Goal: Transaction & Acquisition: Purchase product/service

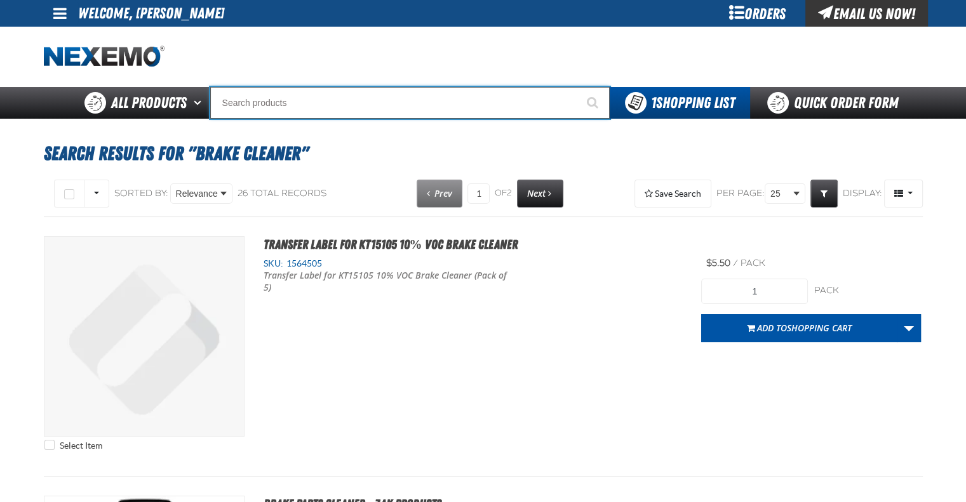
drag, startPoint x: 313, startPoint y: 105, endPoint x: 305, endPoint y: 103, distance: 7.9
click at [305, 103] on input "Search" at bounding box center [409, 103] width 399 height 32
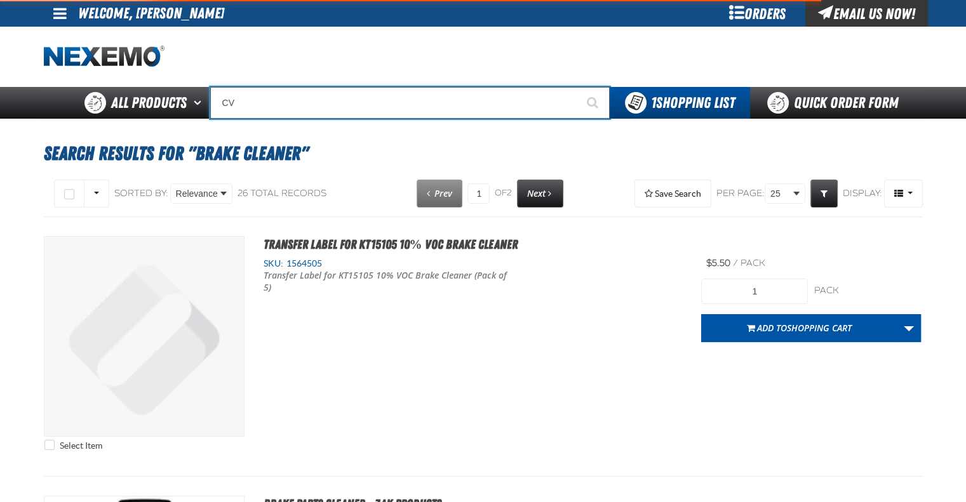
type input "CVT"
type input "CVT Booster - ZAK Products"
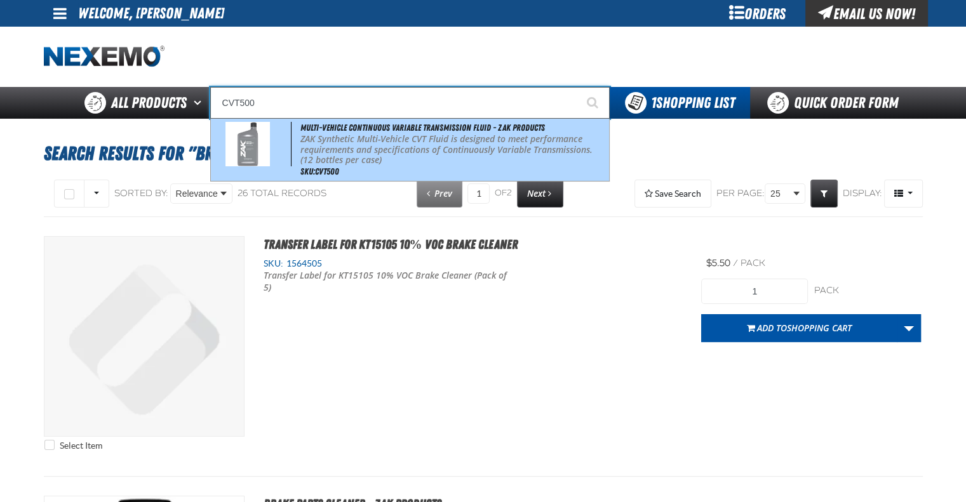
click at [454, 152] on p "ZAK Synthetic Multi-Vehicle CVT Fluid is designed to meet performance requireme…" at bounding box center [452, 150] width 305 height 32
type input "Multi-Vehicle Continuous Variable Transmission Fluid - ZAK Products"
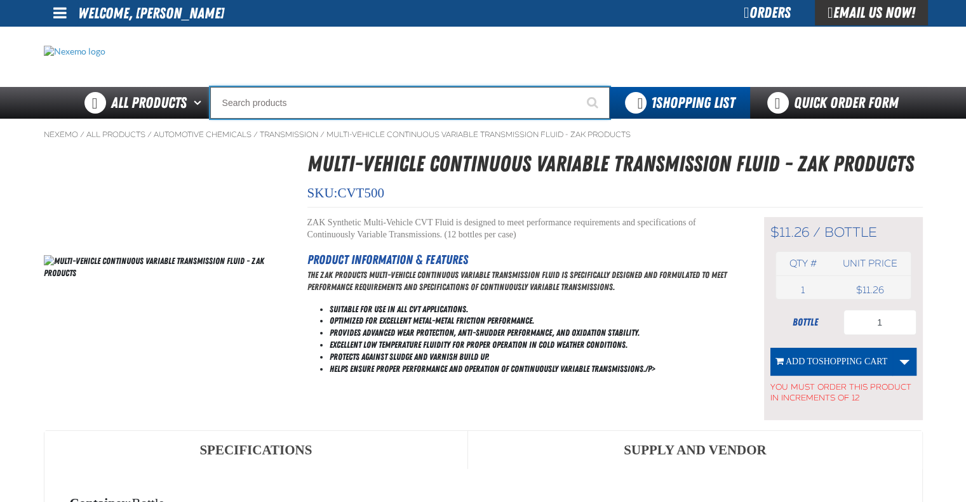
click at [266, 97] on input "Search" at bounding box center [409, 103] width 399 height 32
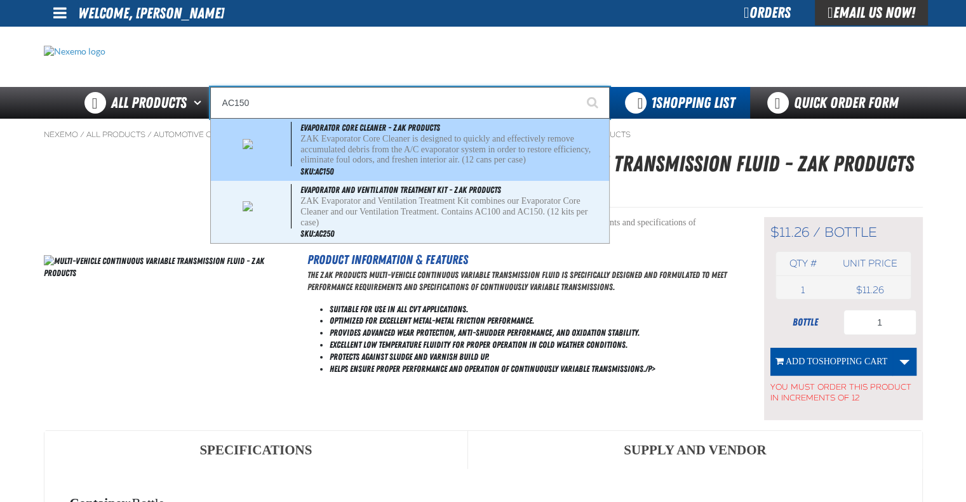
click at [396, 154] on p "ZAK Evaporator Core Cleaner is designed to quickly and effectively remove accum…" at bounding box center [452, 150] width 305 height 32
type input "Evaporator Core Cleaner - ZAK Products"
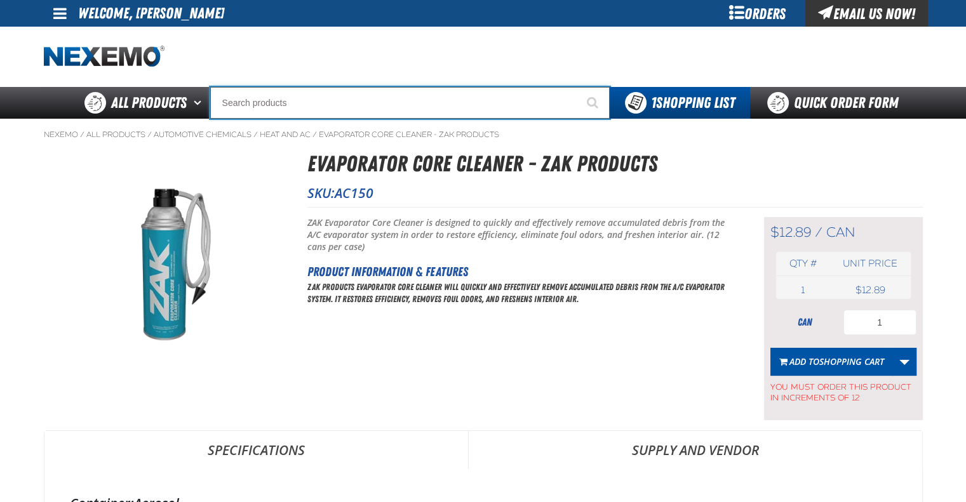
click at [350, 103] on input "Search" at bounding box center [409, 103] width 399 height 32
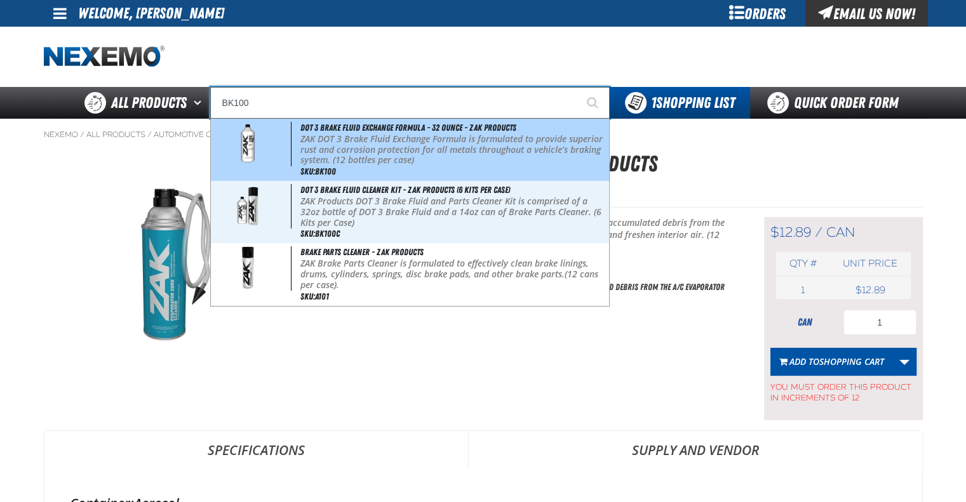
click at [376, 152] on p "ZAK DOT 3 Brake Fluid Exchange Formula is formulated to provide superior rust a…" at bounding box center [452, 150] width 305 height 32
type input "DOT 3 Brake Fluid Exchange Formula - 32 Ounce - ZAK Products"
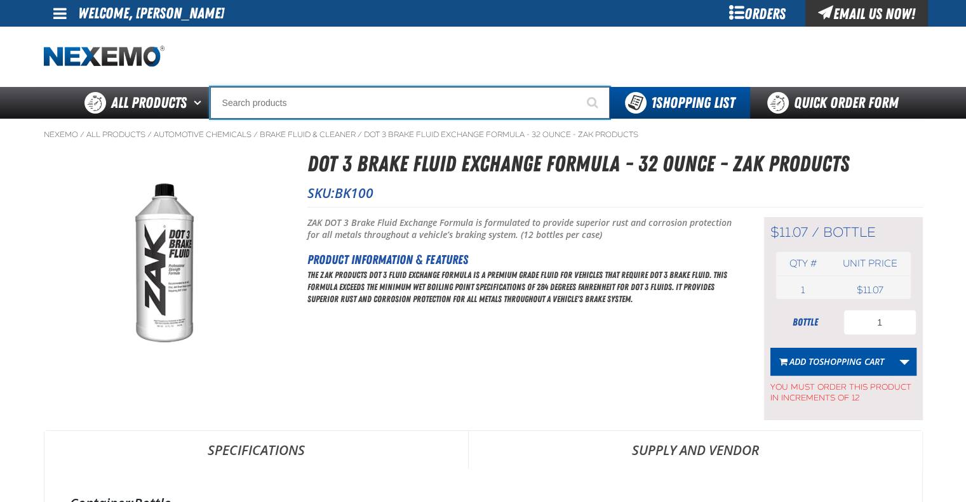
click at [320, 101] on input "Search" at bounding box center [409, 103] width 399 height 32
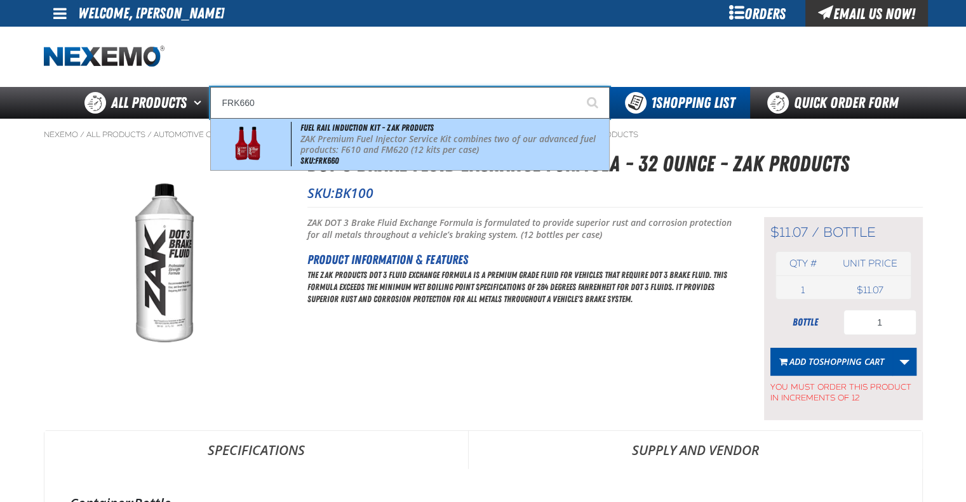
click at [357, 148] on p "ZAK Premium Fuel Injector Service Kit combines two of our advanced fuel product…" at bounding box center [452, 145] width 305 height 22
type input "Fuel Rail Induction Kit - ZAK Products"
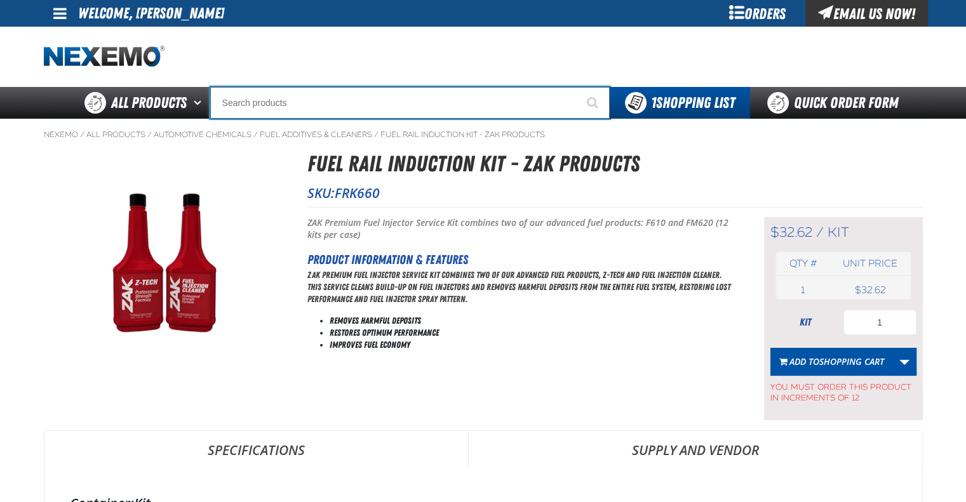
click at [296, 98] on input "Search" at bounding box center [409, 103] width 399 height 32
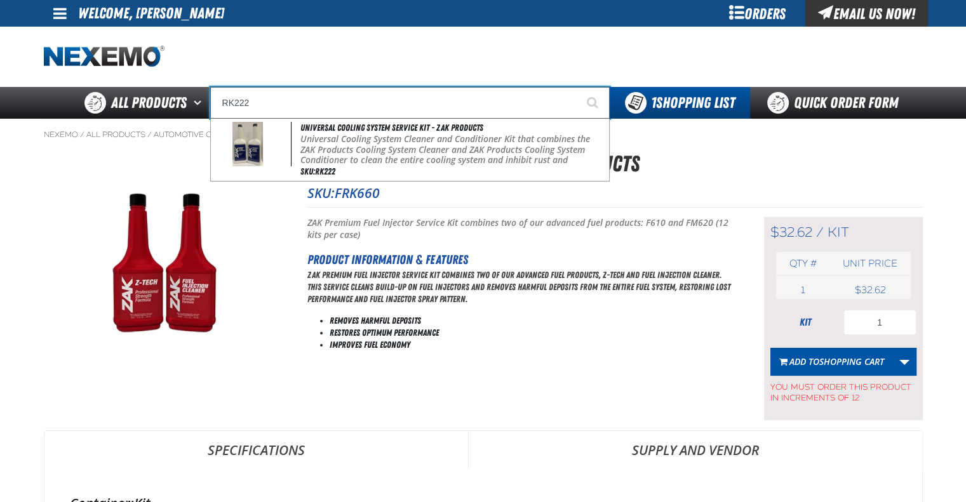
type input "RK222"
click at [578, 87] on button "Start Searching" at bounding box center [594, 103] width 32 height 32
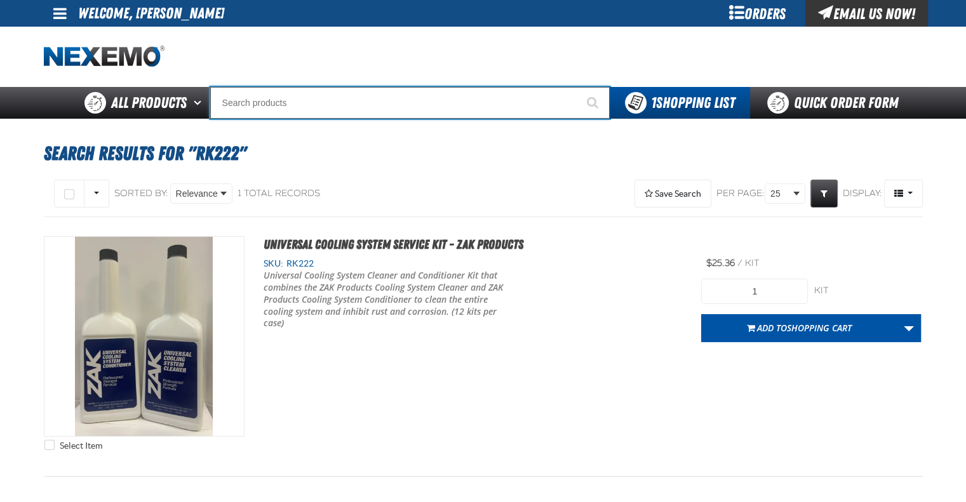
click at [331, 105] on input "Search" at bounding box center [409, 103] width 399 height 32
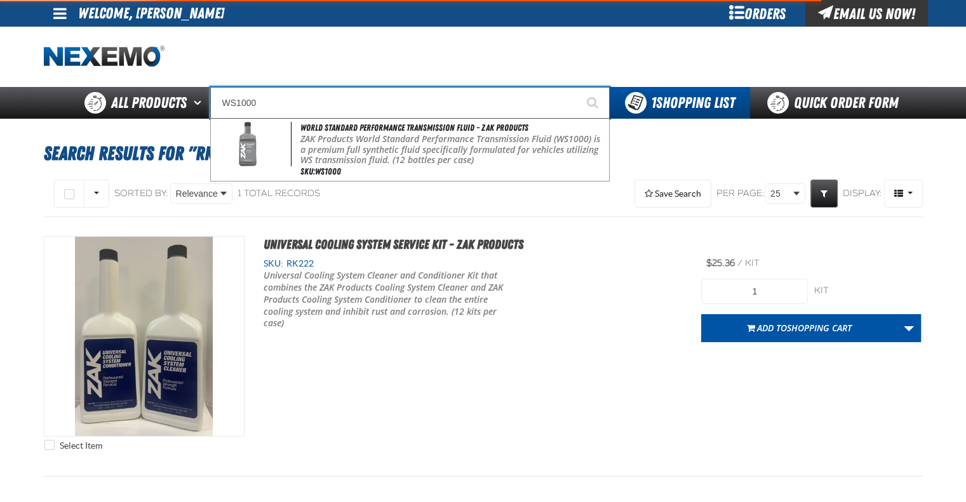
type input "WS1000"
click at [578, 87] on button "Start Searching" at bounding box center [594, 103] width 32 height 32
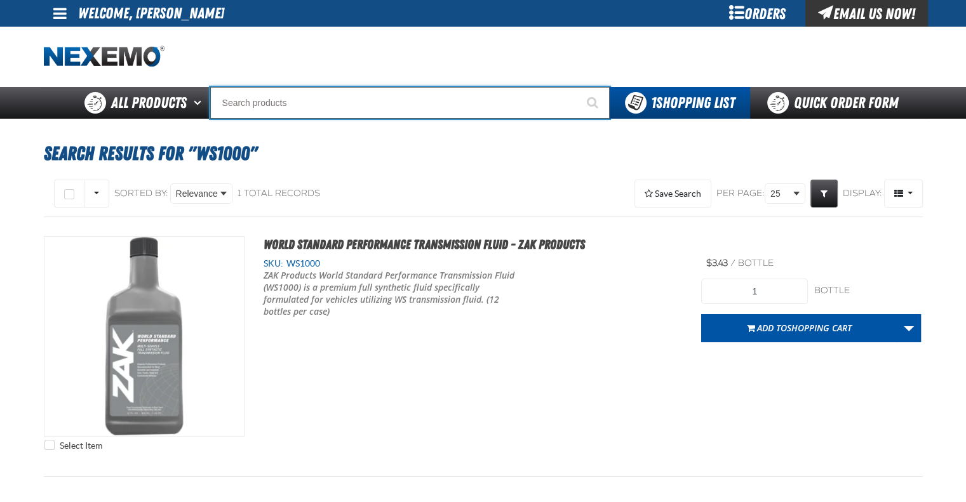
click at [270, 109] on input "Search" at bounding box center [409, 103] width 399 height 32
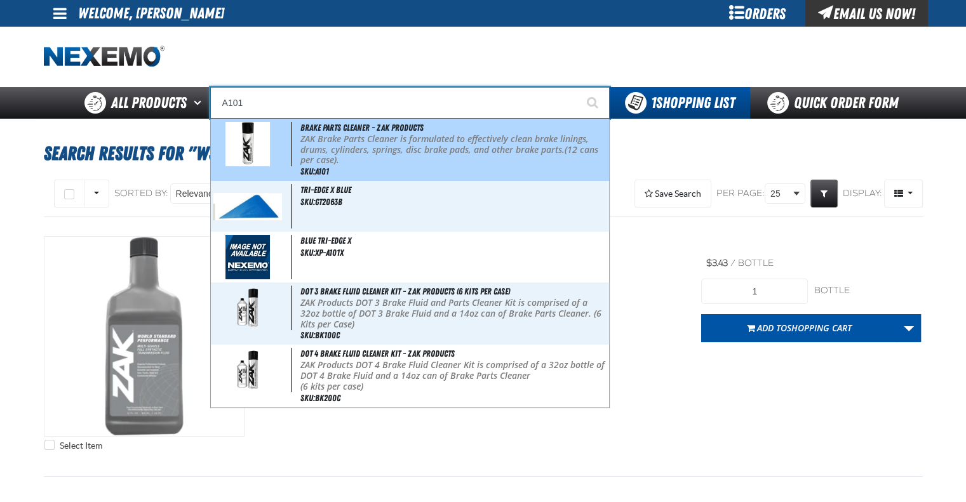
click at [434, 161] on p "ZAK Brake Parts Cleaner is formulated to effectively clean brake linings, drums…" at bounding box center [452, 150] width 305 height 32
type input "Brake Parts Cleaner - ZAK Products"
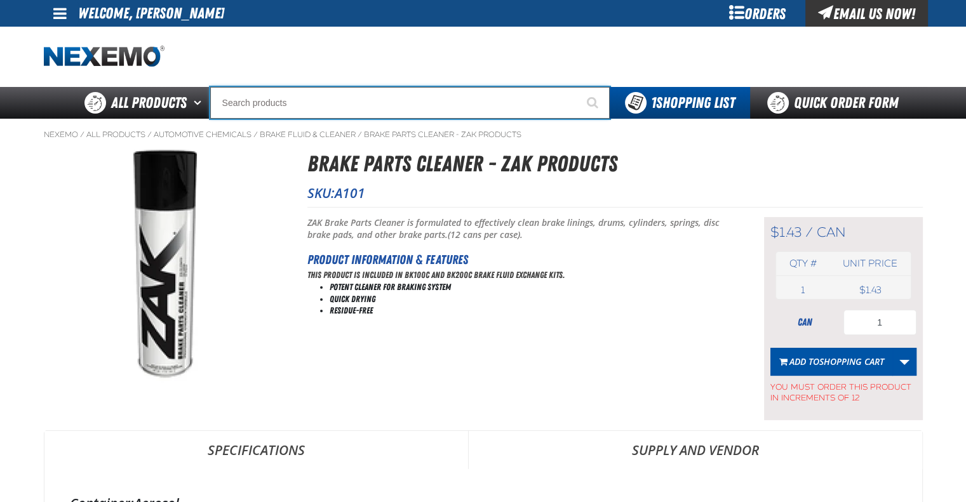
click at [353, 95] on input "Search" at bounding box center [409, 103] width 399 height 32
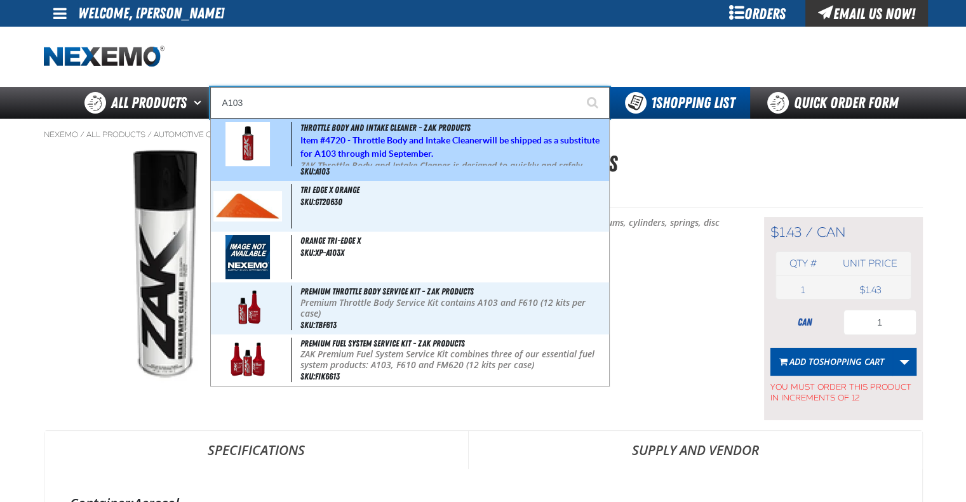
click at [515, 152] on h5 "Item # 4720 - Throttle Body and Intake Cleaner will be shipped as a substitute …" at bounding box center [452, 147] width 305 height 27
type input "Throttle Body and Intake Cleaner - ZAK Products"
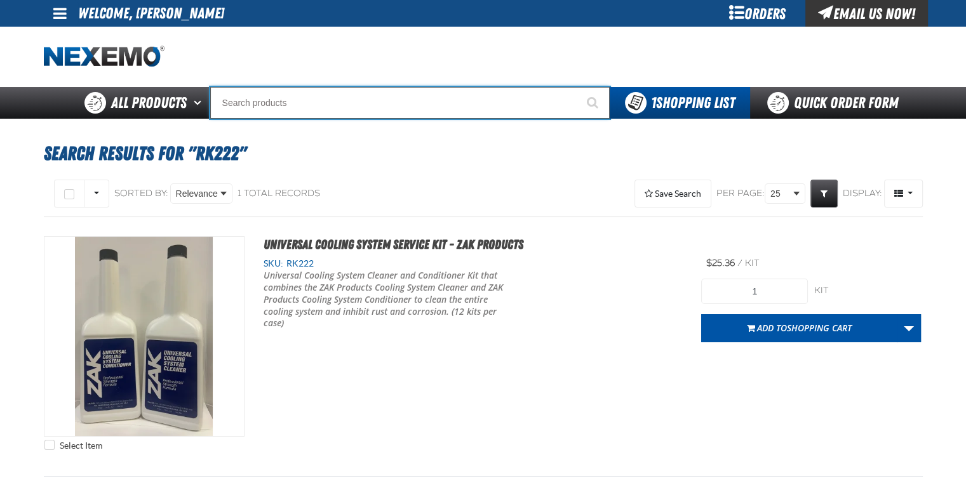
click at [411, 102] on input "Search" at bounding box center [409, 103] width 399 height 32
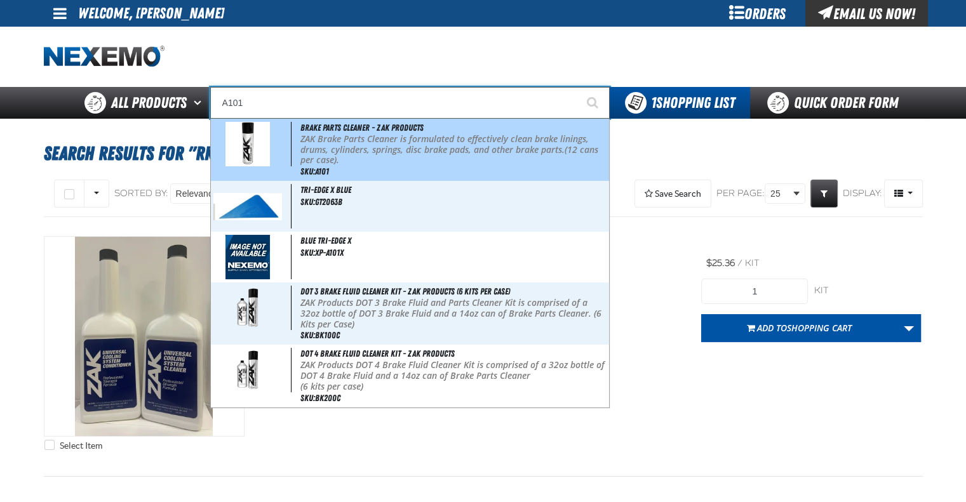
click at [411, 157] on p "ZAK Brake Parts Cleaner is formulated to effectively clean brake linings, drums…" at bounding box center [452, 150] width 305 height 32
type input "Brake Parts Cleaner - ZAK Products"
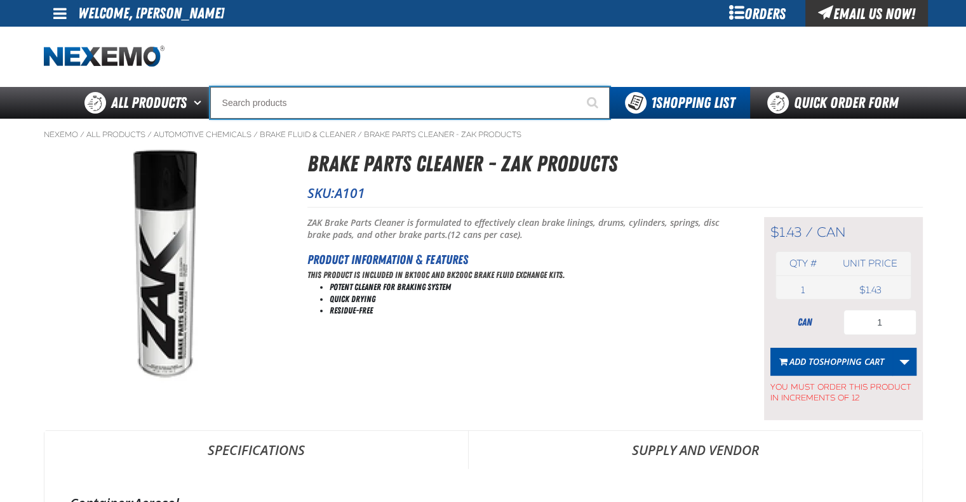
click at [393, 111] on input "Search" at bounding box center [409, 103] width 399 height 32
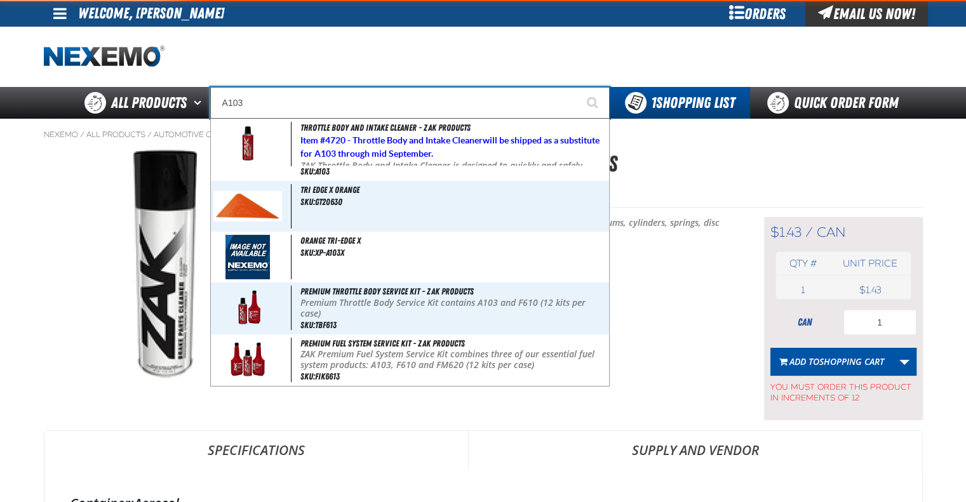
type input "A103"
click at [578, 87] on button "Start Searching" at bounding box center [594, 103] width 32 height 32
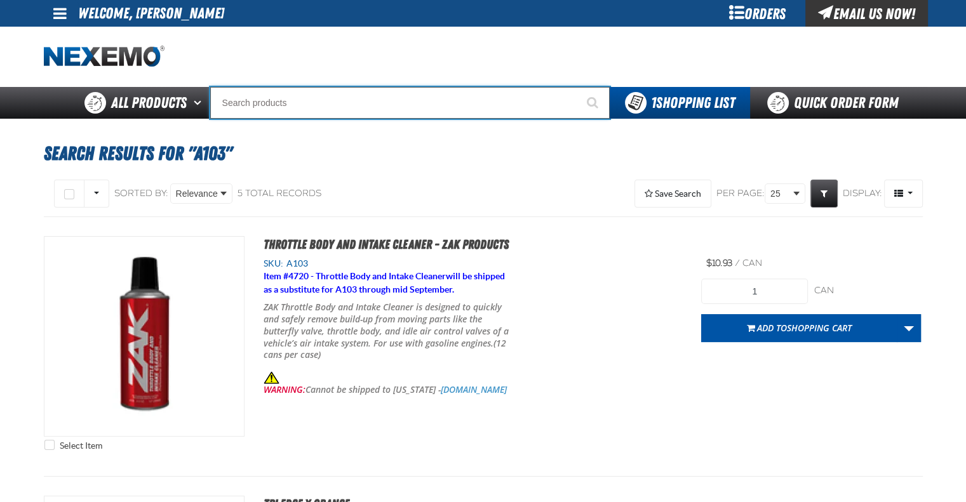
click at [318, 106] on input "Search" at bounding box center [409, 103] width 399 height 32
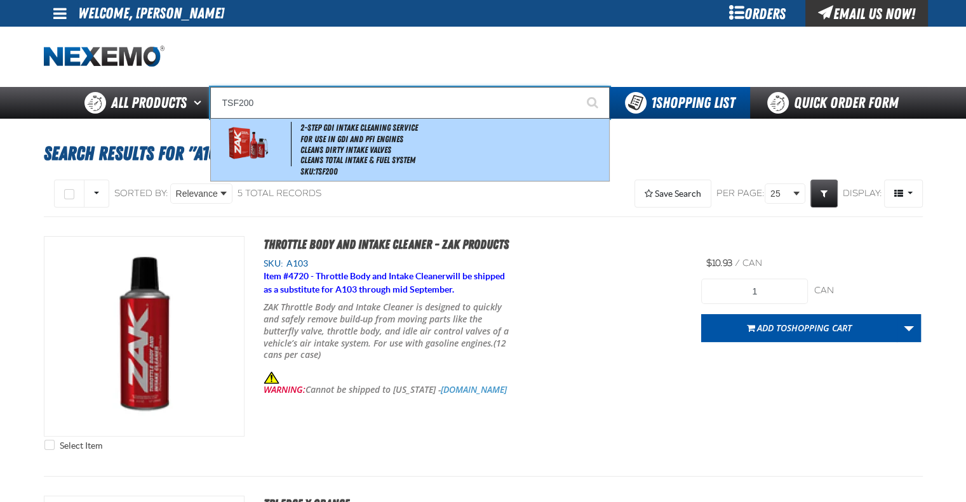
click at [340, 153] on li "Cleans Dirty Intake Valves" at bounding box center [452, 150] width 305 height 11
type input "2-Step GDI Intake Cleaning Service"
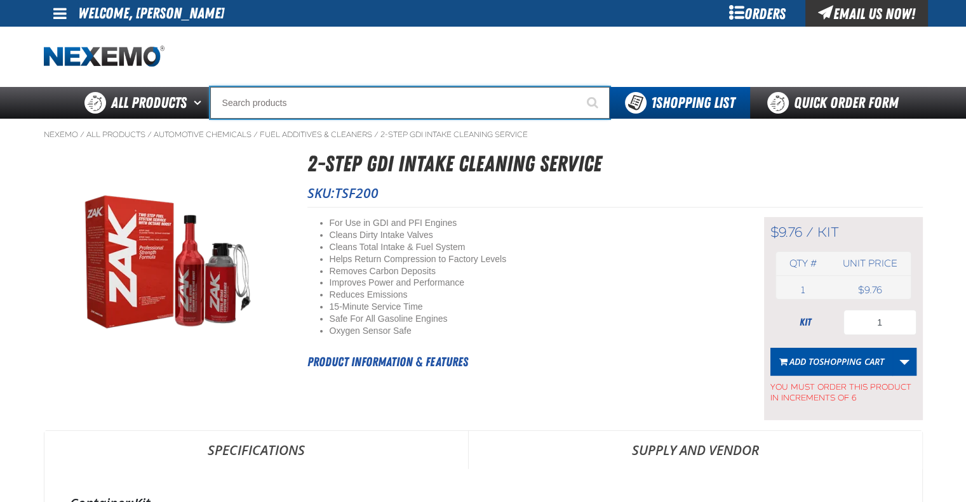
click at [289, 96] on input "Search" at bounding box center [409, 103] width 399 height 32
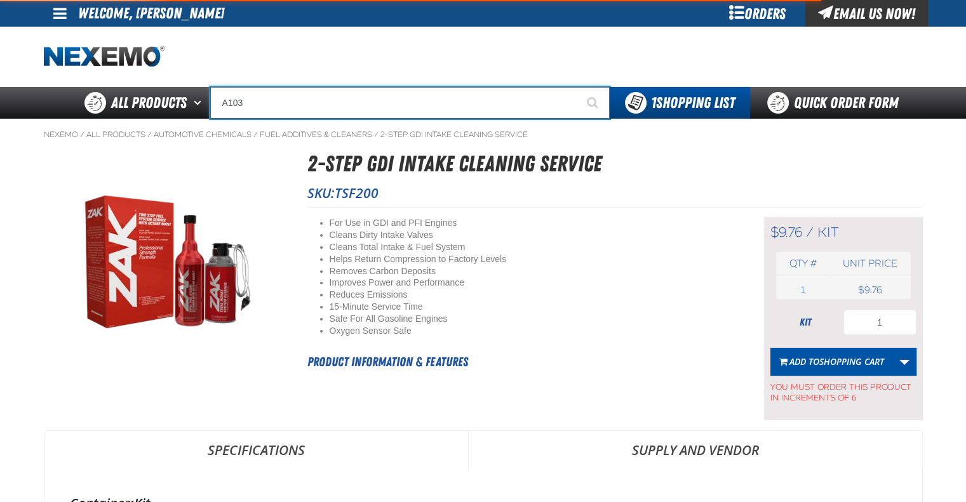
type input "A103"
click at [578, 87] on button "Start Searching" at bounding box center [594, 103] width 32 height 32
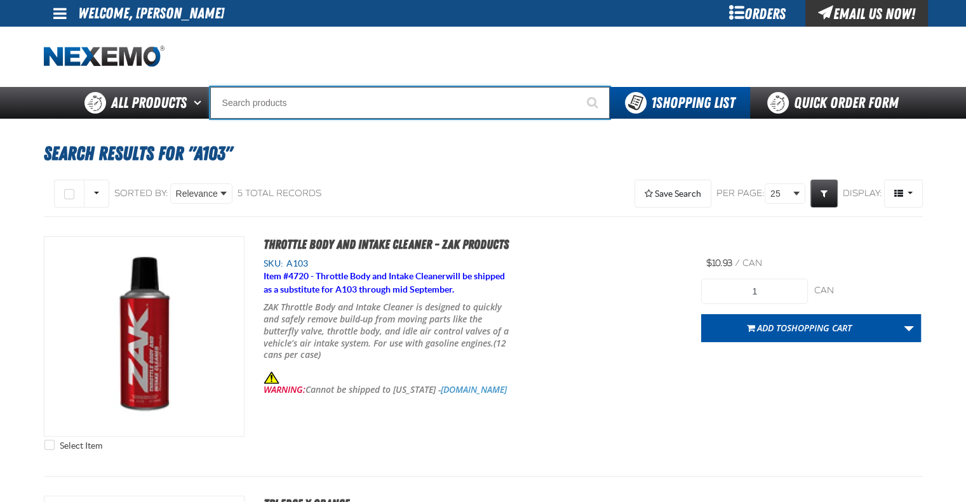
click at [342, 101] on input "Search" at bounding box center [409, 103] width 399 height 32
click at [281, 101] on input "Search" at bounding box center [409, 103] width 399 height 32
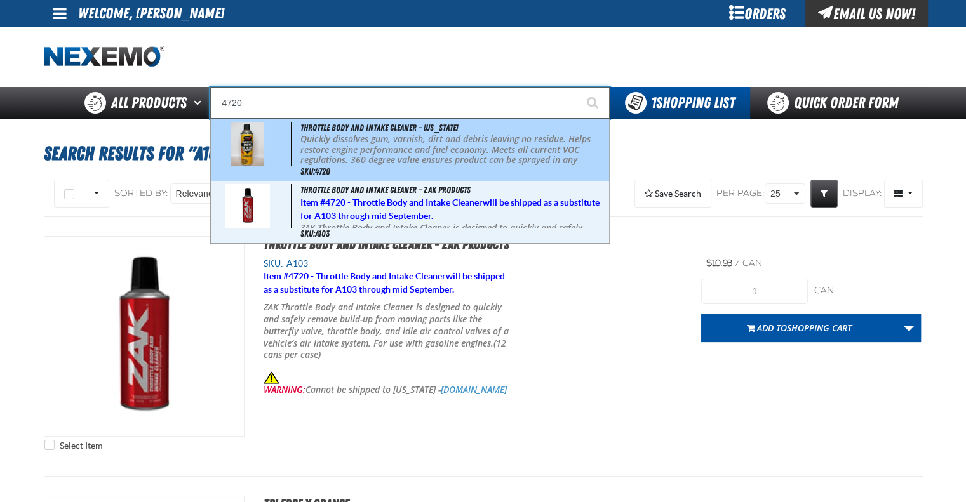
click at [404, 167] on div "Throttle Body and Intake Cleaner - California Quickly dissolves gum, varnish, d…" at bounding box center [410, 150] width 398 height 62
type input "Throttle Body and Intake Cleaner - California"
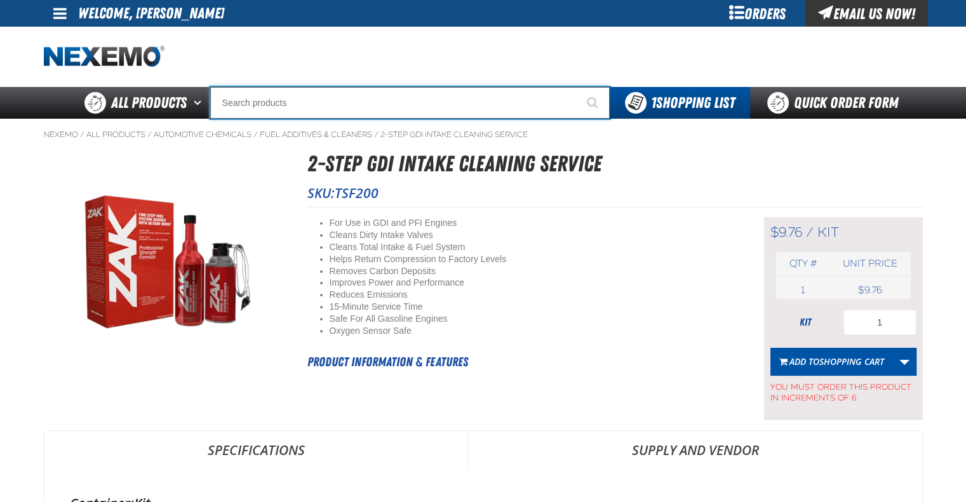
click at [368, 102] on input "Search" at bounding box center [409, 103] width 399 height 32
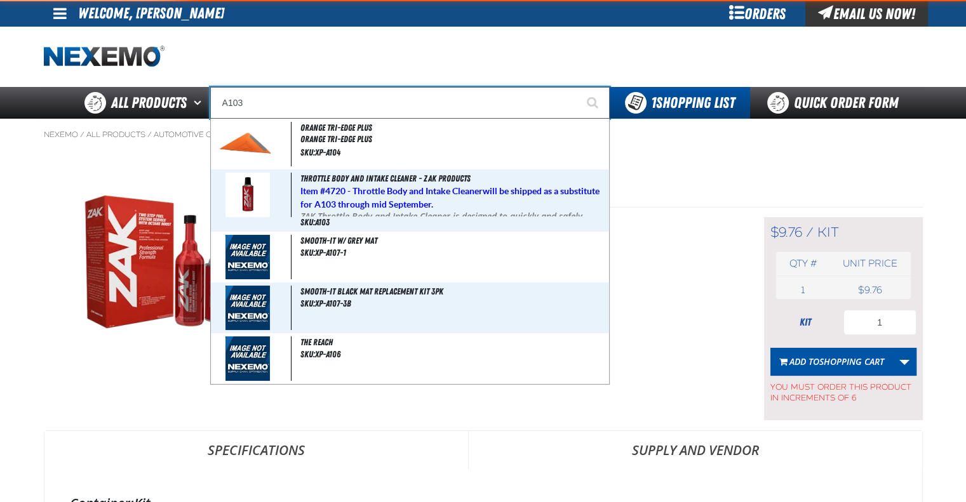
type input "A103"
click at [578, 87] on button "Start Searching" at bounding box center [594, 103] width 32 height 32
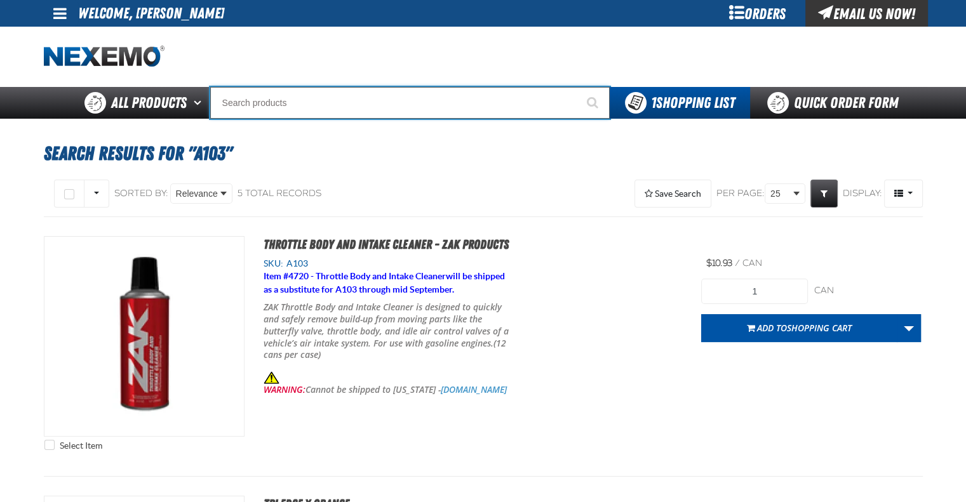
click at [383, 105] on input "Search" at bounding box center [409, 103] width 399 height 32
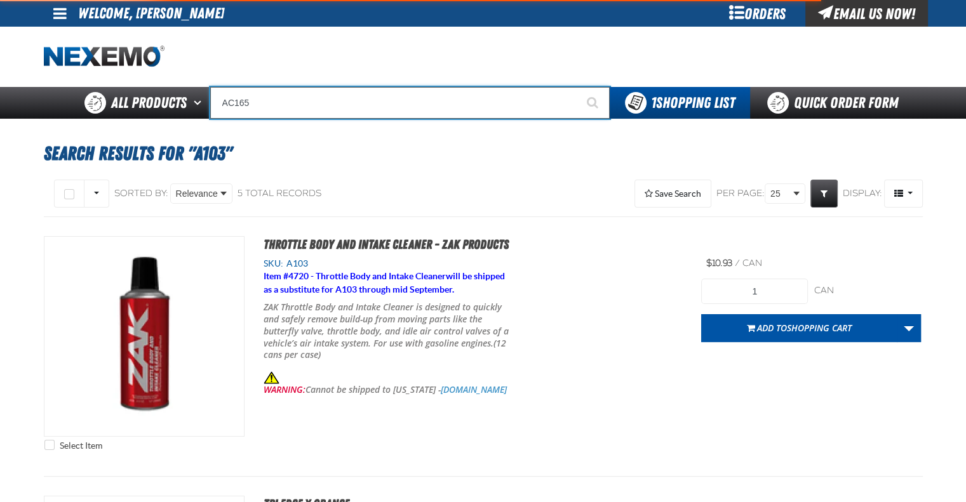
type input "AC165"
click at [578, 87] on button "Start Searching" at bounding box center [594, 103] width 32 height 32
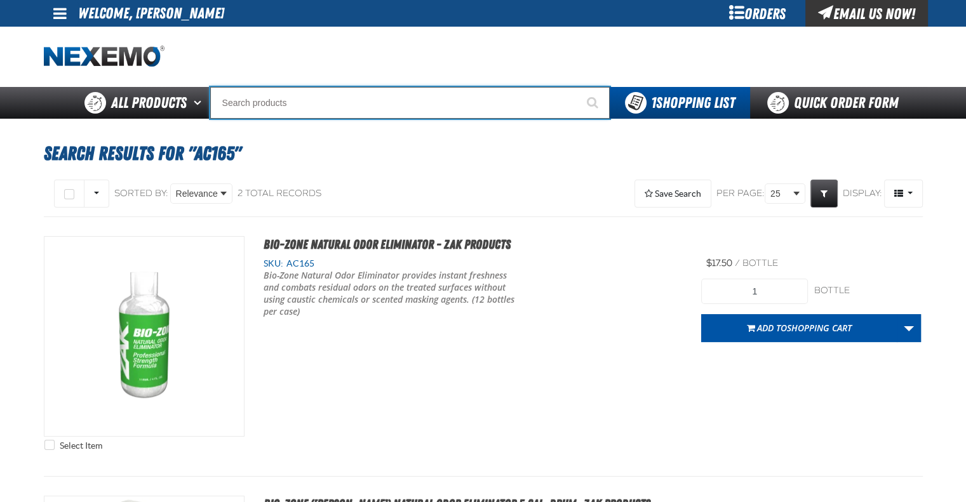
click at [378, 103] on input "Search" at bounding box center [409, 103] width 399 height 32
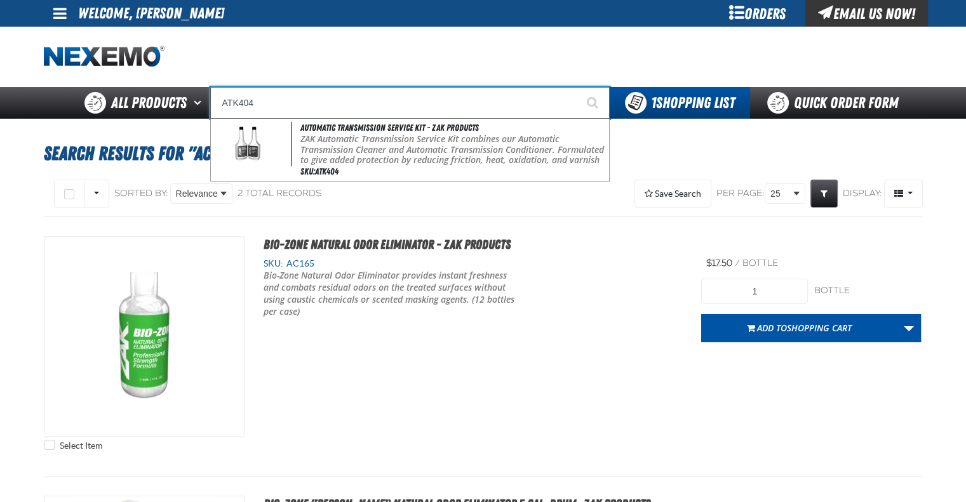
type input "ATK404"
click at [578, 87] on button "Start Searching" at bounding box center [594, 103] width 32 height 32
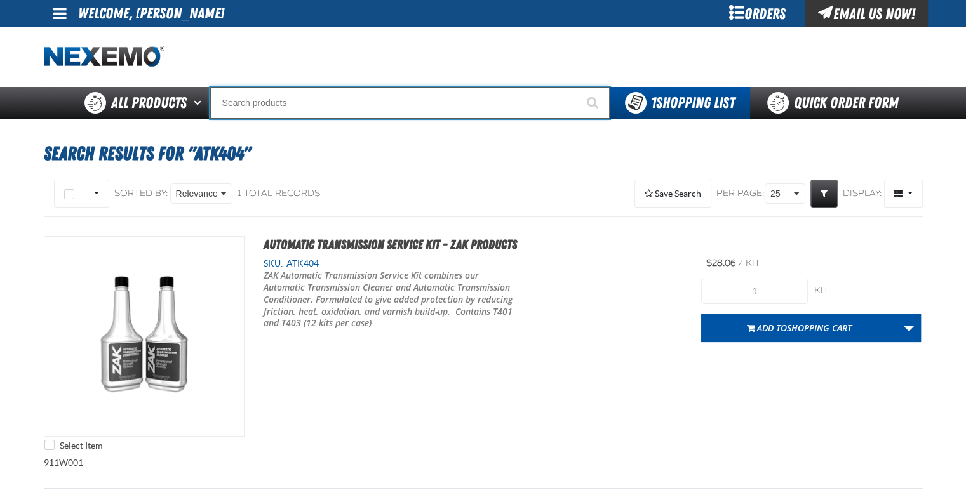
click at [369, 110] on input "Search" at bounding box center [409, 103] width 399 height 32
type input "V"
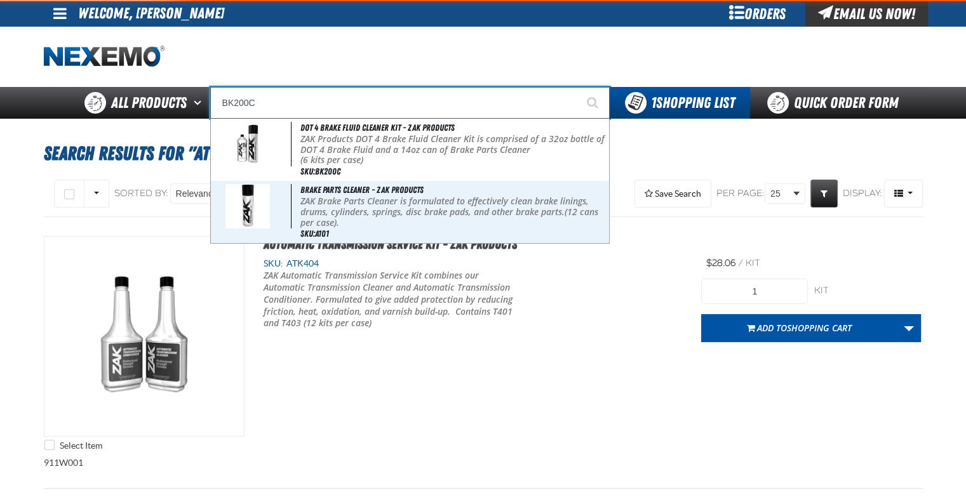
type input "BK200C"
click at [578, 87] on button "Start Searching" at bounding box center [594, 103] width 32 height 32
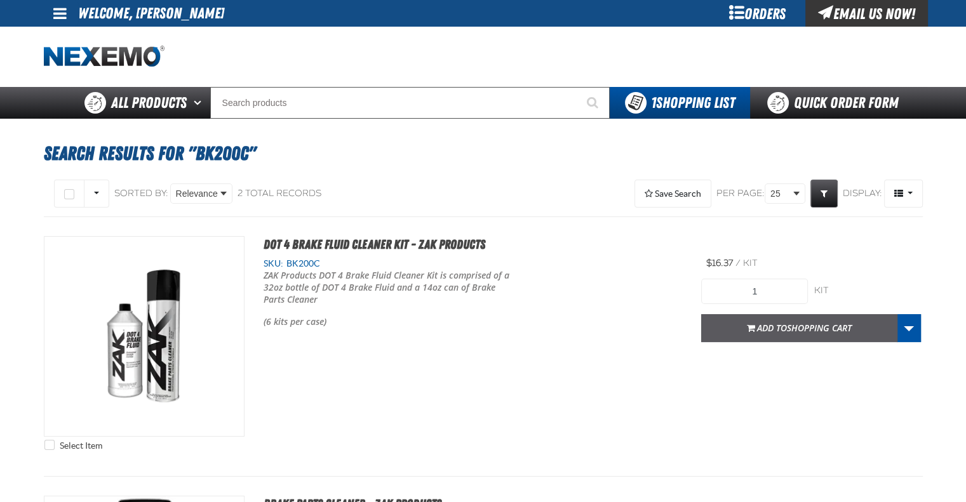
click at [753, 322] on button "Add to Shopping Cart" at bounding box center [799, 328] width 196 height 28
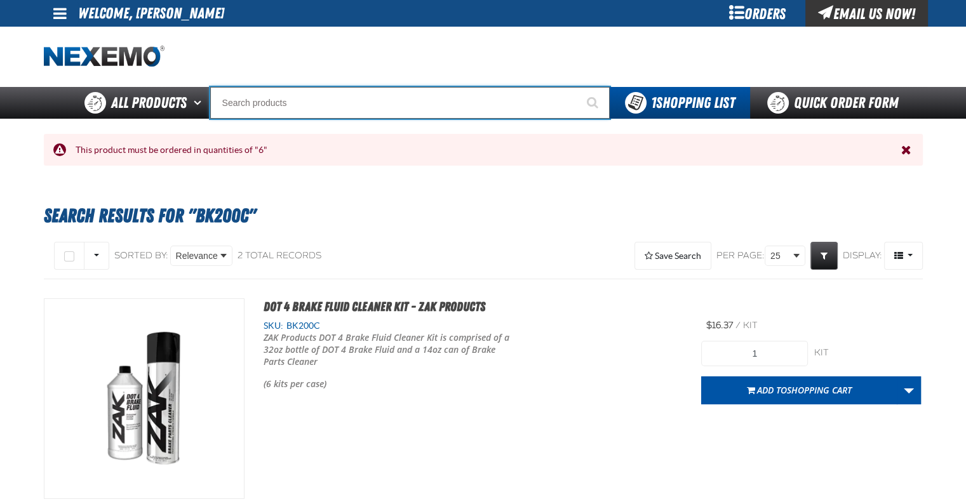
click at [333, 103] on input "Search" at bounding box center [409, 103] width 399 height 32
type input "BK801"
click at [578, 87] on button "Start Searching" at bounding box center [594, 103] width 32 height 32
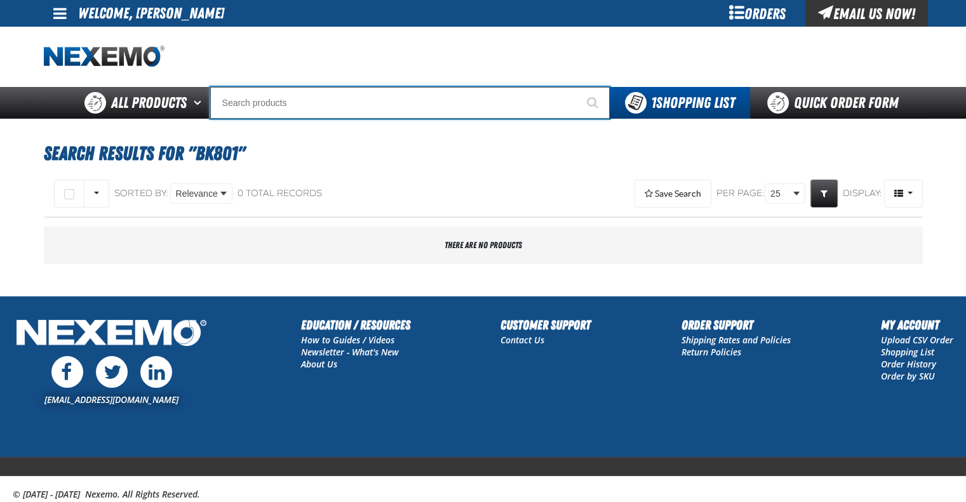
click at [322, 97] on input "Search" at bounding box center [409, 103] width 399 height 32
type input "C"
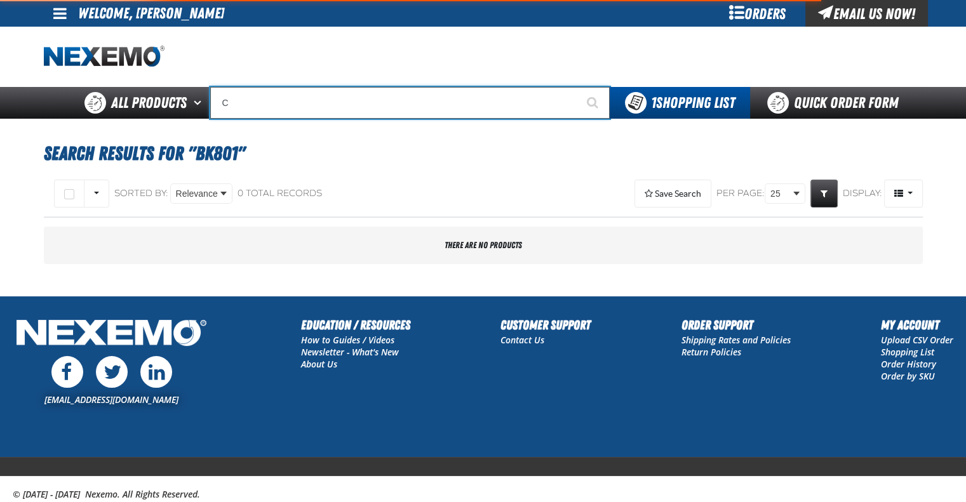
type input "C Alkaline Battery 1.5 Volt (12 per pack)"
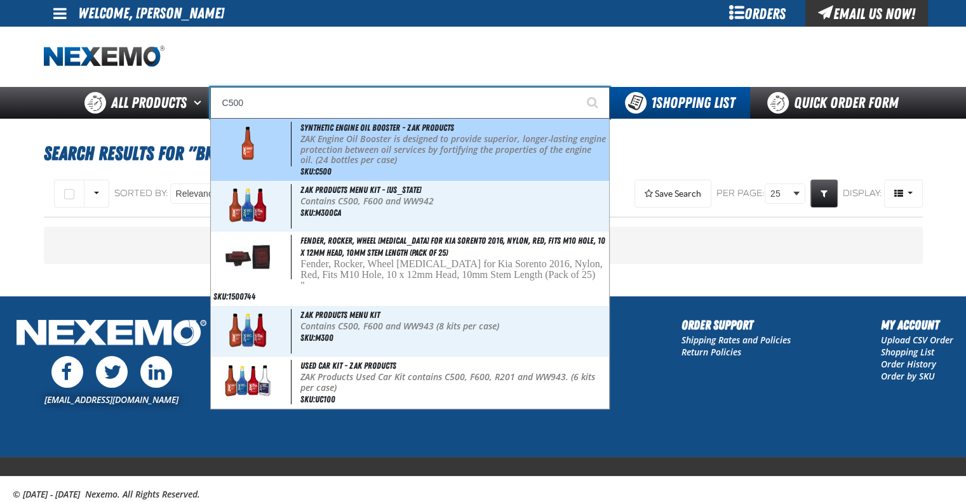
click at [348, 168] on div "Synthetic Engine Oil Booster - ZAK Products ZAK Engine Oil Booster is designed …" at bounding box center [410, 150] width 398 height 62
type input "Synthetic Engine Oil Booster - ZAK Products"
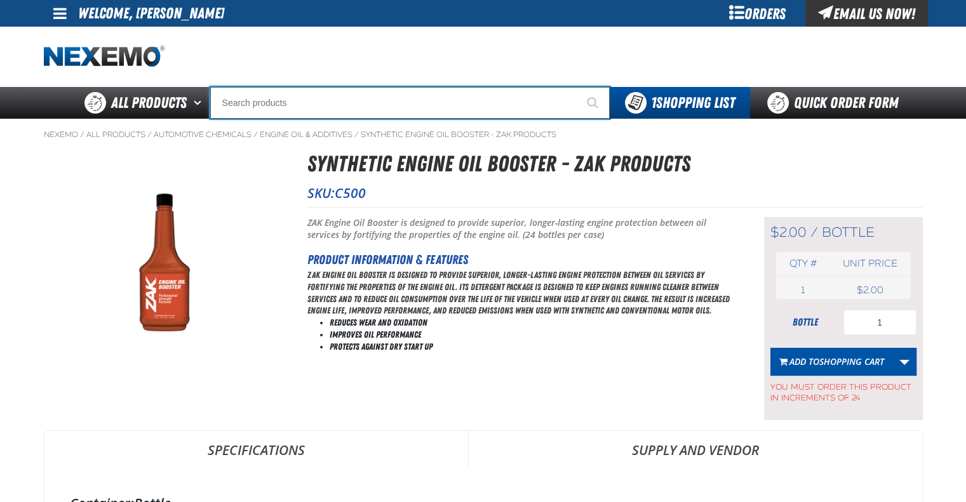
click at [372, 105] on input "Search" at bounding box center [409, 103] width 399 height 32
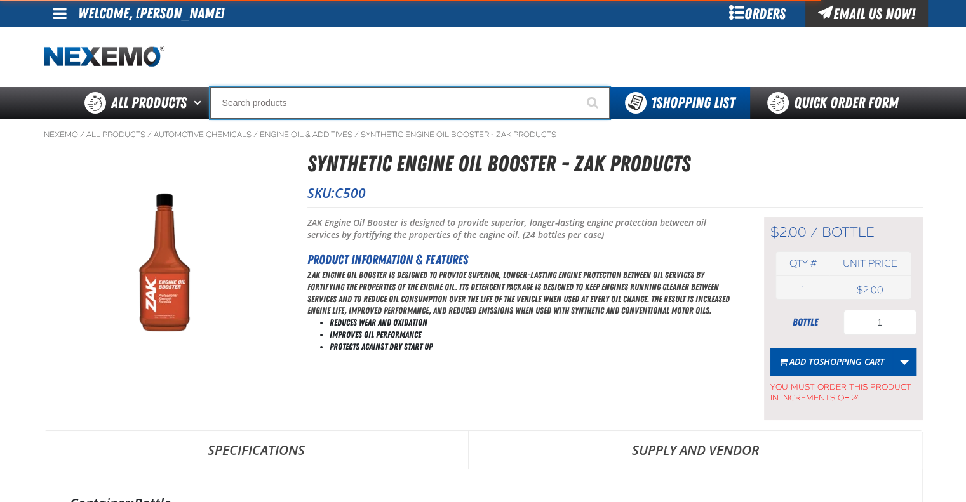
type input "D"
type input "D Alkaline Battery 1.5 Volt (ph)"
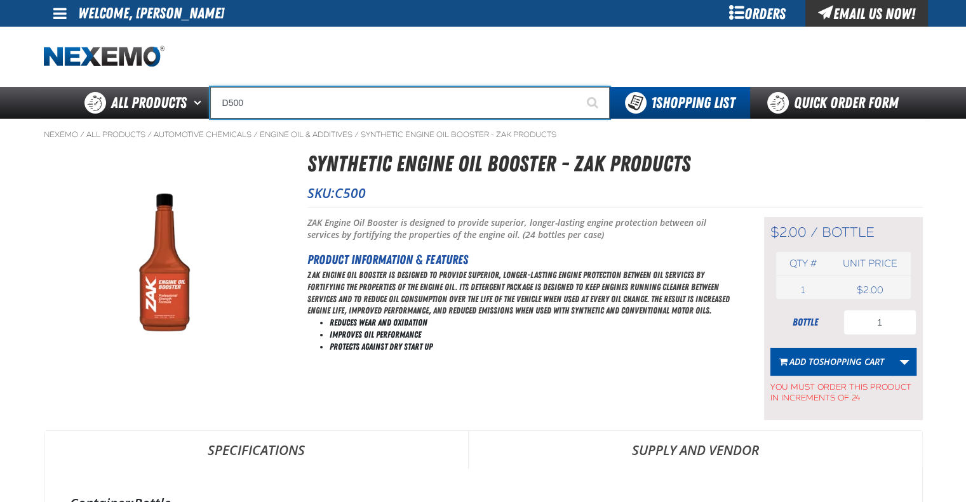
type input "D500"
click at [578, 87] on button "Start Searching" at bounding box center [594, 103] width 32 height 32
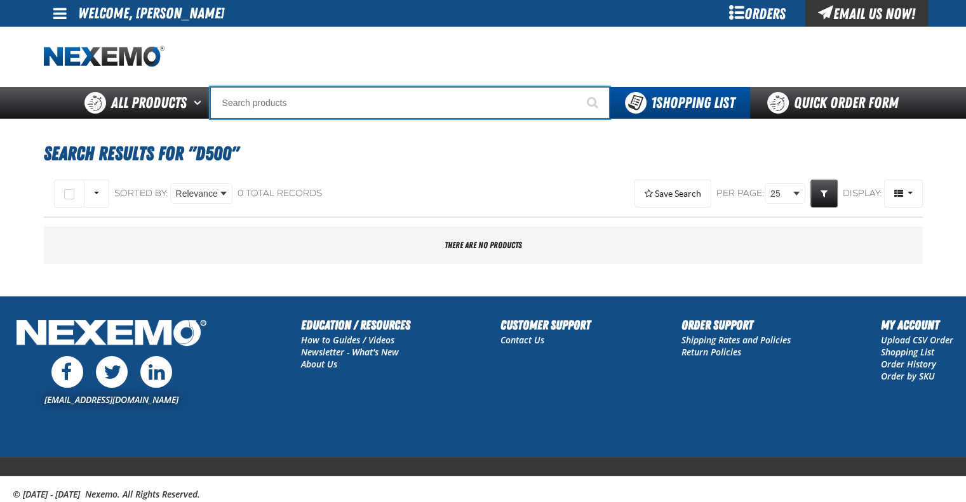
click at [372, 105] on input "Search" at bounding box center [409, 103] width 399 height 32
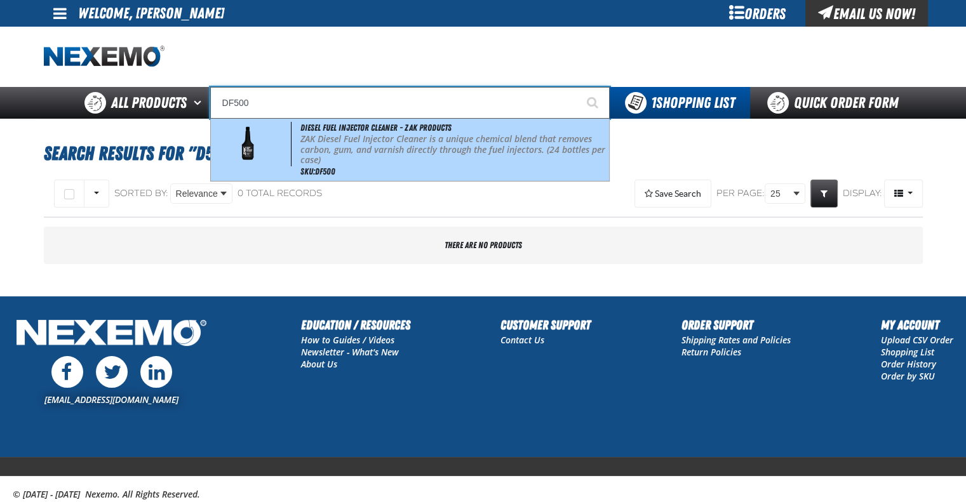
click at [388, 150] on p "ZAK Diesel Fuel Injector Cleaner is a unique chemical blend that removes carbon…" at bounding box center [452, 150] width 305 height 32
type input "Diesel Fuel Injector Cleaner - ZAK Products"
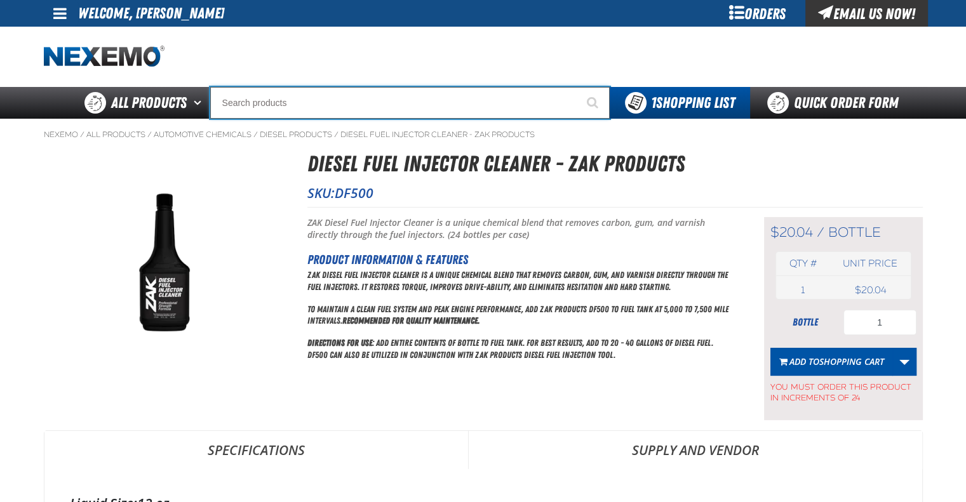
click at [347, 100] on input "Search" at bounding box center [409, 103] width 399 height 32
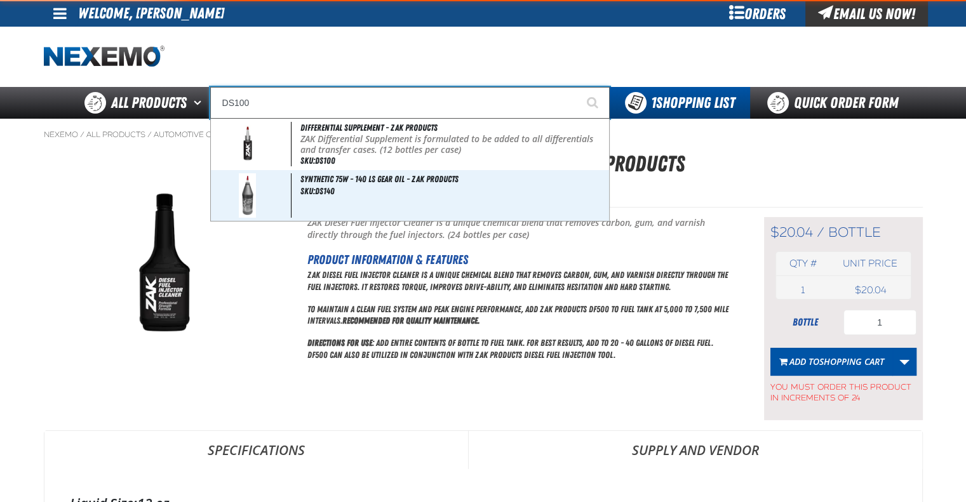
type input "DS100"
click at [578, 87] on button "Start Searching" at bounding box center [594, 103] width 32 height 32
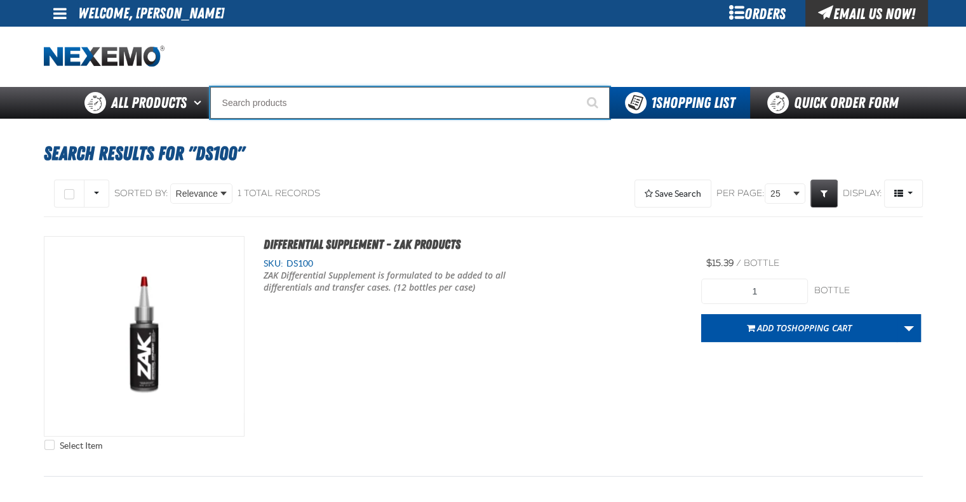
click at [351, 107] on input "Search" at bounding box center [409, 103] width 399 height 32
type input "R"
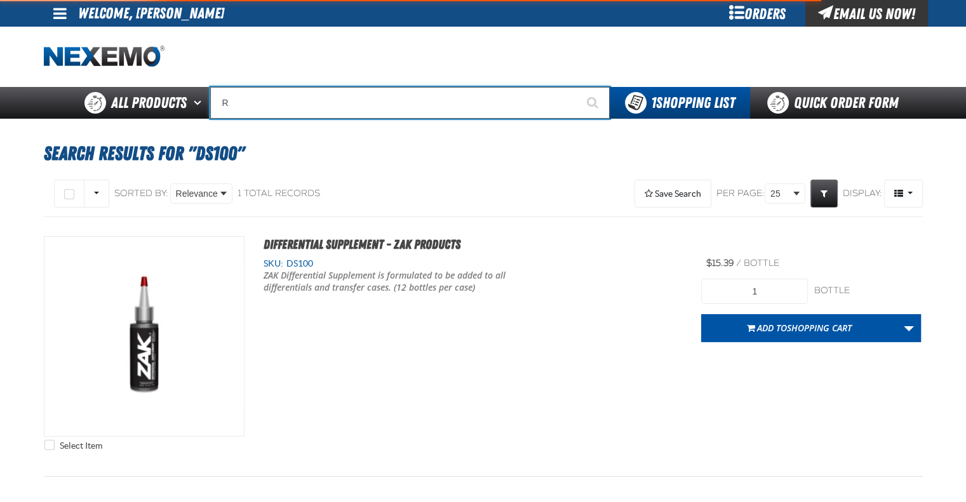
type input "ROADSIDE R"
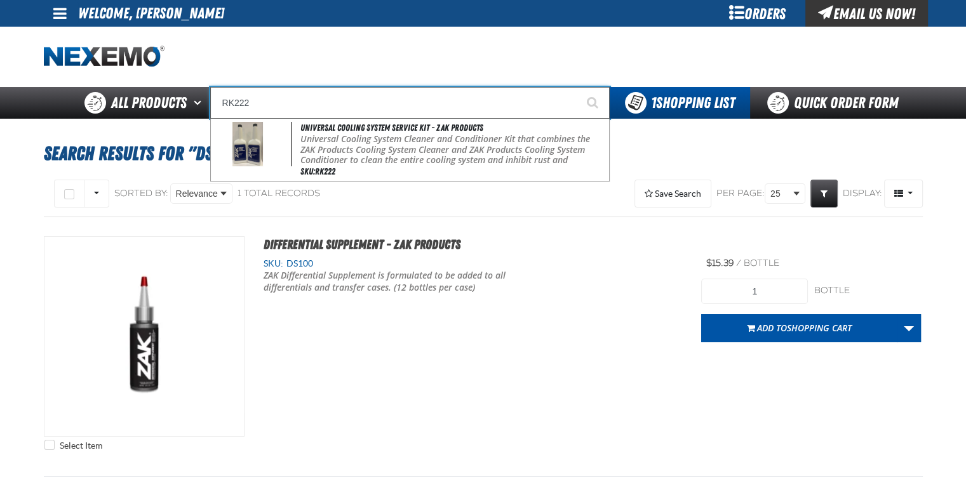
type input "RK222"
click at [578, 87] on button "Start Searching" at bounding box center [594, 103] width 32 height 32
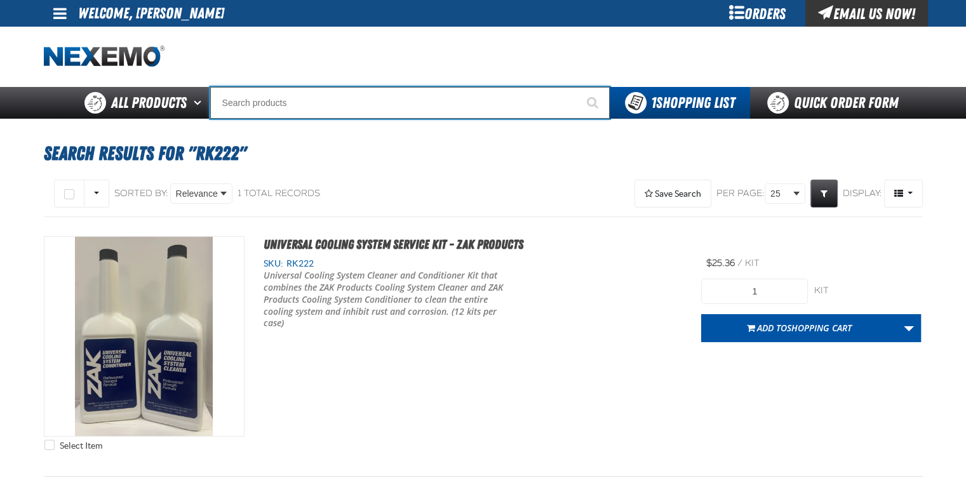
click at [304, 102] on input "Search" at bounding box center [409, 103] width 399 height 32
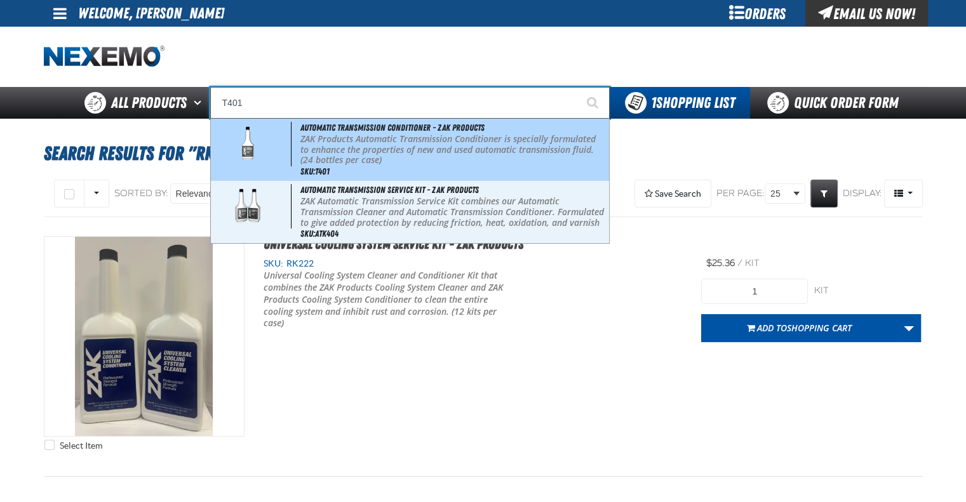
click at [348, 146] on p "ZAK Products Automatic Transmission Conditioner is specially formulated to enha…" at bounding box center [452, 150] width 305 height 32
type input "Automatic Transmission Conditioner - ZAK Products"
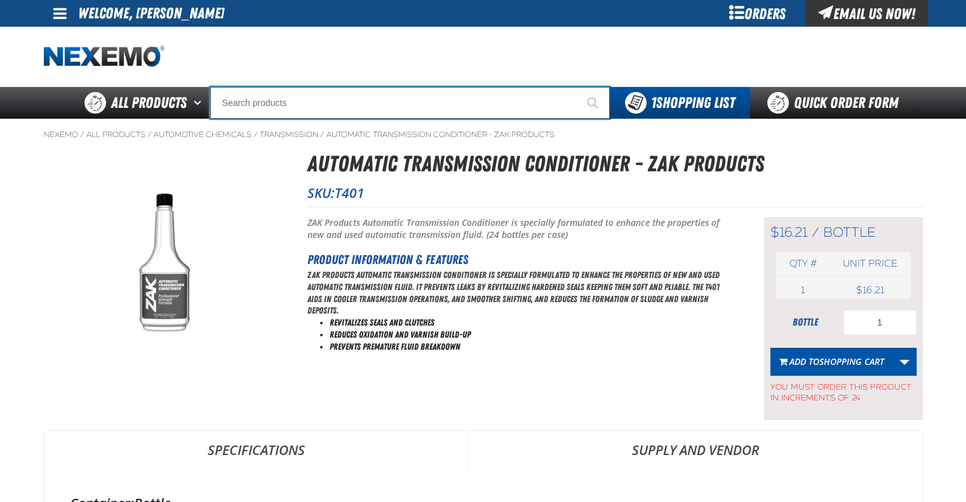
click at [335, 100] on input "Search" at bounding box center [409, 103] width 399 height 32
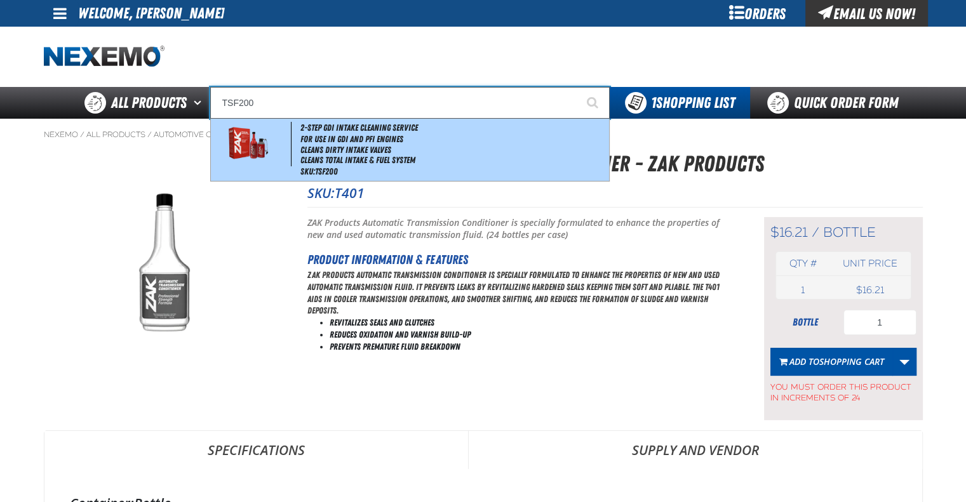
click at [394, 163] on li "Cleans Total Intake & Fuel System" at bounding box center [452, 160] width 305 height 11
type input "2-Step GDI Intake Cleaning Service"
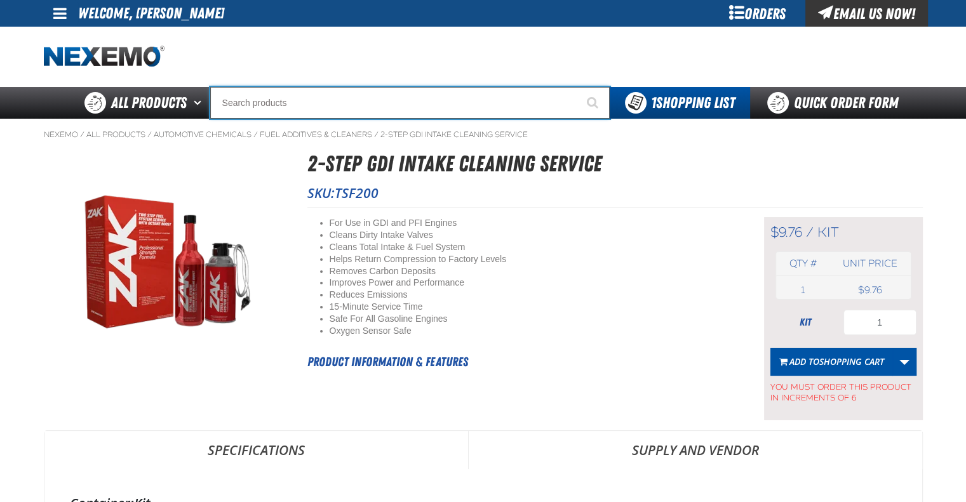
click at [322, 102] on input "Search" at bounding box center [409, 103] width 399 height 32
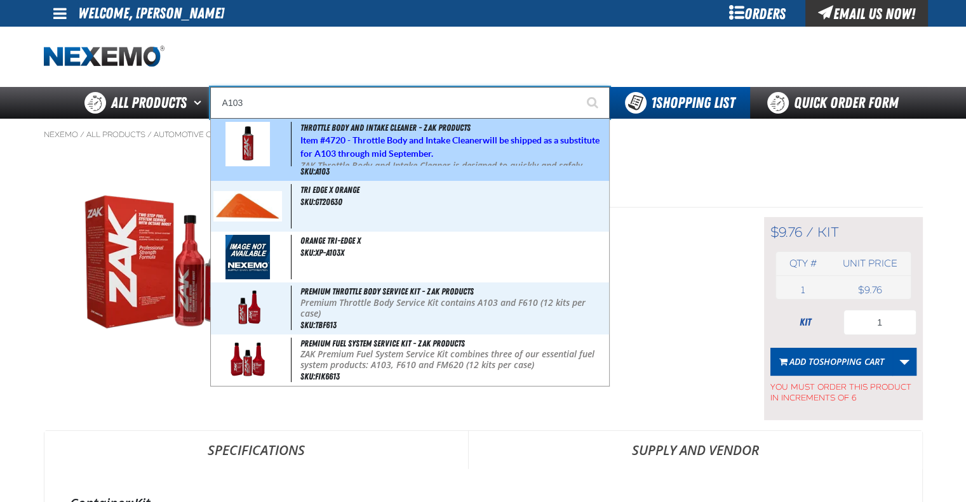
drag, startPoint x: 356, startPoint y: 139, endPoint x: 355, endPoint y: 147, distance: 7.7
click at [355, 148] on h5 "Item # 4720 - Throttle Body and Intake Cleaner will be shipped as a substitute …" at bounding box center [452, 147] width 305 height 27
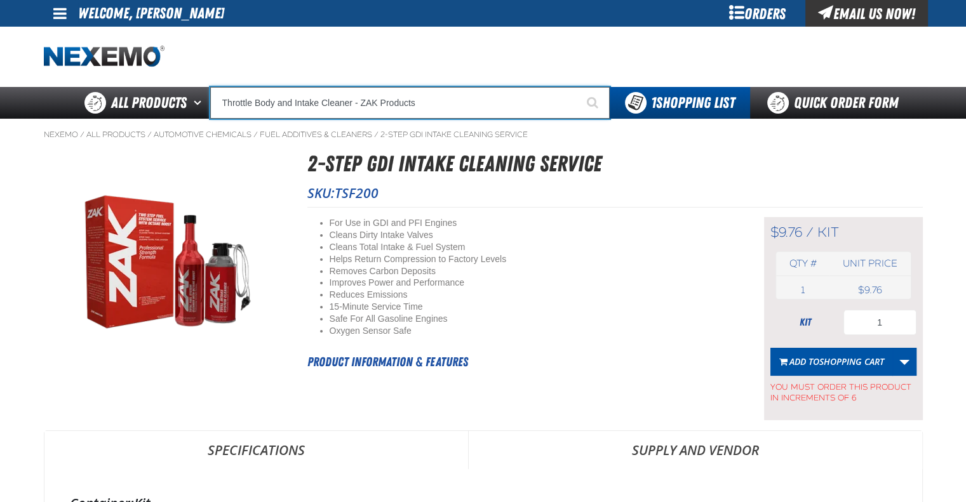
type input "Throttle Body and Intake Cleaner - ZAK Products"
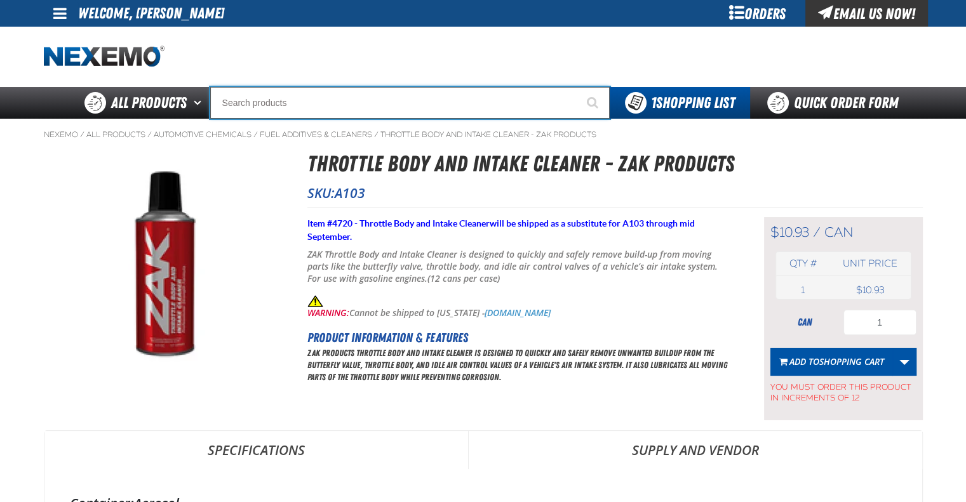
click at [341, 106] on input "Search" at bounding box center [409, 103] width 399 height 32
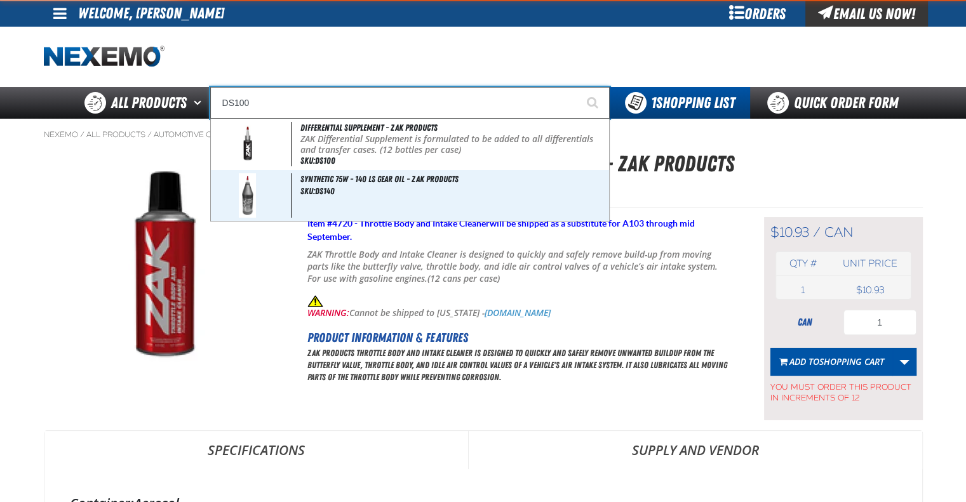
type input "DS100"
click at [578, 87] on button "Start Searching" at bounding box center [594, 103] width 32 height 32
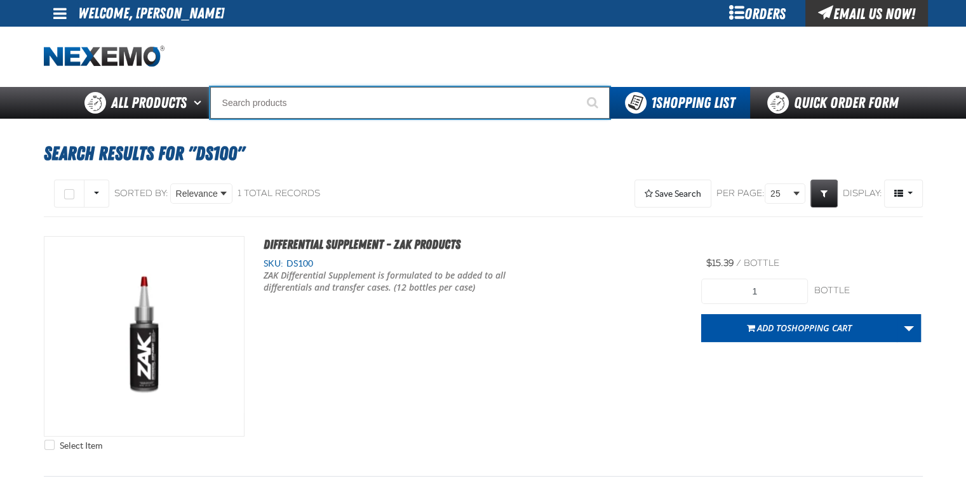
click at [342, 106] on input "Search" at bounding box center [409, 103] width 399 height 32
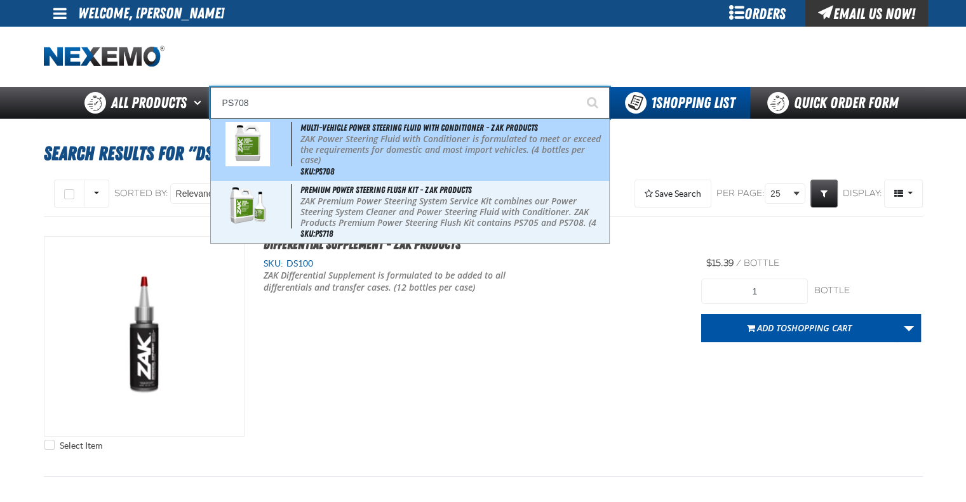
click at [349, 129] on span "Multi-Vehicle Power Steering Fluid with Conditioner - ZAK Products" at bounding box center [418, 128] width 237 height 10
type input "Multi-Vehicle Power Steering Fluid with Conditioner - ZAK Products"
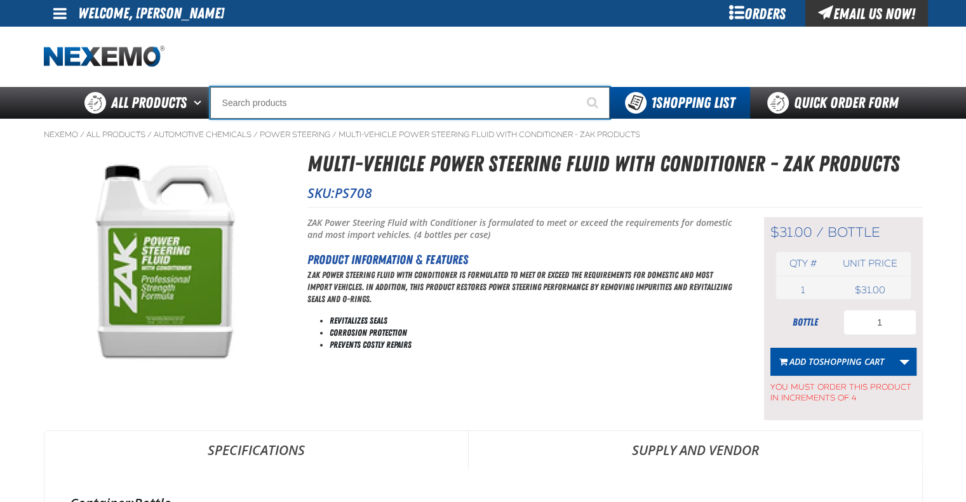
click at [322, 100] on input "Search" at bounding box center [409, 103] width 399 height 32
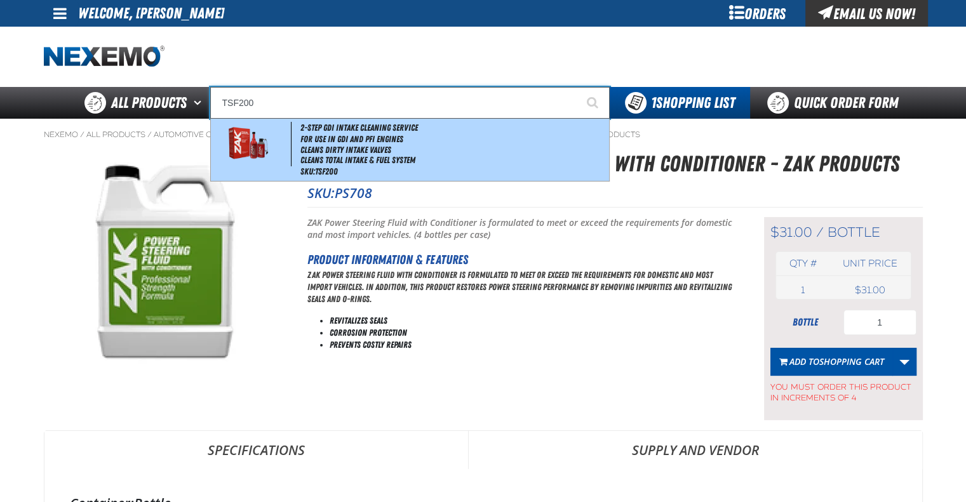
click at [340, 147] on li "Cleans Dirty Intake Valves" at bounding box center [452, 150] width 305 height 11
type input "2-Step GDI Intake Cleaning Service"
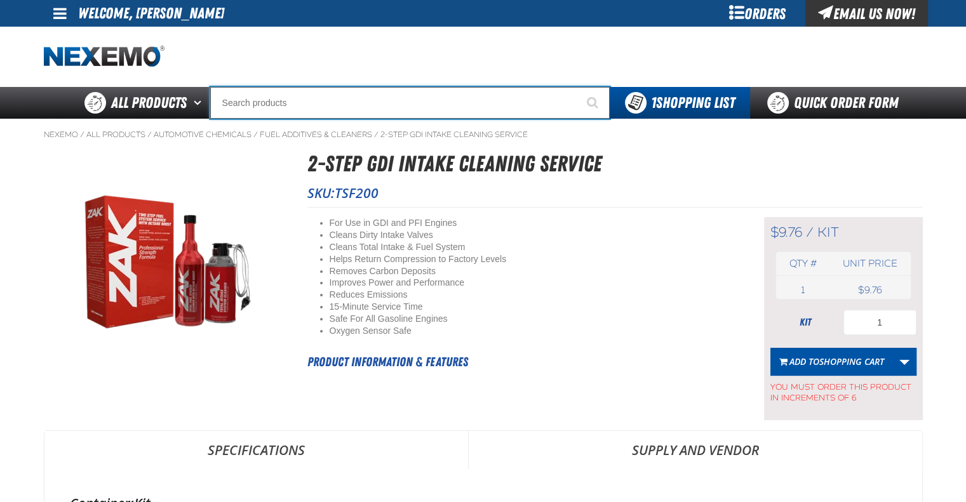
click at [367, 94] on input "Search" at bounding box center [409, 103] width 399 height 32
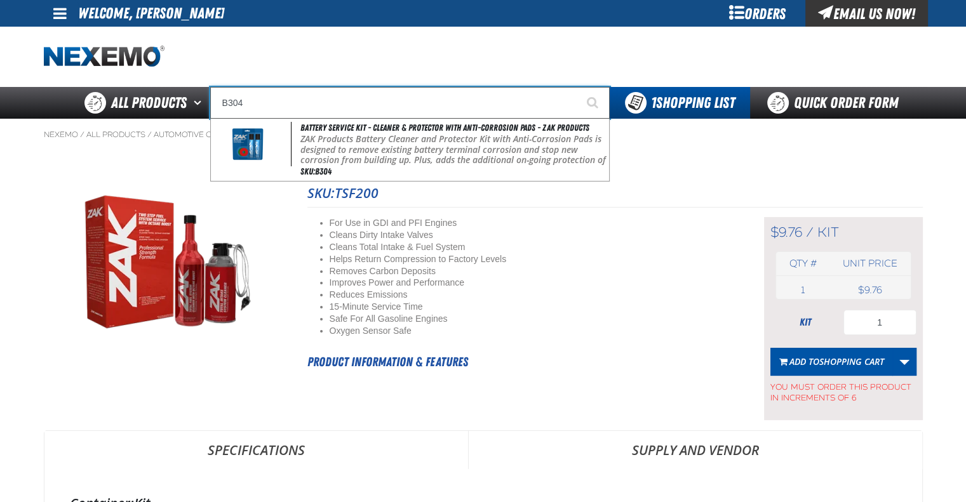
type input "B304"
click at [578, 87] on button "Start Searching" at bounding box center [594, 103] width 32 height 32
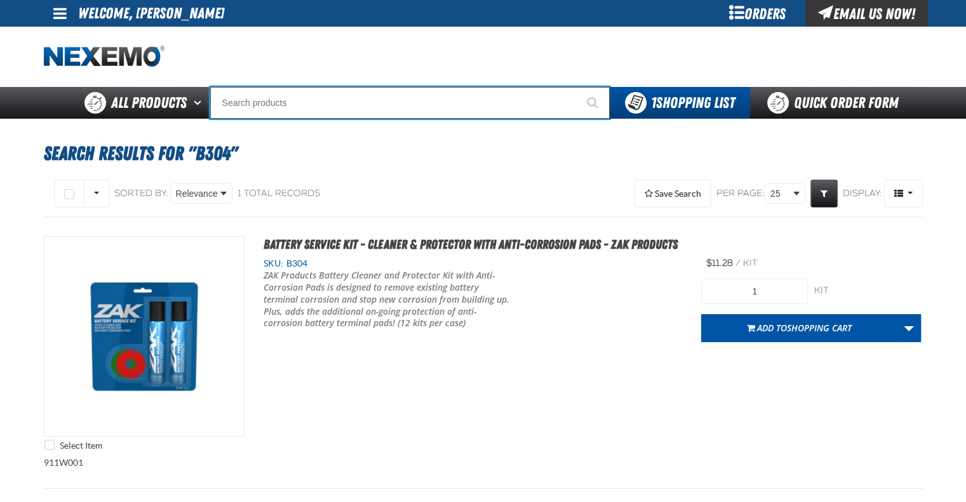
click at [325, 96] on input "Search" at bounding box center [409, 103] width 399 height 32
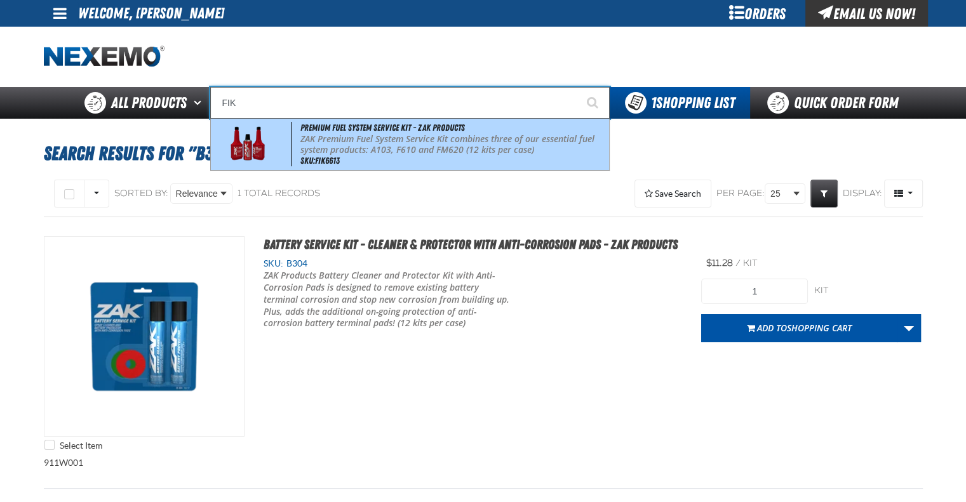
click at [350, 142] on p "ZAK Premium Fuel System Service Kit combines three of our essential fuel system…" at bounding box center [452, 145] width 305 height 22
type input "Premium Fuel System Service Kit - ZAK Products"
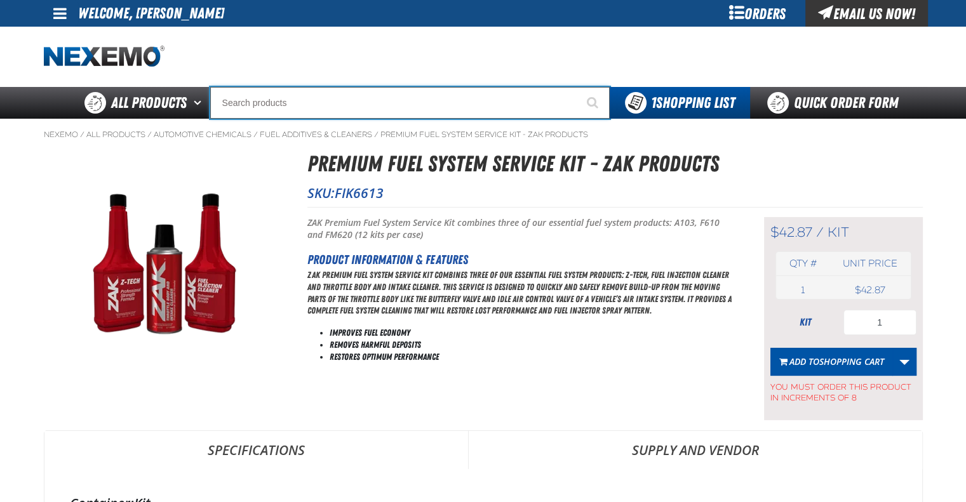
click at [376, 102] on input "Search" at bounding box center [409, 103] width 399 height 32
type input "R"
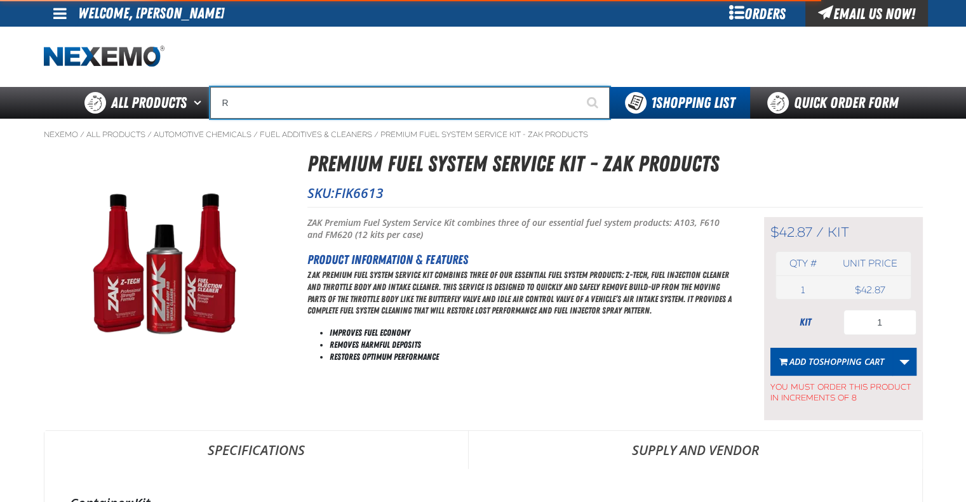
type input "ROADSIDE R"
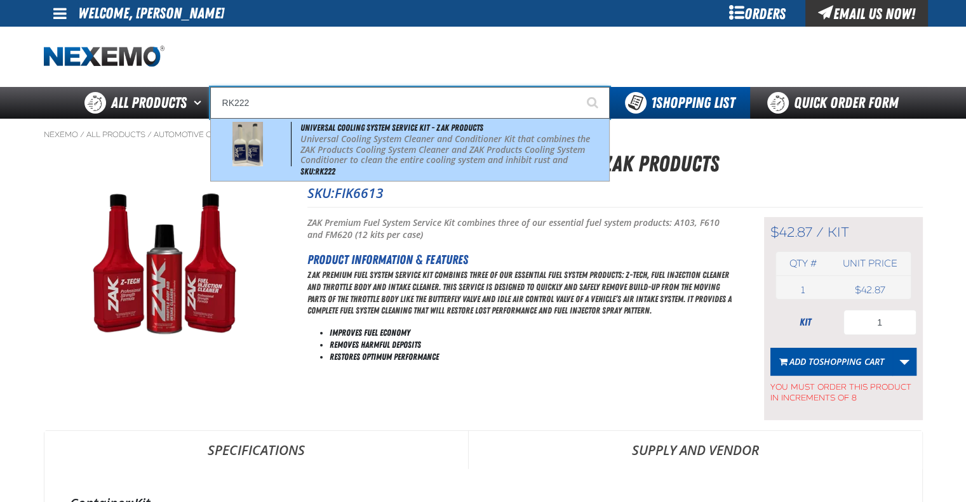
click at [385, 151] on p "Universal Cooling System Cleaner and Conditioner Kit that combines the ZAK Prod…" at bounding box center [452, 155] width 305 height 43
type input "Universal Cooling System Service Kit - ZAK Products"
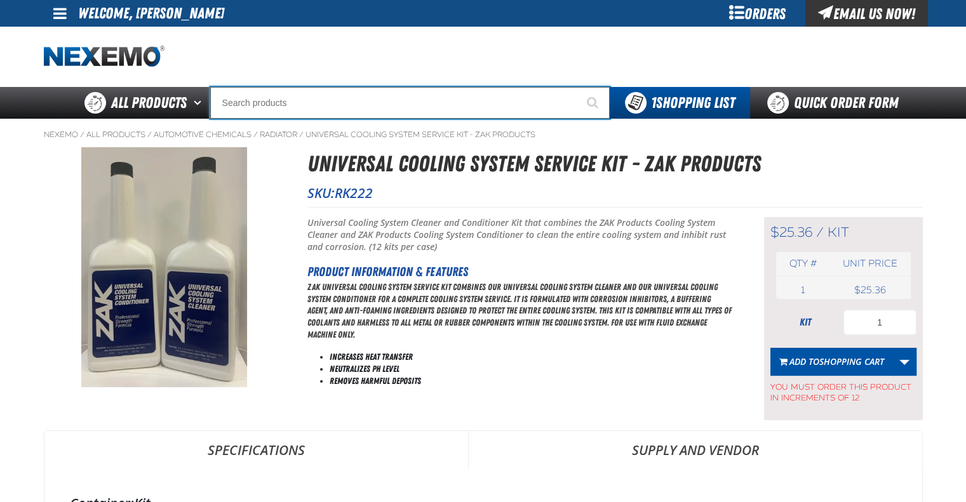
click at [335, 107] on input "Search" at bounding box center [409, 103] width 399 height 32
type input "C"
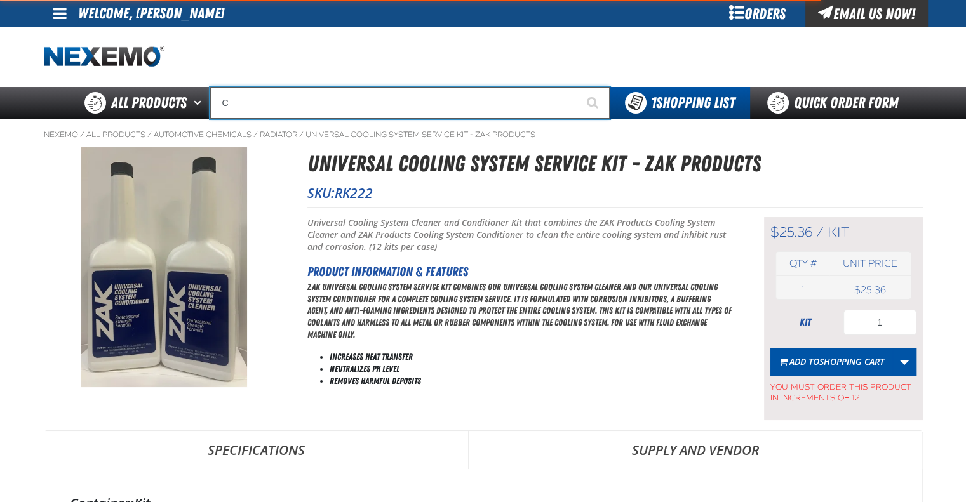
type input "C Alkaline Battery 1.5 Volt (12 per pack)"
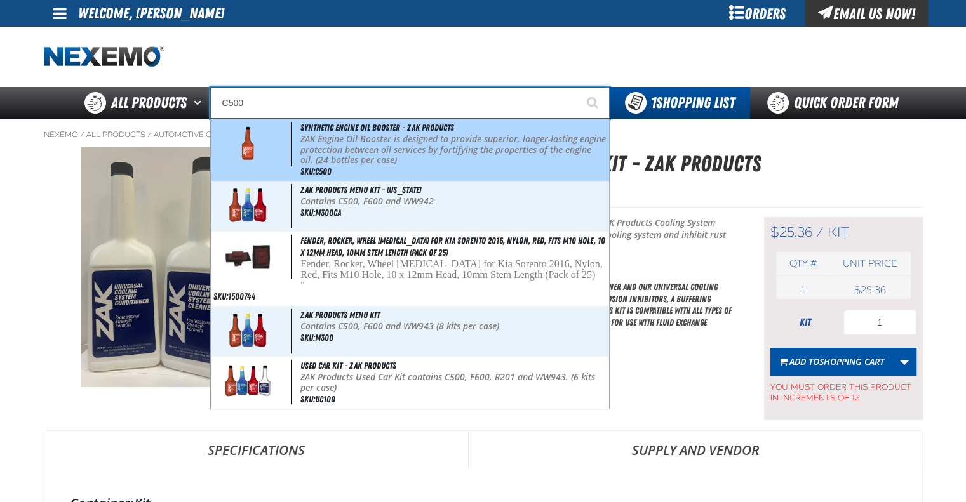
click at [343, 150] on p "ZAK Engine Oil Booster is designed to provide superior, longer-lasting engine p…" at bounding box center [452, 150] width 305 height 32
type input "Synthetic Engine Oil Booster - ZAK Products"
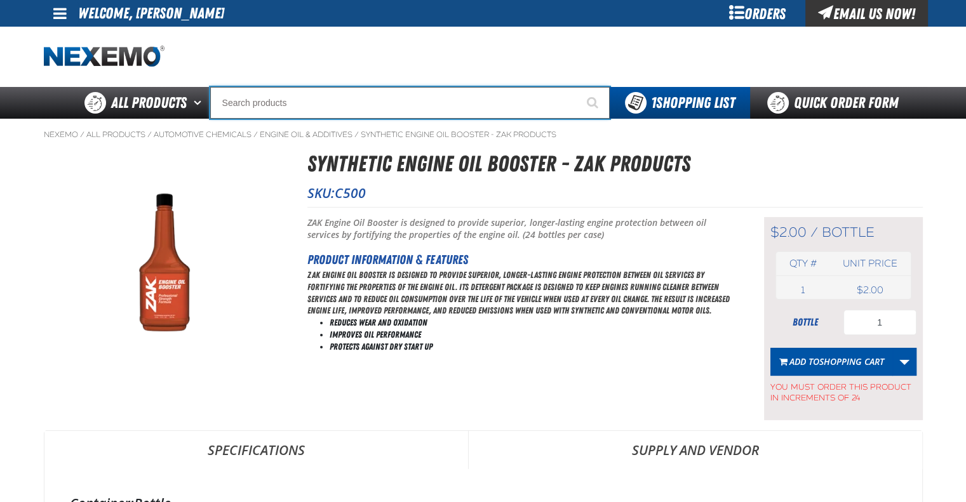
click at [340, 111] on input "Search" at bounding box center [409, 103] width 399 height 32
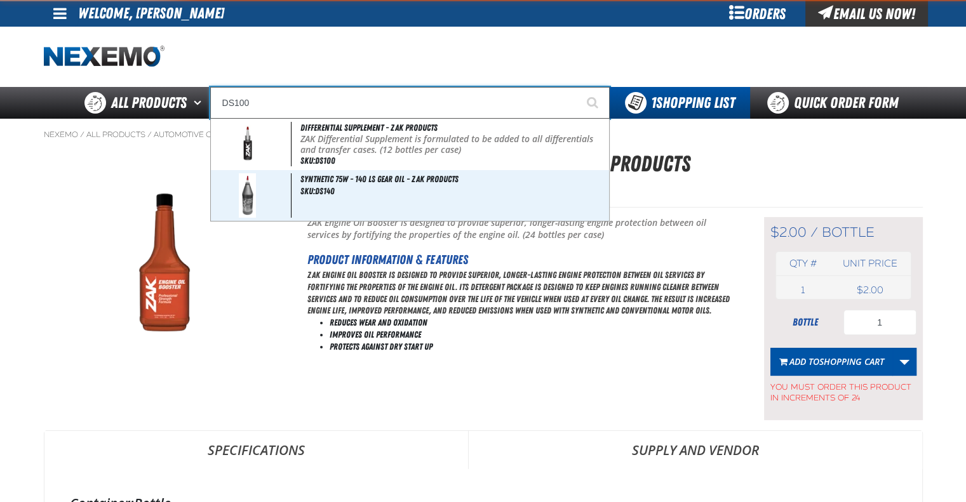
type input "DS100"
click at [578, 87] on button "Start Searching" at bounding box center [594, 103] width 32 height 32
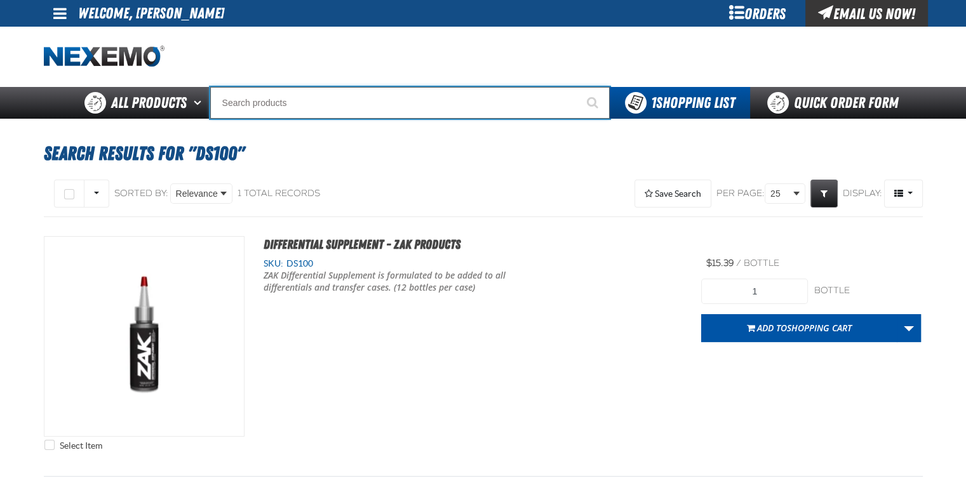
click at [340, 111] on input "Search" at bounding box center [409, 103] width 399 height 32
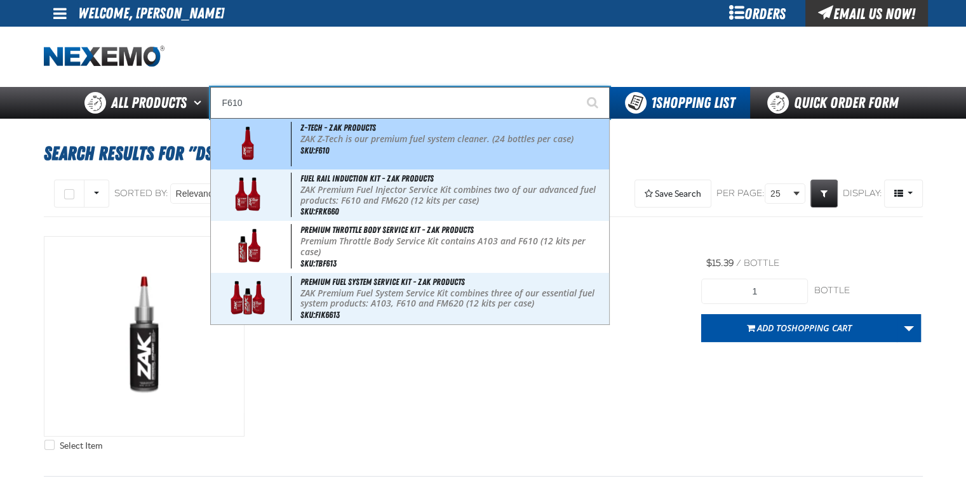
click at [367, 144] on p "ZAK Z-Tech is our premium fuel system cleaner. (24 bottles per case)" at bounding box center [452, 139] width 305 height 11
type input "Z-Tech - ZAK Products"
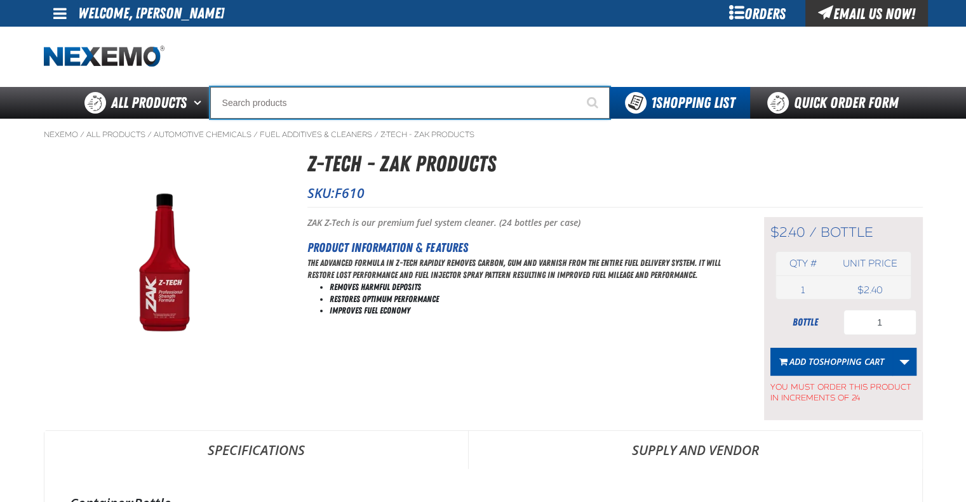
click at [310, 105] on input "Search" at bounding box center [409, 103] width 399 height 32
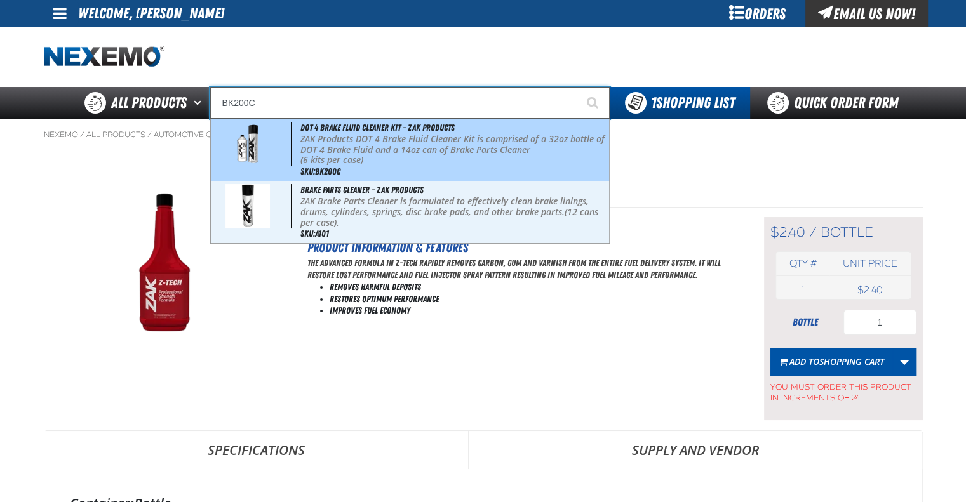
click at [375, 147] on p "ZAK Products DOT 4 Brake Fluid Cleaner Kit is comprised of a 32oz bottle of DOT…" at bounding box center [452, 145] width 305 height 22
type input "DOT 4 Brake Fluid Cleaner Kit - ZAK Products"
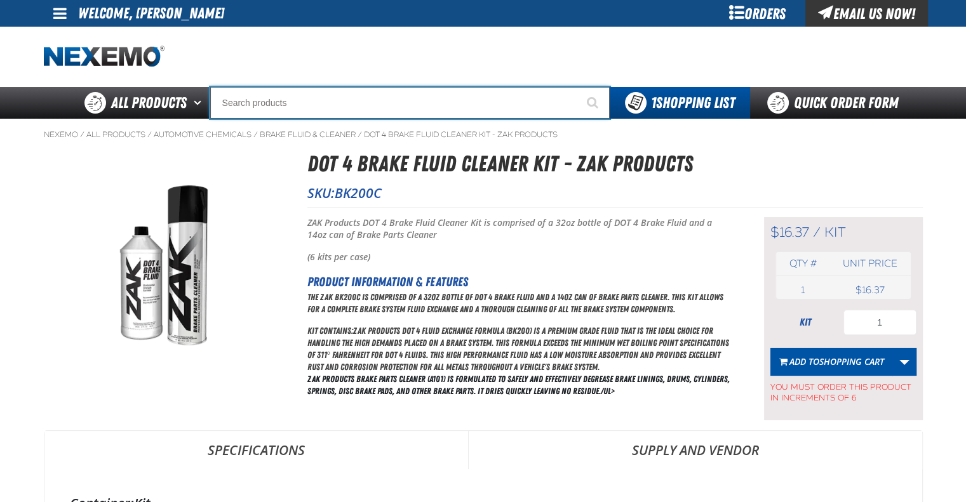
click at [311, 109] on input "Search" at bounding box center [409, 103] width 399 height 32
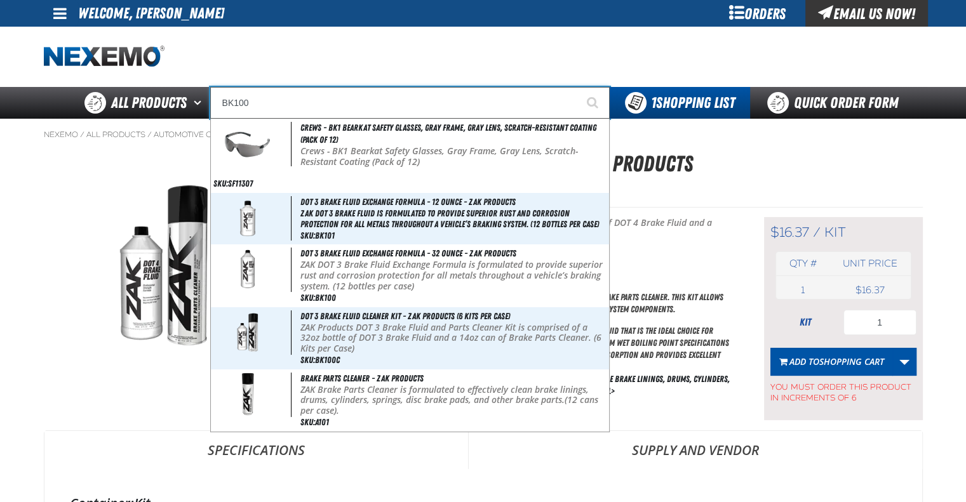
type input "BK100"
click at [578, 87] on button "Start Searching" at bounding box center [594, 103] width 32 height 32
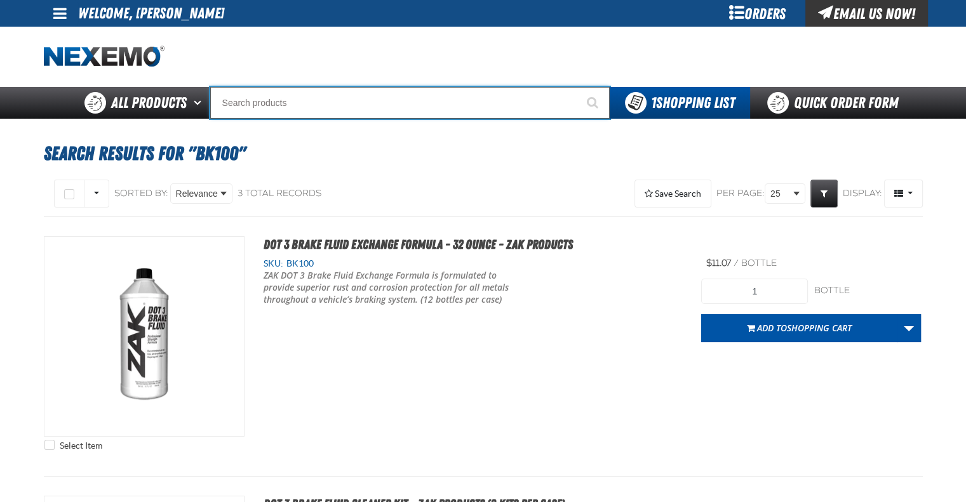
click at [333, 96] on input "Search" at bounding box center [409, 103] width 399 height 32
type input "C"
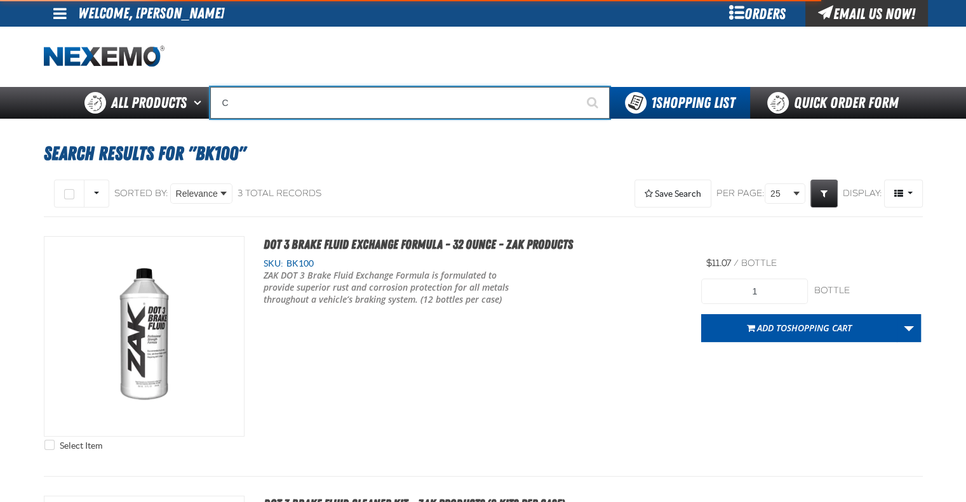
type input "C Alkaline Battery 1.5 Volt (12 per pack)"
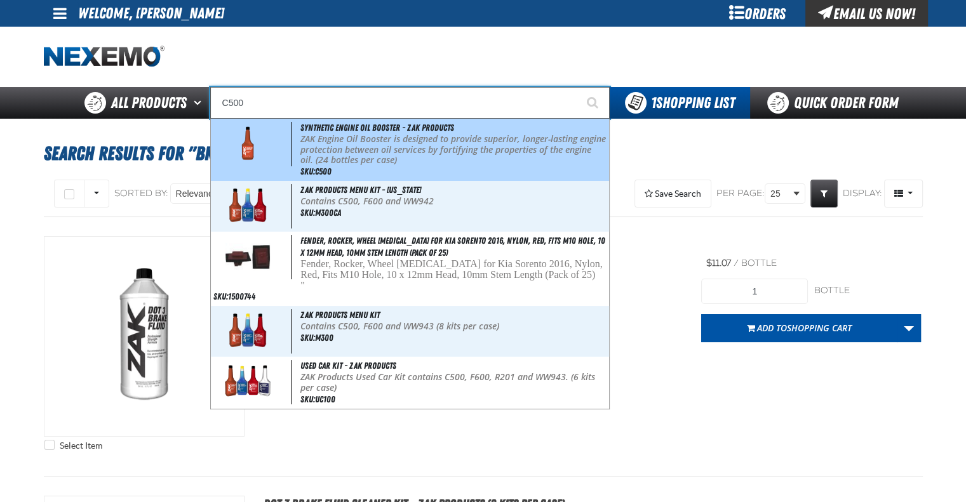
click at [361, 144] on p "ZAK Engine Oil Booster is designed to provide superior, longer-lasting engine p…" at bounding box center [452, 150] width 305 height 32
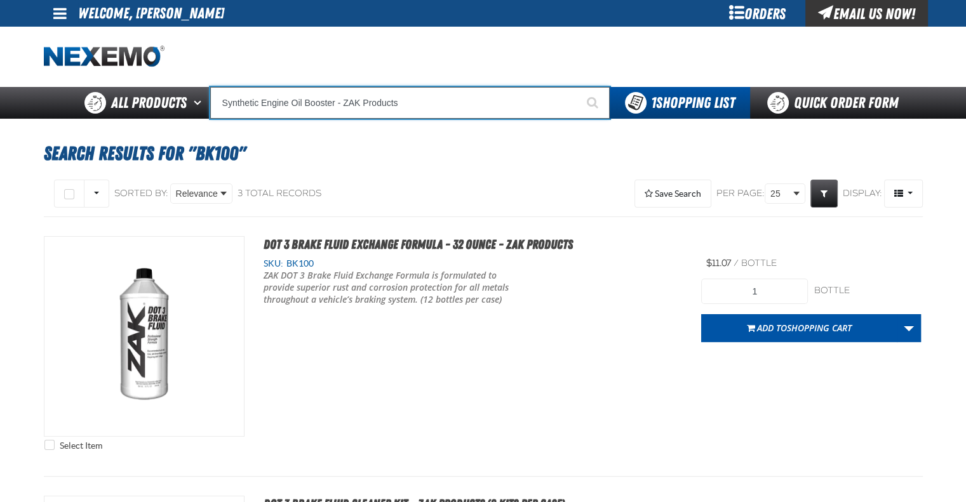
type input "Synthetic Engine Oil Booster - ZAK Products"
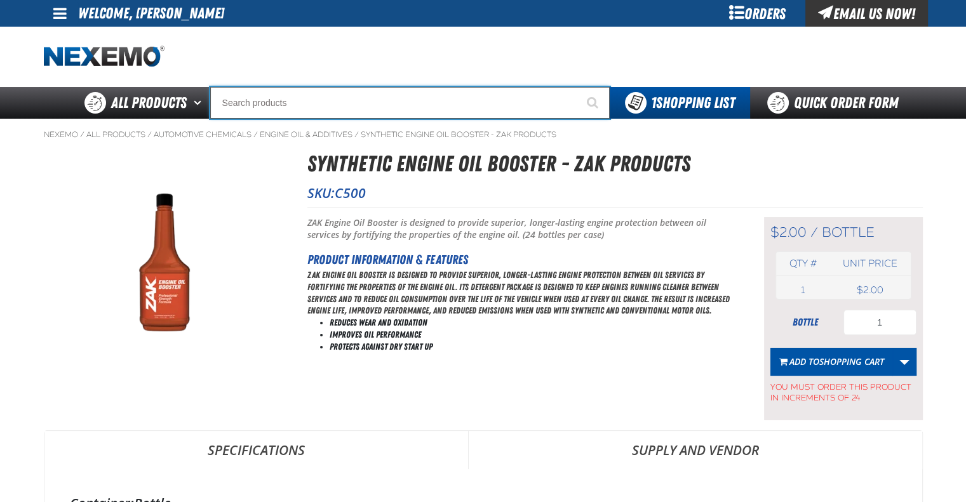
click at [321, 98] on input "Search" at bounding box center [409, 103] width 399 height 32
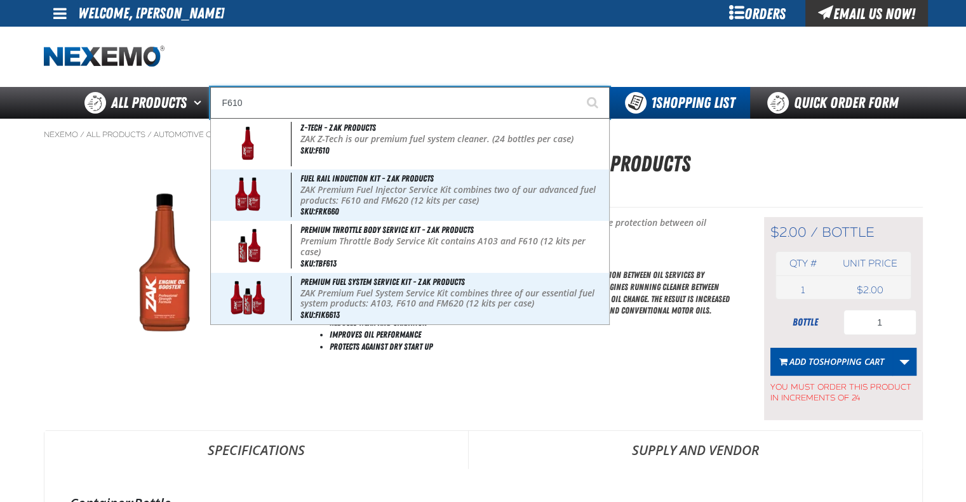
type input "F610"
click at [578, 87] on button "Start Searching" at bounding box center [594, 103] width 32 height 32
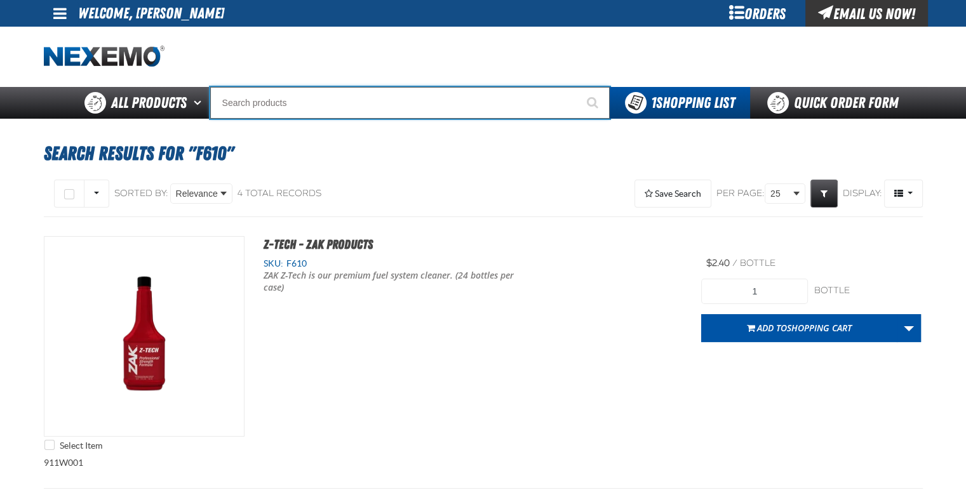
click at [373, 105] on input "Search" at bounding box center [409, 103] width 399 height 32
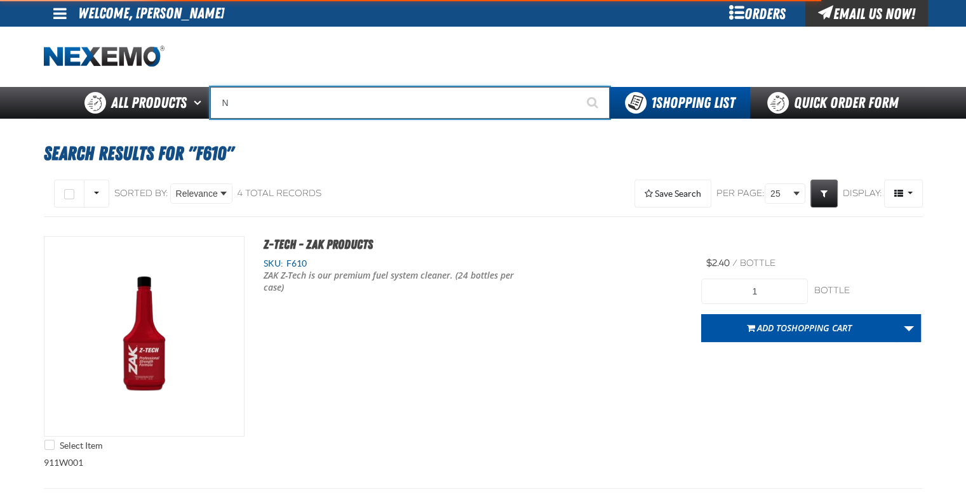
type input "N2"
type input "N2 Nitrogen Installation Kits"
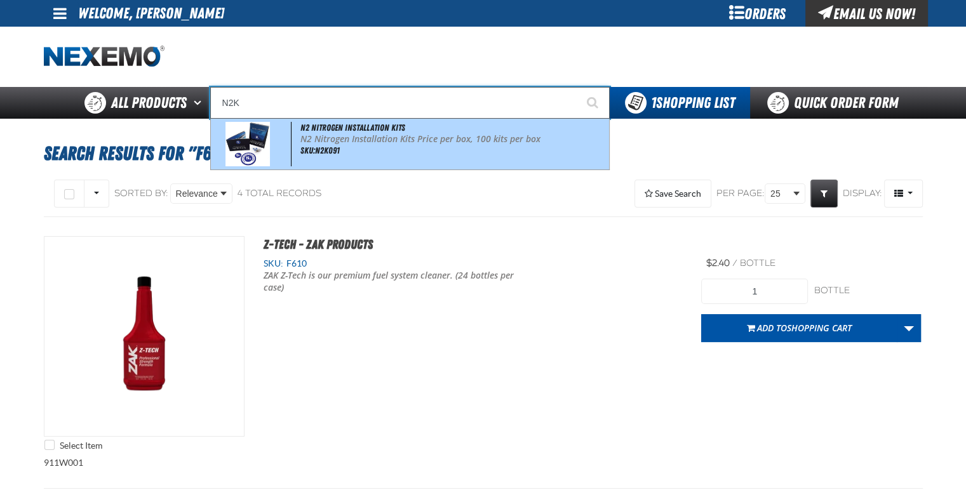
click at [464, 142] on p "N2 Nitrogen Installation Kits Price per box, 100 kits per box" at bounding box center [452, 139] width 305 height 11
type input "N2 Nitrogen Installation Kits"
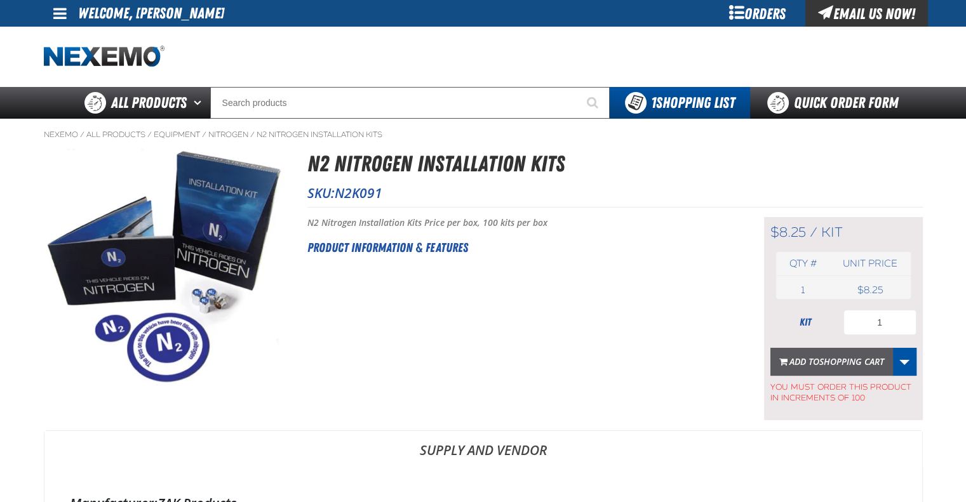
click at [838, 356] on span "Shopping Cart" at bounding box center [851, 361] width 65 height 12
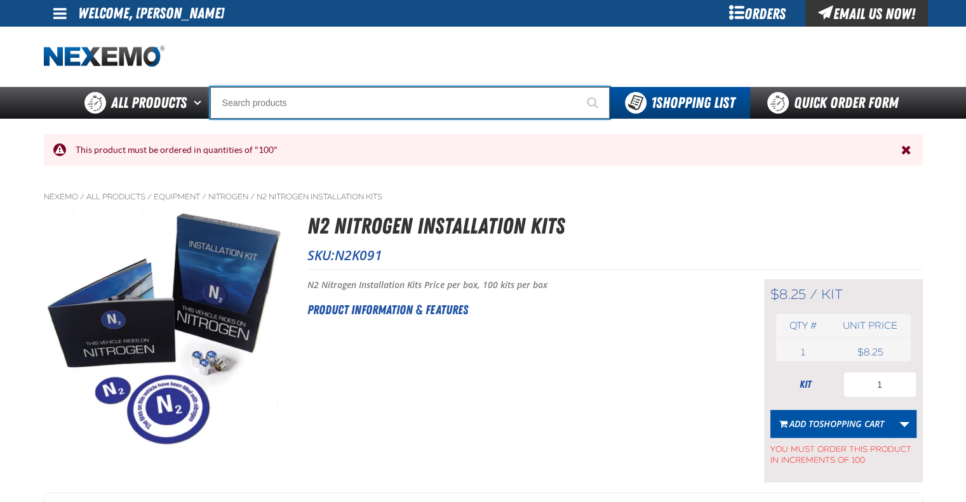
click at [310, 97] on input "Search" at bounding box center [409, 103] width 399 height 32
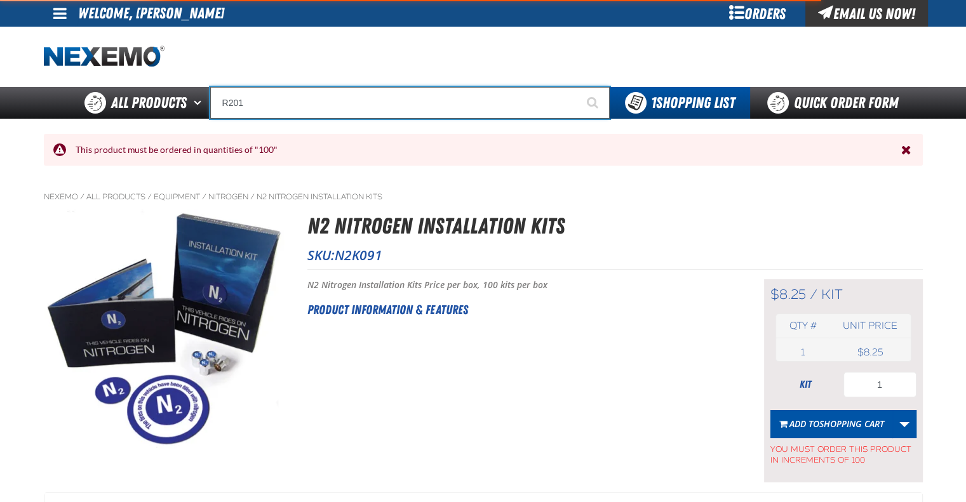
type input "R201"
click at [578, 87] on button "Start Searching" at bounding box center [594, 103] width 32 height 32
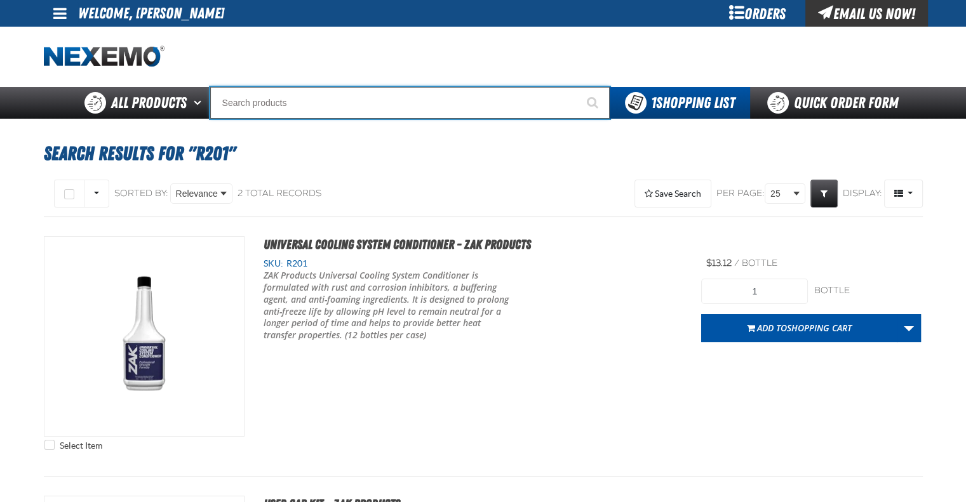
click at [437, 109] on input "Search" at bounding box center [409, 103] width 399 height 32
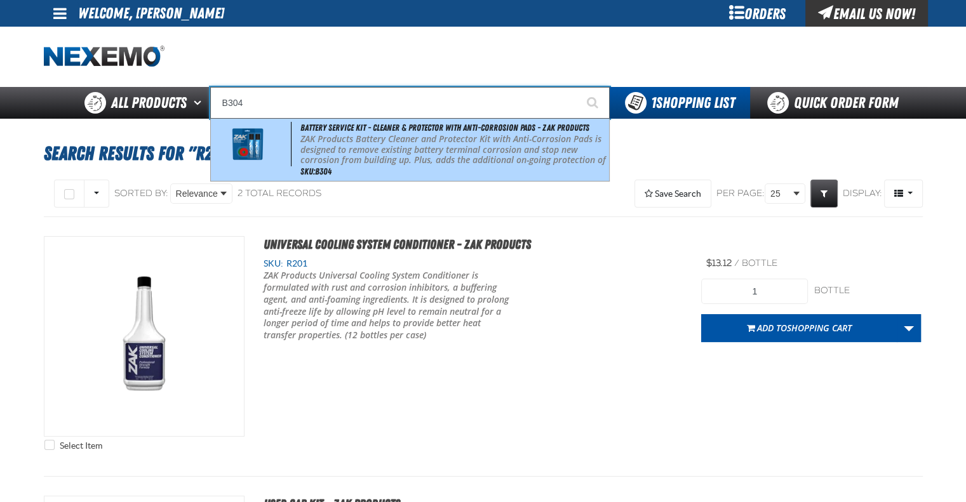
click at [434, 152] on p "ZAK Products Battery Cleaner and Protector Kit with Anti-Corrosion Pads is desi…" at bounding box center [452, 155] width 305 height 43
type input "Battery Service Kit - Cleaner & Protector with Anti-Corrosion Pads - ZAK Produc…"
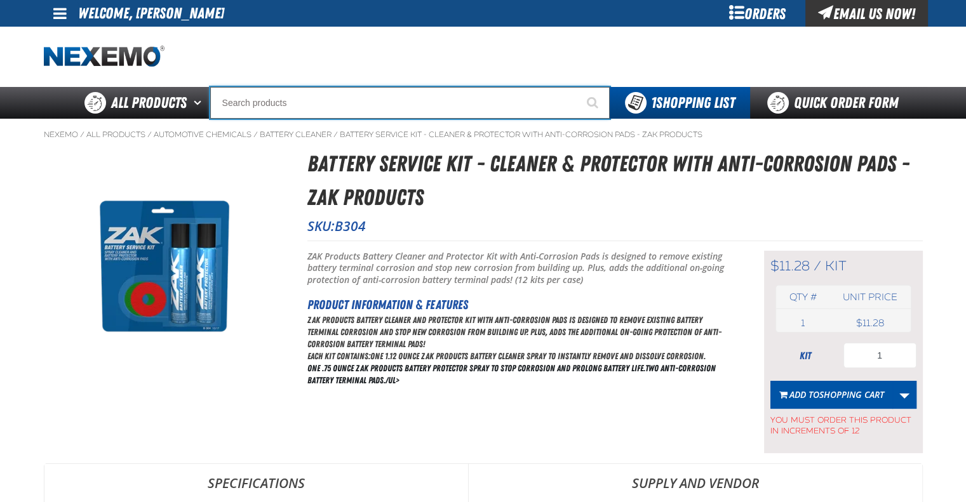
click at [332, 101] on input "Search" at bounding box center [409, 103] width 399 height 32
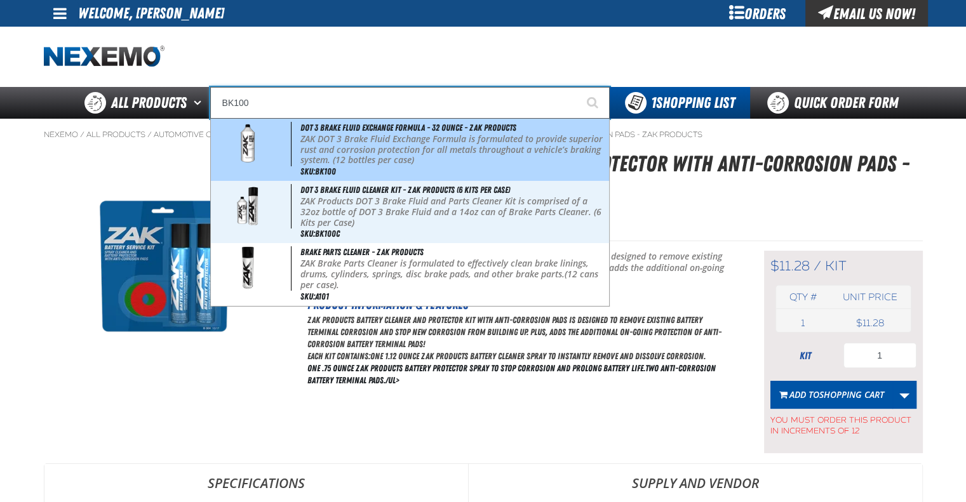
click at [419, 131] on span "DOT 3 Brake Fluid Exchange Formula - 32 Ounce - ZAK Products" at bounding box center [408, 128] width 216 height 10
type input "DOT 3 Brake Fluid Exchange Formula - 32 Ounce - ZAK Products"
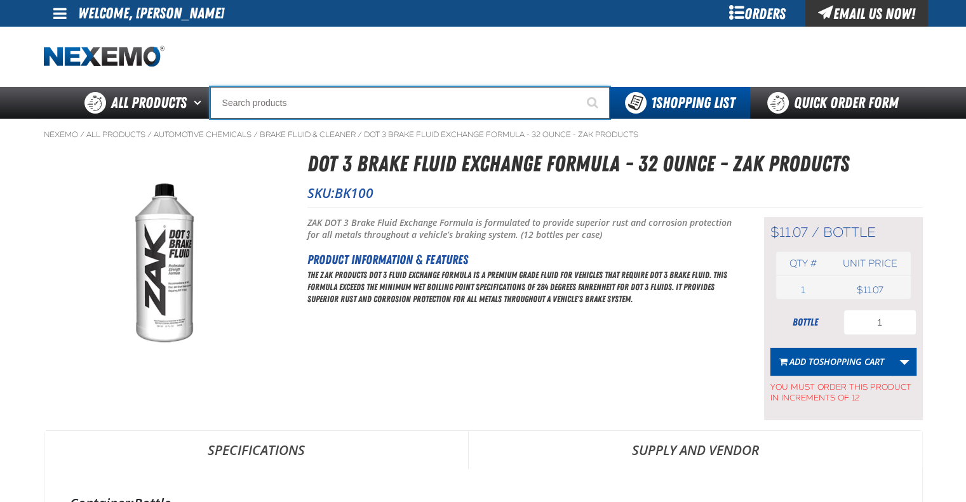
click at [305, 105] on input "Search" at bounding box center [409, 103] width 399 height 32
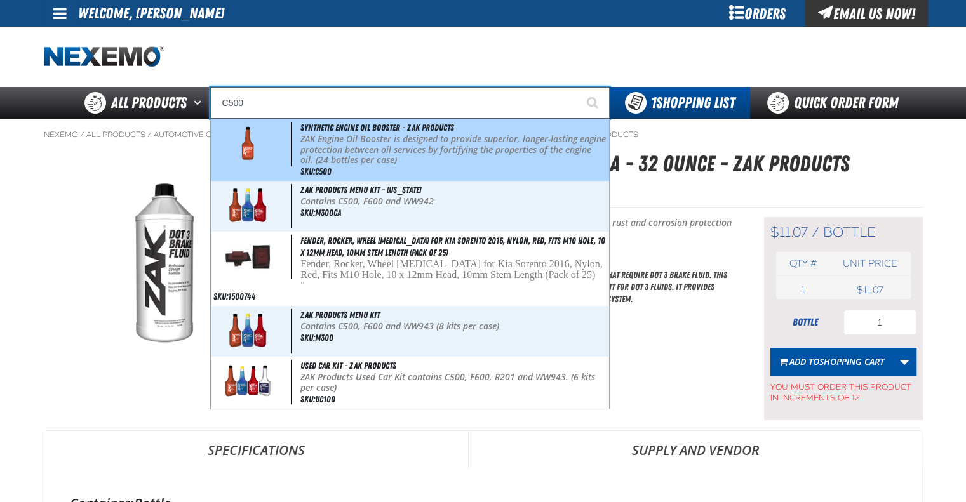
click at [380, 140] on p "ZAK Engine Oil Booster is designed to provide superior, longer-lasting engine p…" at bounding box center [452, 150] width 305 height 32
type input "Synthetic Engine Oil Booster - ZAK Products"
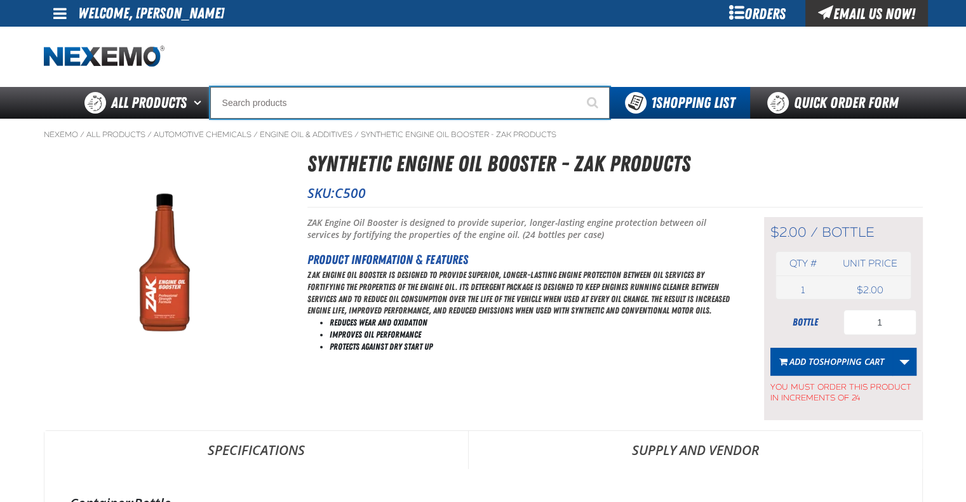
click at [345, 109] on input "Search" at bounding box center [409, 103] width 399 height 32
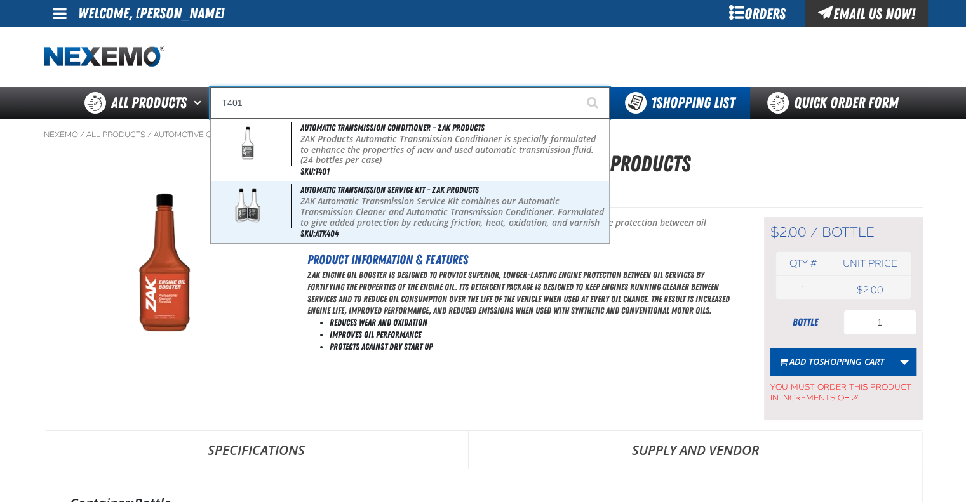
type input "T401"
click at [578, 87] on button "Start Searching" at bounding box center [594, 103] width 32 height 32
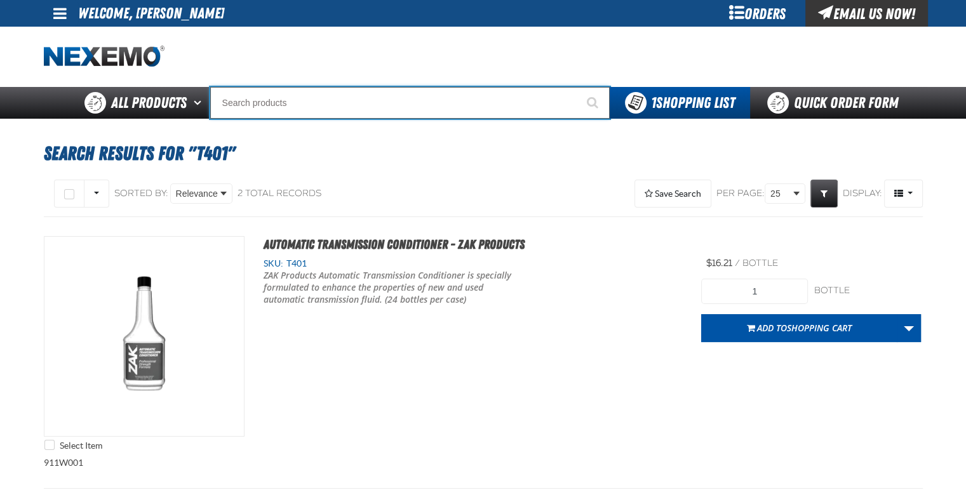
click at [336, 103] on input "Search" at bounding box center [409, 103] width 399 height 32
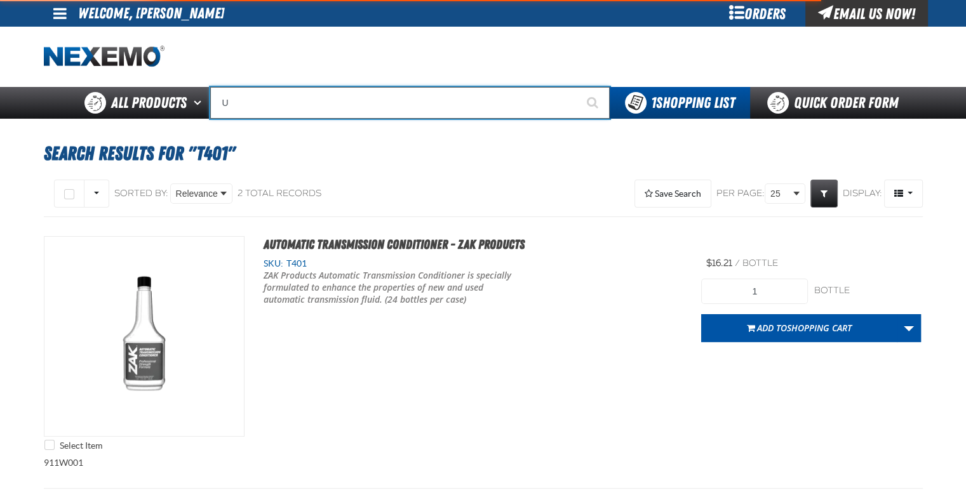
type input "UC"
type input "UC RED"
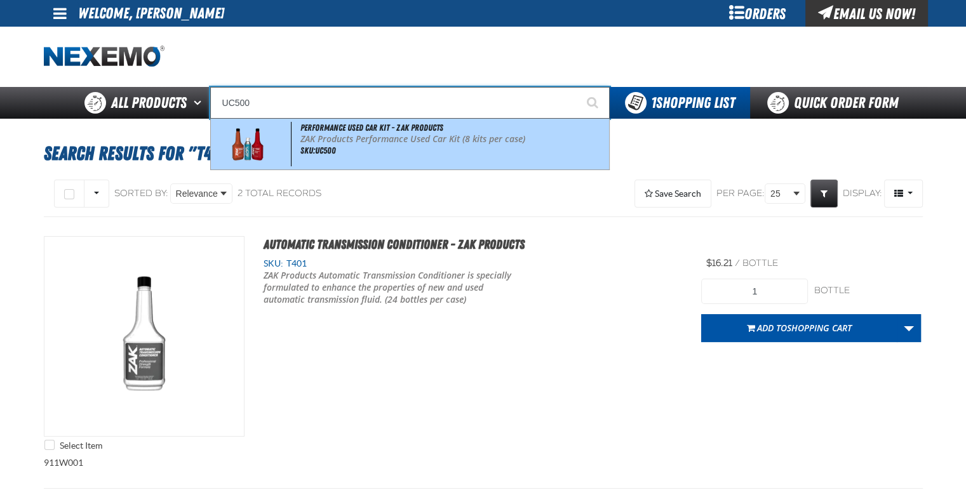
click at [345, 128] on span "Performance Used Car Kit - ZAK Products" at bounding box center [371, 128] width 143 height 10
type input "Performance Used Car Kit - ZAK Products"
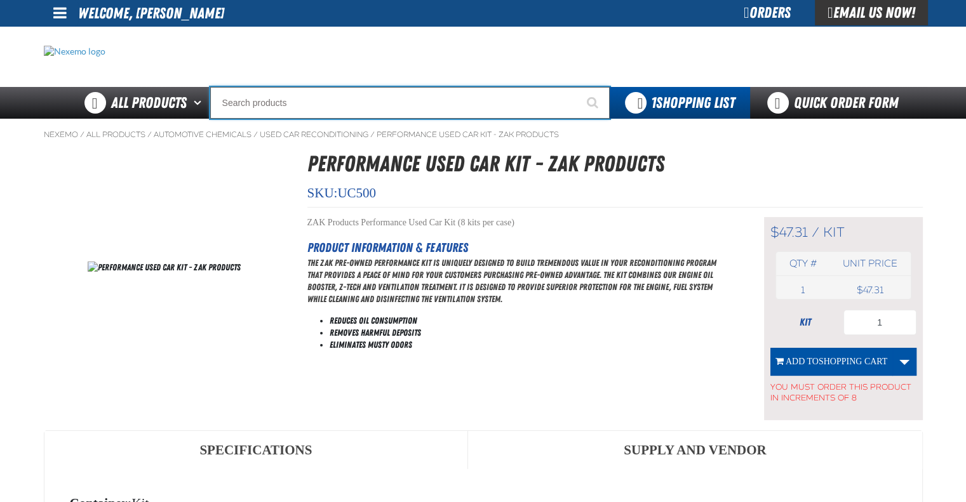
click at [325, 99] on input "Search" at bounding box center [409, 103] width 399 height 32
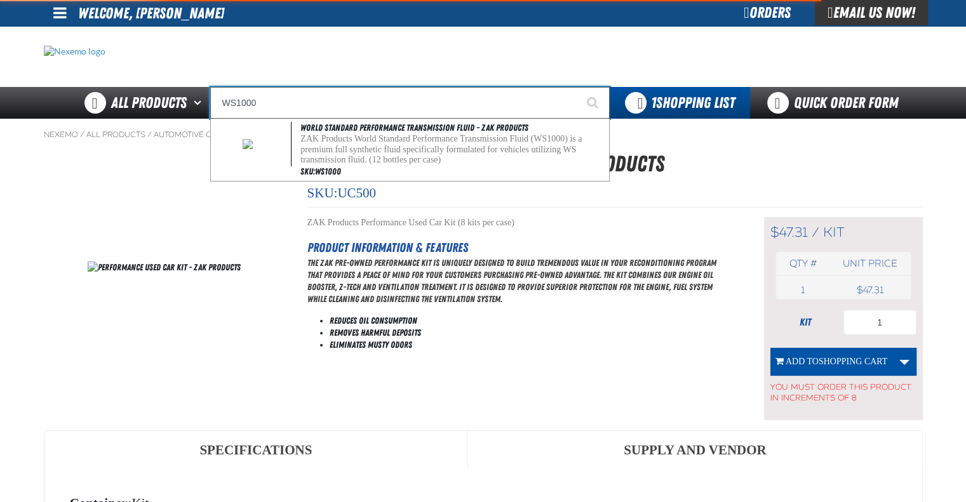
type input "WS1000"
click at [578, 87] on button "Start Searching" at bounding box center [594, 103] width 32 height 32
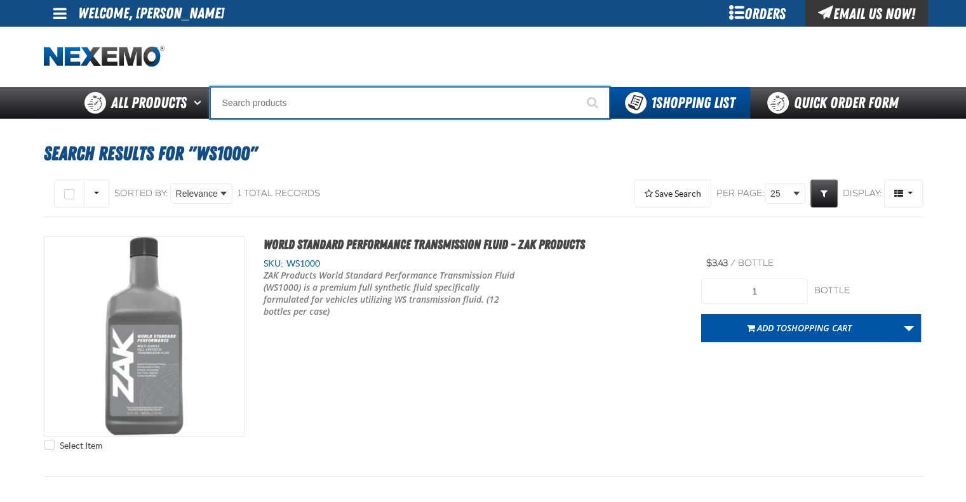
click at [408, 91] on input "Search" at bounding box center [409, 103] width 399 height 32
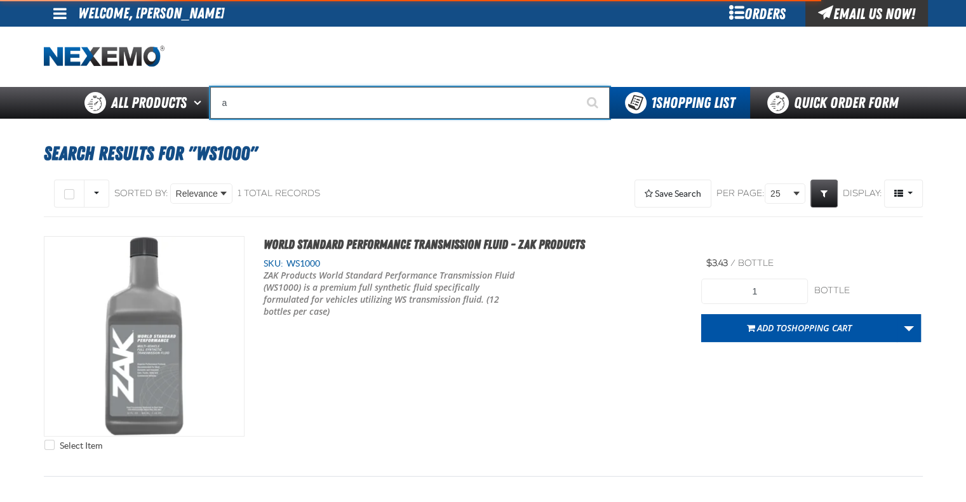
type input "ac"
type input "ac Power Booster - ZAK Products"
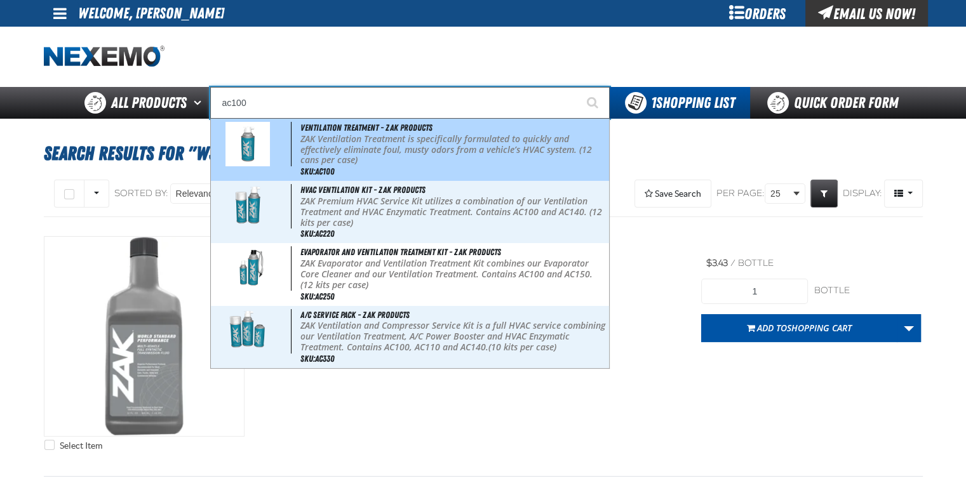
click at [397, 159] on p "ZAK Ventilation Treatment is specifically formulated to quickly and effectively…" at bounding box center [452, 150] width 305 height 32
type input "Ventilation Treatment - ZAK Products"
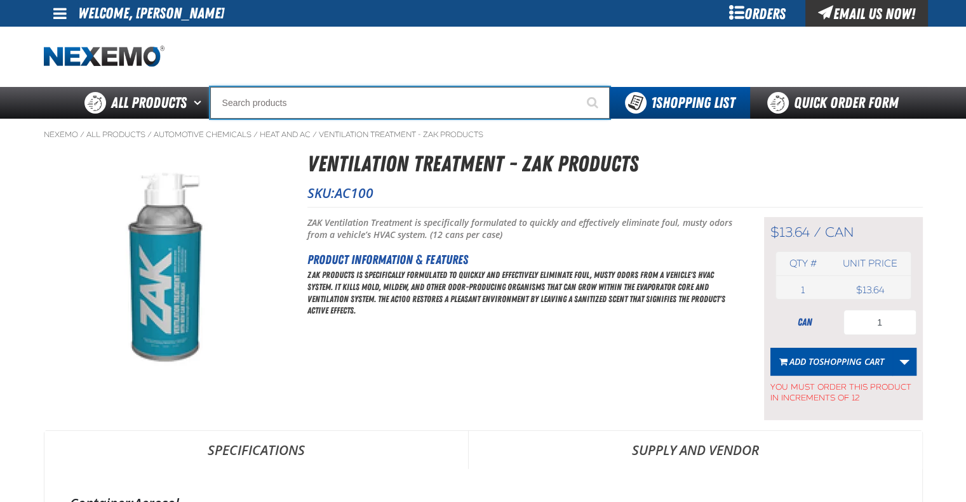
click at [369, 103] on input "Search" at bounding box center [409, 103] width 399 height 32
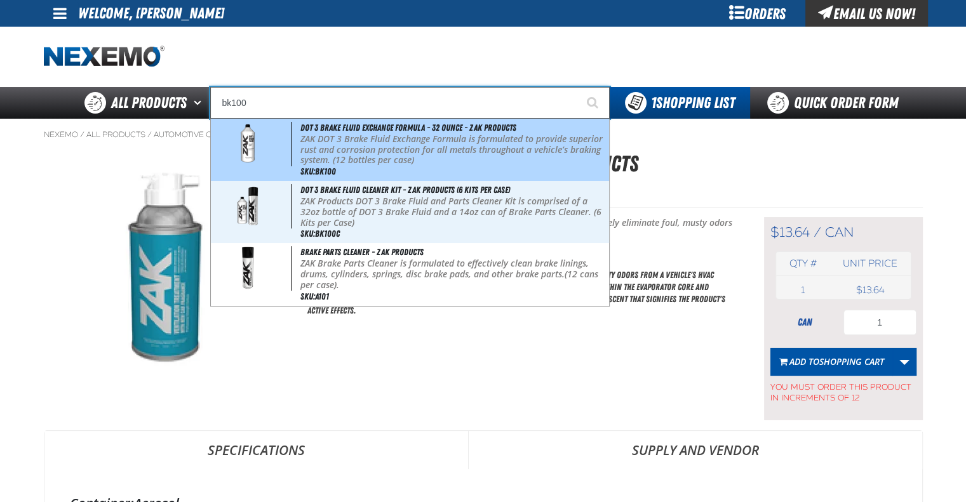
click at [398, 158] on p "ZAK DOT 3 Brake Fluid Exchange Formula is formulated to provide superior rust a…" at bounding box center [452, 150] width 305 height 32
type input "DOT 3 Brake Fluid Exchange Formula - 32 Ounce - ZAK Products"
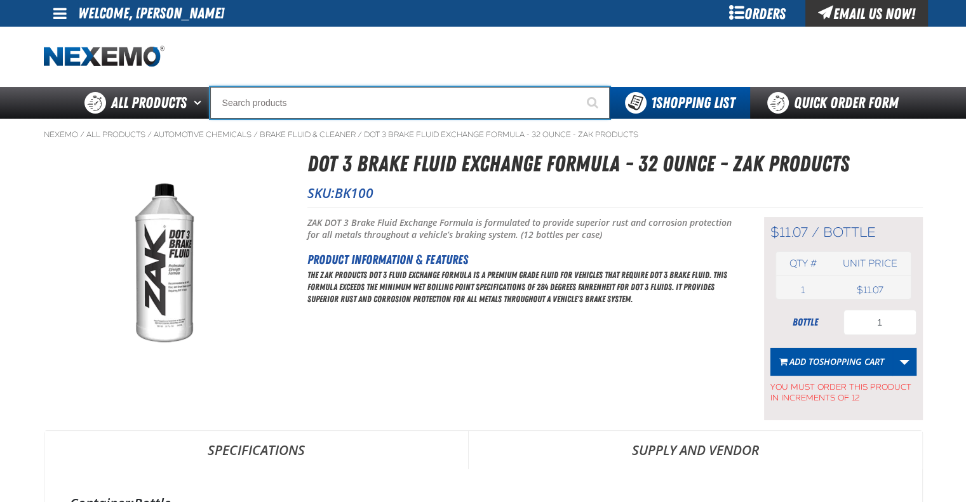
click at [410, 107] on input "Search" at bounding box center [409, 103] width 399 height 32
type input "R"
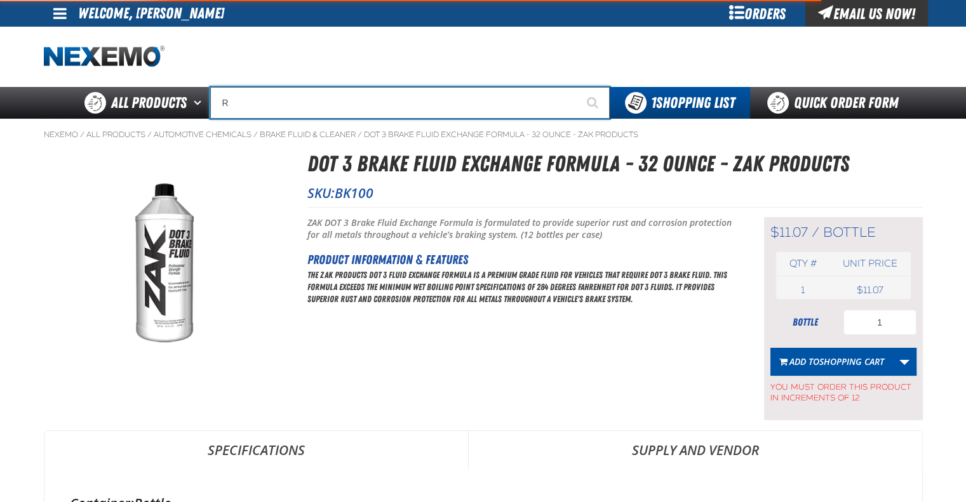
type input "ROADSIDE R"
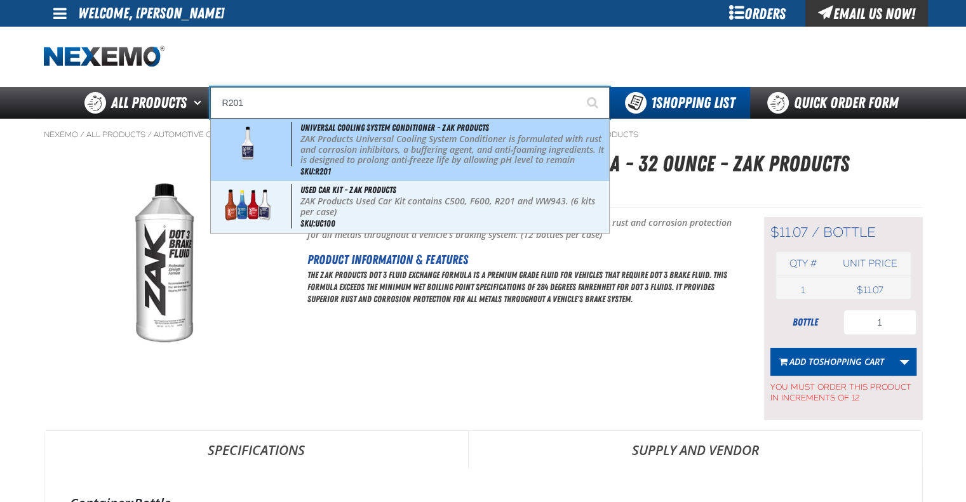
click at [407, 130] on span "Universal Cooling System Conditioner - ZAK Products" at bounding box center [394, 128] width 189 height 10
type input "Universal Cooling System Conditioner - ZAK Products"
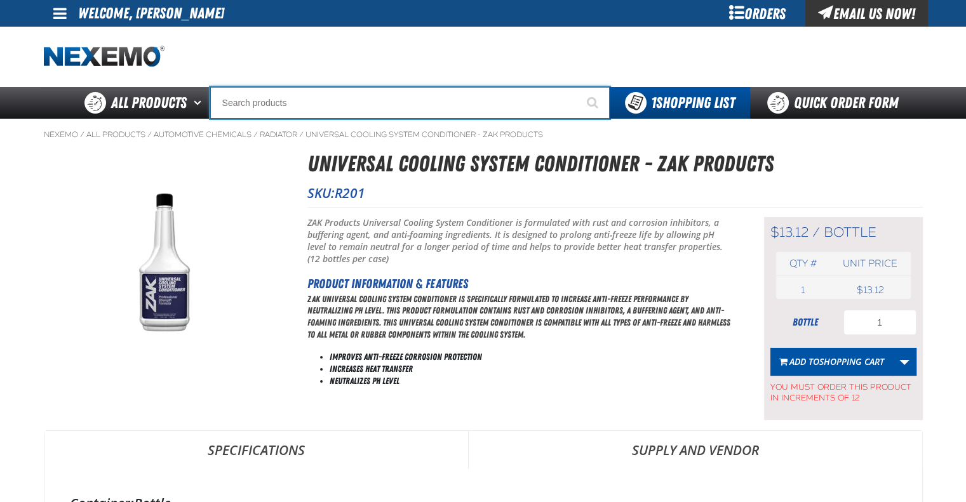
click at [385, 91] on input "Search" at bounding box center [409, 103] width 399 height 32
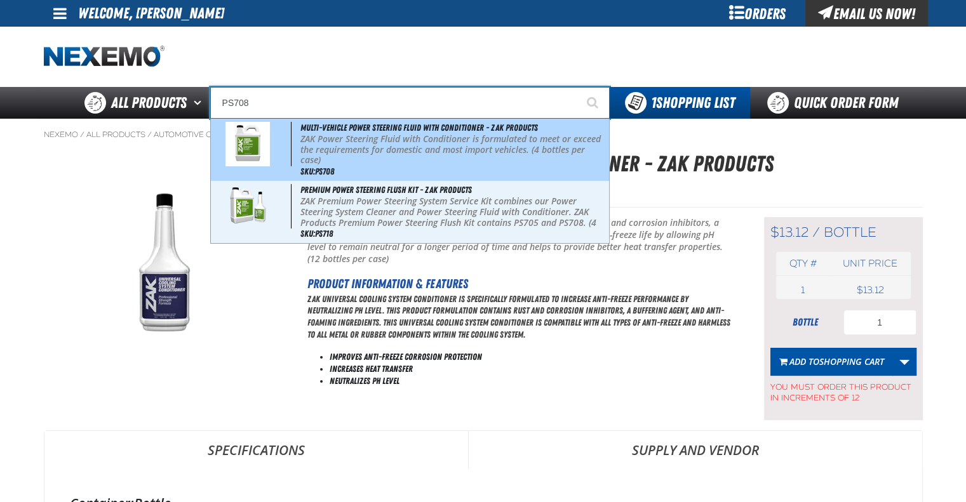
click at [427, 148] on p "ZAK Power Steering Fluid with Conditioner is formulated to meet or exceed the r…" at bounding box center [452, 150] width 305 height 32
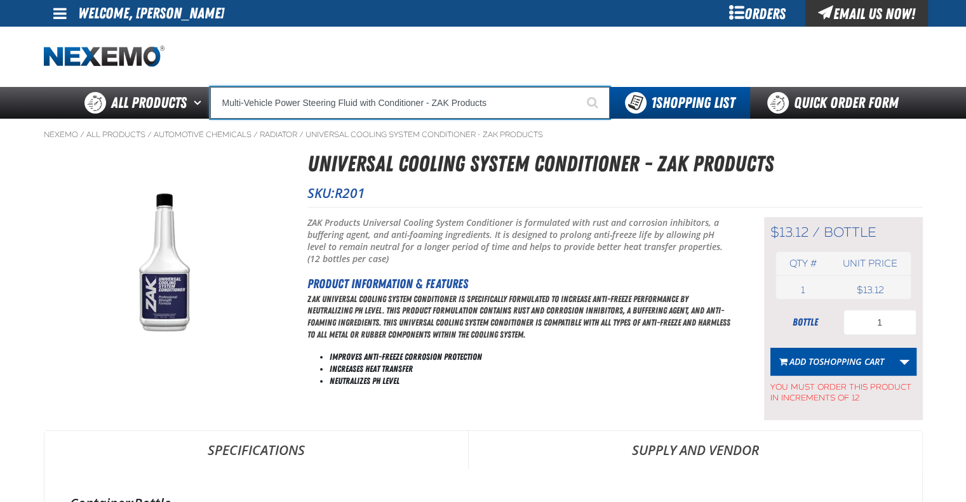
type input "Multi-Vehicle Power Steering Fluid with Conditioner - ZAK Products"
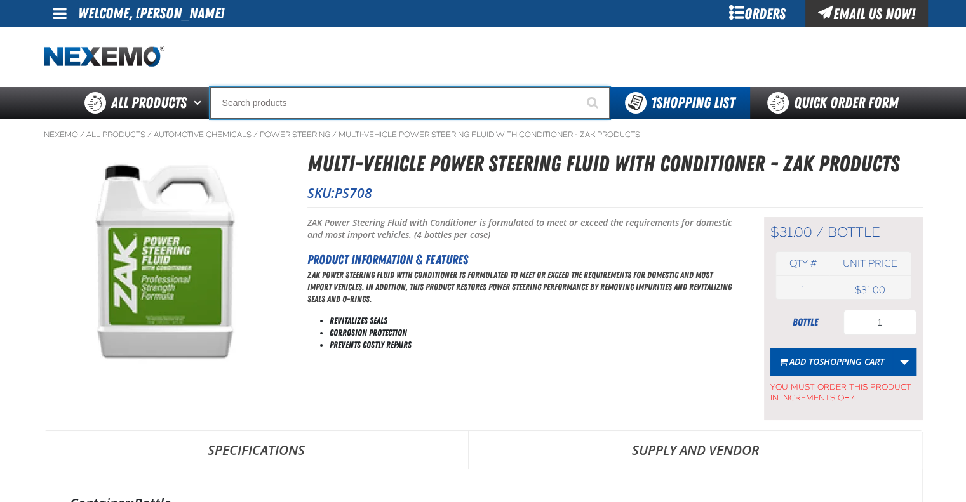
click at [345, 110] on input "Search" at bounding box center [409, 103] width 399 height 32
type input "SB3540"
click at [578, 87] on button "Start Searching" at bounding box center [594, 103] width 32 height 32
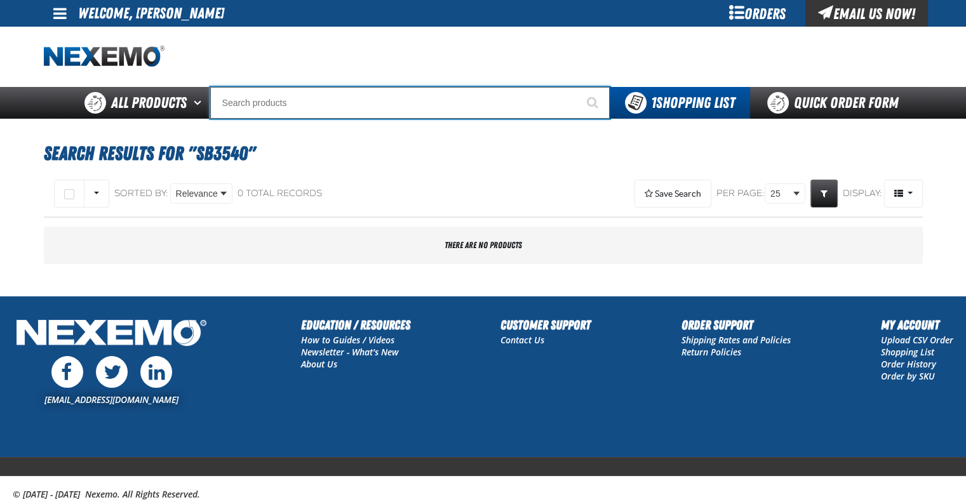
click at [314, 105] on input "Search" at bounding box center [409, 103] width 399 height 32
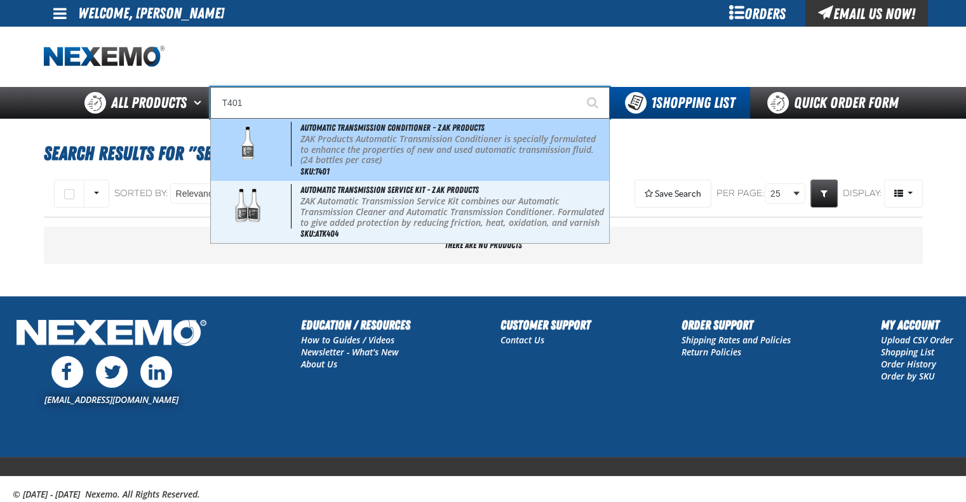
click at [340, 134] on p "ZAK Products Automatic Transmission Conditioner is specially formulated to enha…" at bounding box center [452, 150] width 305 height 32
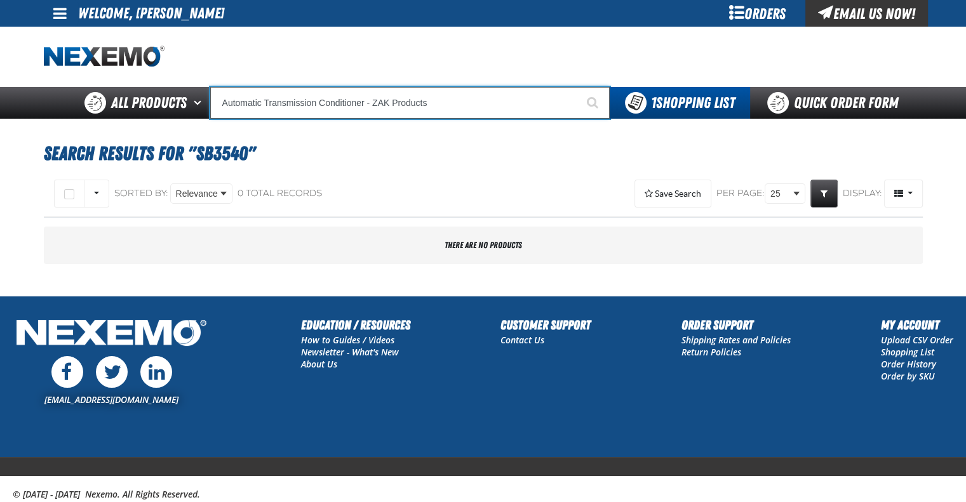
type input "Automatic Transmission Conditioner - ZAK Products"
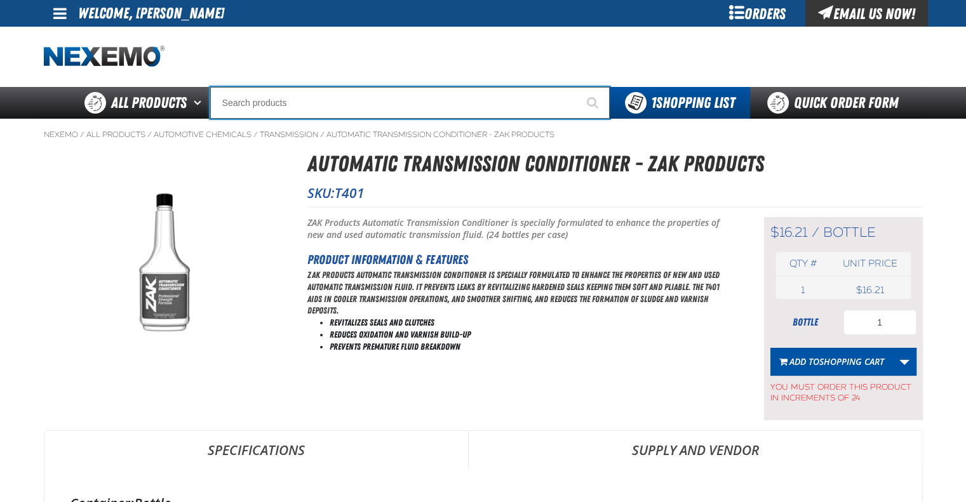
click at [334, 93] on input "Search" at bounding box center [409, 103] width 399 height 32
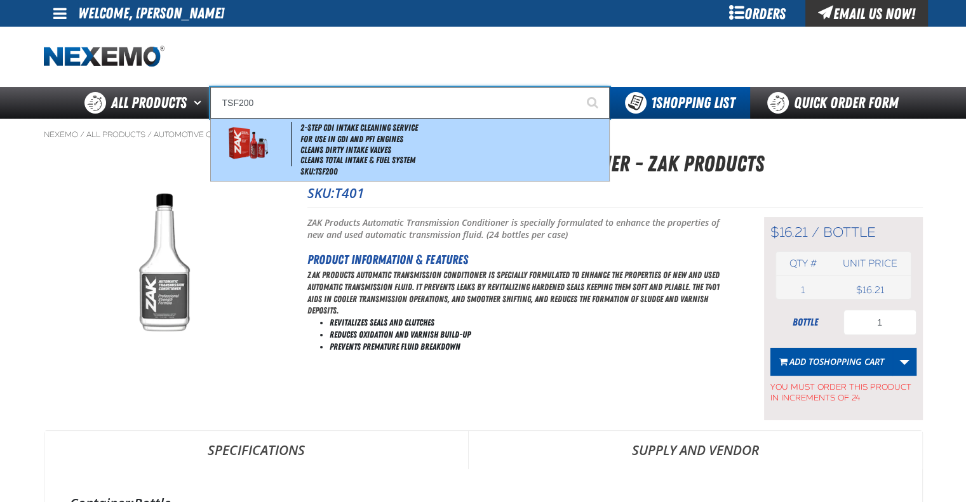
click at [354, 139] on li "For Use in GDI and PFI Engines" at bounding box center [452, 139] width 305 height 11
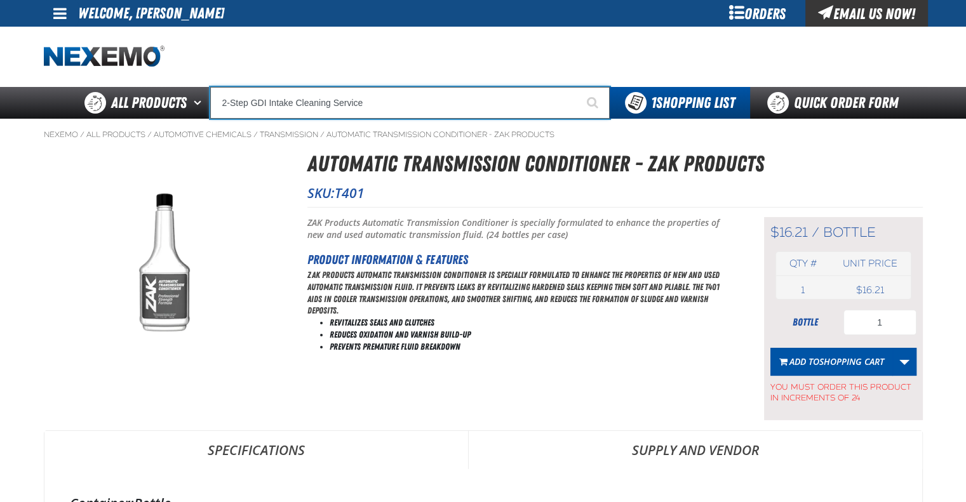
type input "2-Step GDI Intake Cleaning Service"
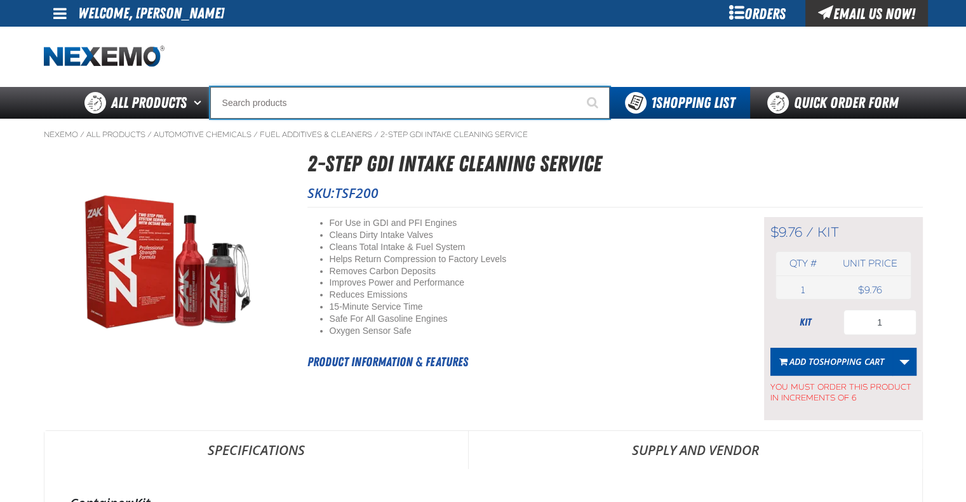
click at [332, 99] on input "Search" at bounding box center [409, 103] width 399 height 32
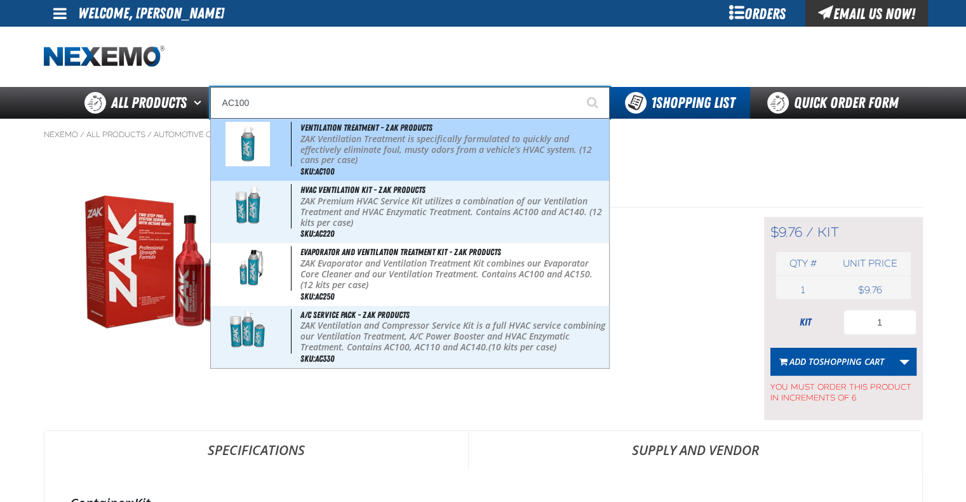
click at [384, 152] on p "ZAK Ventilation Treatment is specifically formulated to quickly and effectively…" at bounding box center [452, 150] width 305 height 32
type input "Ventilation Treatment - ZAK Products"
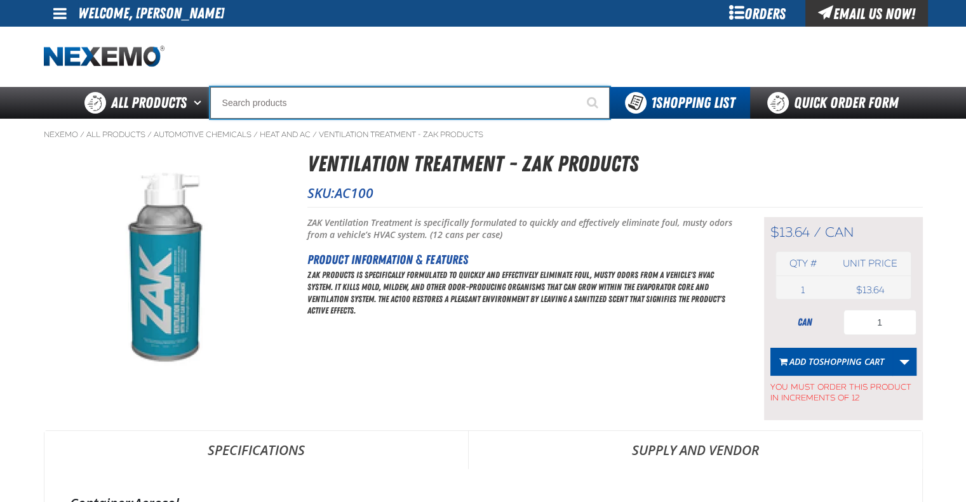
click at [324, 93] on input "Search" at bounding box center [409, 103] width 399 height 32
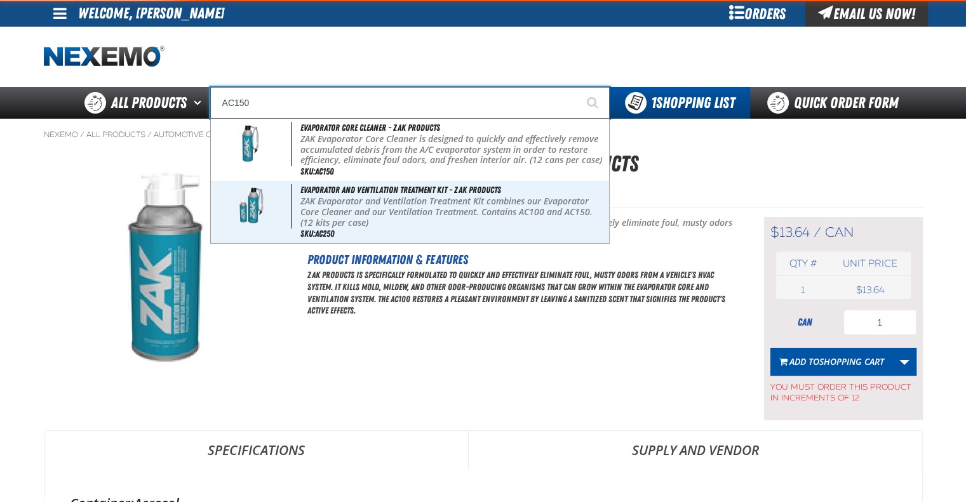
type input "AC150"
click at [578, 87] on button "Start Searching" at bounding box center [594, 103] width 32 height 32
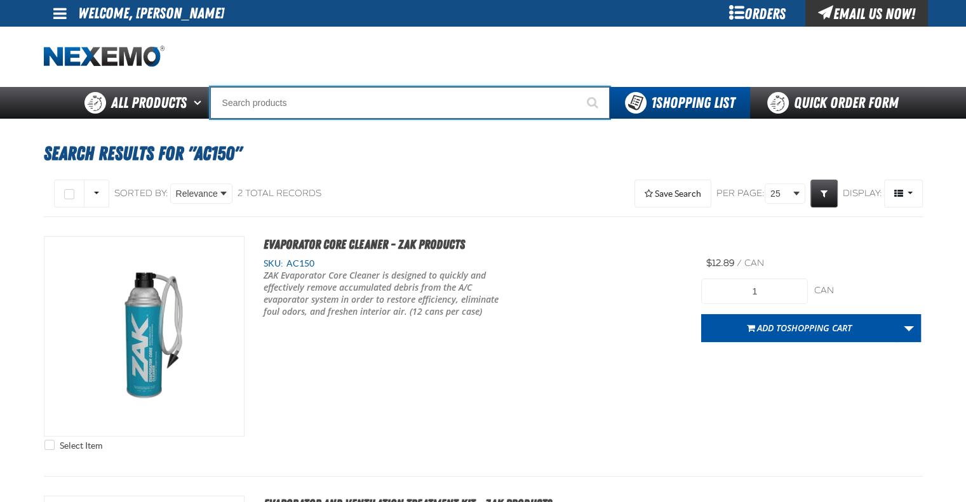
click at [343, 109] on input "Search" at bounding box center [409, 103] width 399 height 32
type input "AC"
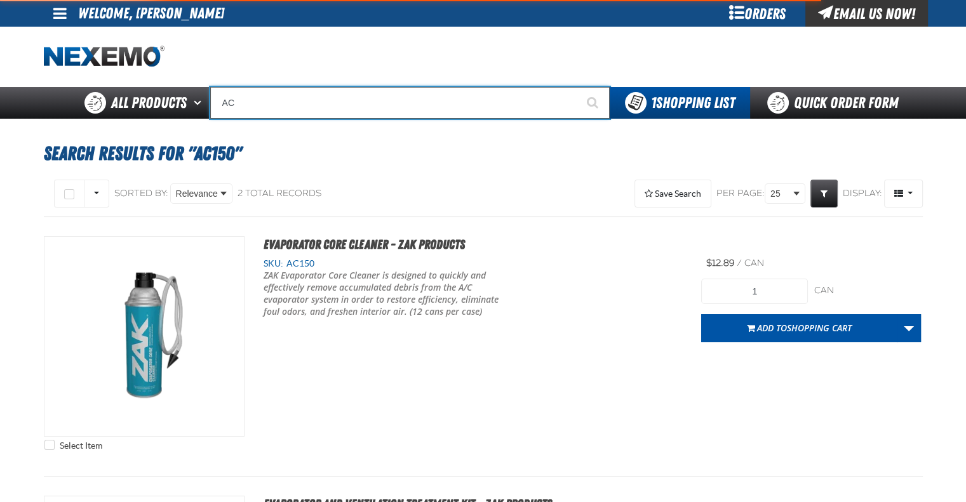
type input "AC Power Booster - ZAK Products"
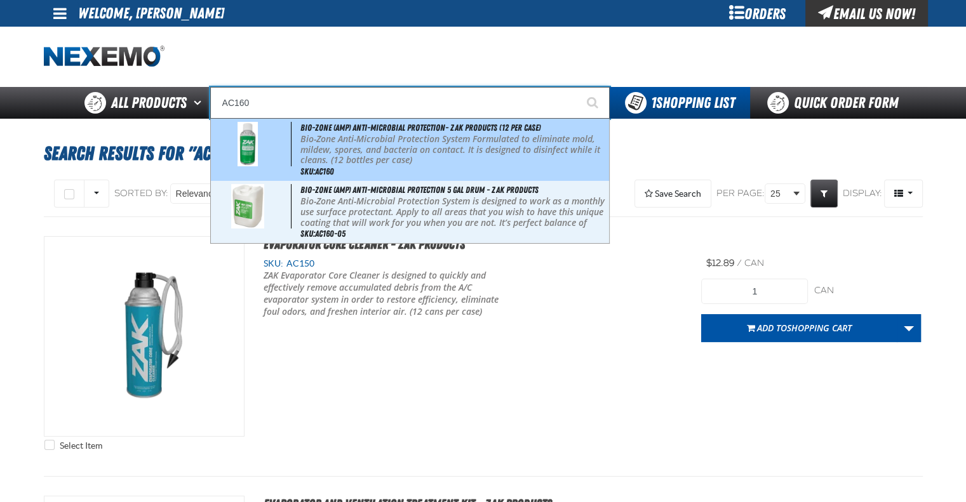
click at [361, 130] on span "Bio-Zone (AMP) Anti-Microbial Protection- ZAK Products (12 per case)" at bounding box center [420, 128] width 240 height 10
type input "Bio-Zone (AMP) Anti-Microbial Protection- ZAK Products (12 per case)"
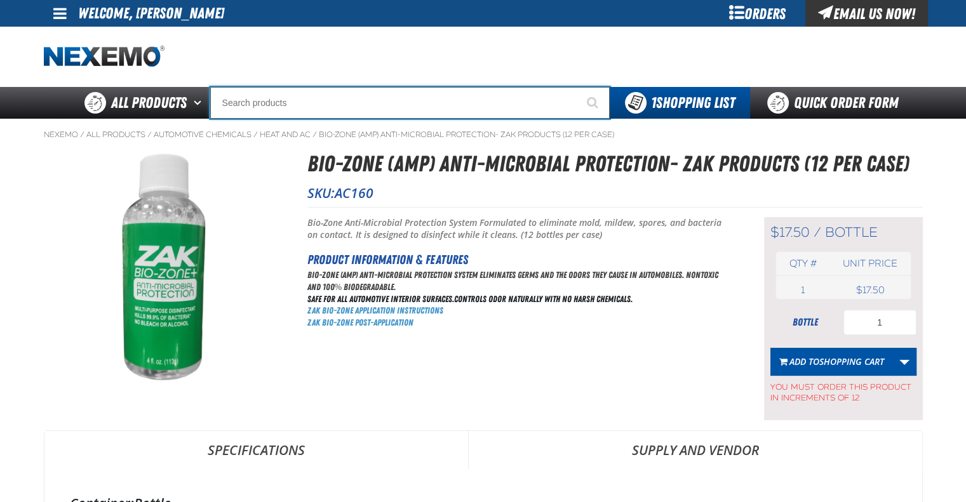
click at [333, 101] on input "Search" at bounding box center [409, 103] width 399 height 32
type input "AC"
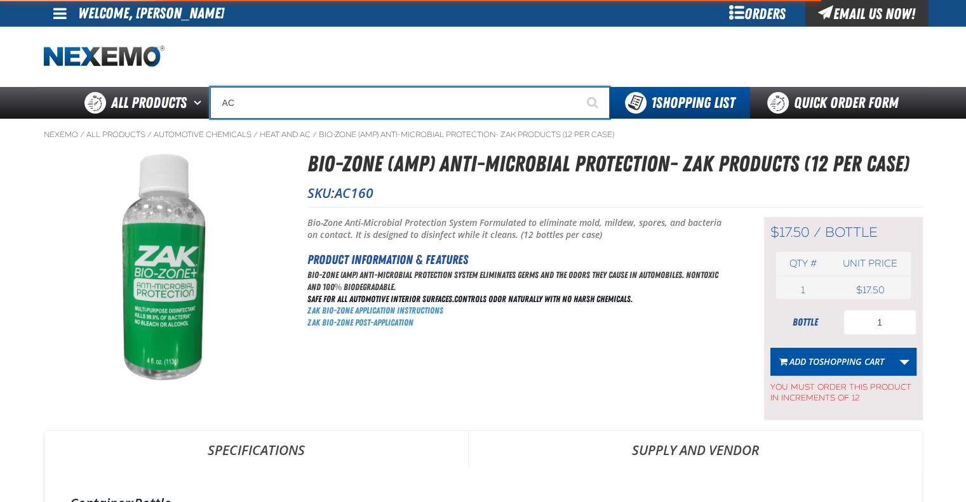
type input "AC Power Booster - ZAK Products"
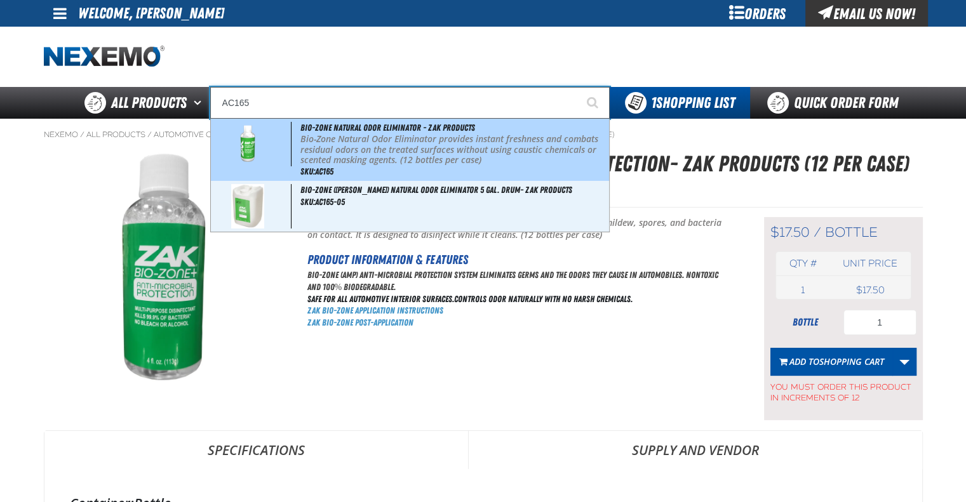
click at [361, 157] on p "Bio-Zone Natural Odor Eliminator provides instant freshness and combats residua…" at bounding box center [452, 150] width 305 height 32
type input "Bio-Zone Natural Odor Eliminator - ZAK Products"
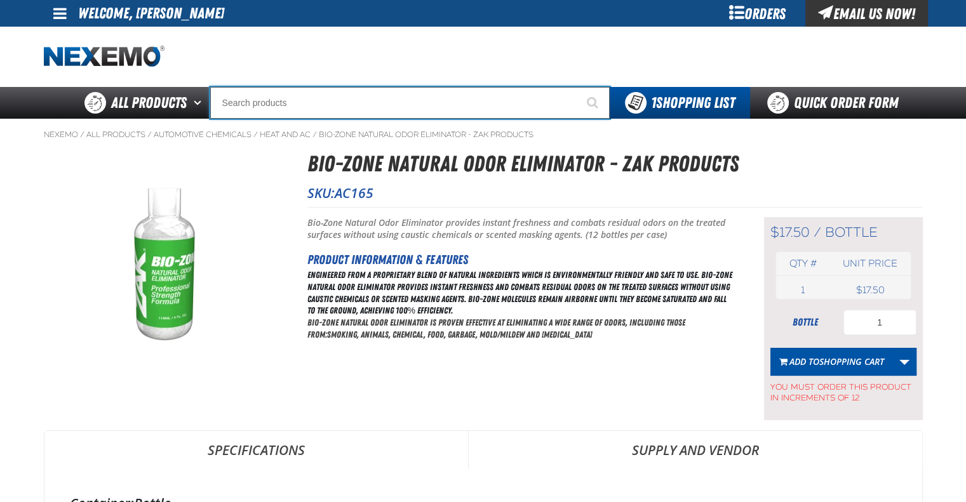
click at [321, 100] on input "Search" at bounding box center [409, 103] width 399 height 32
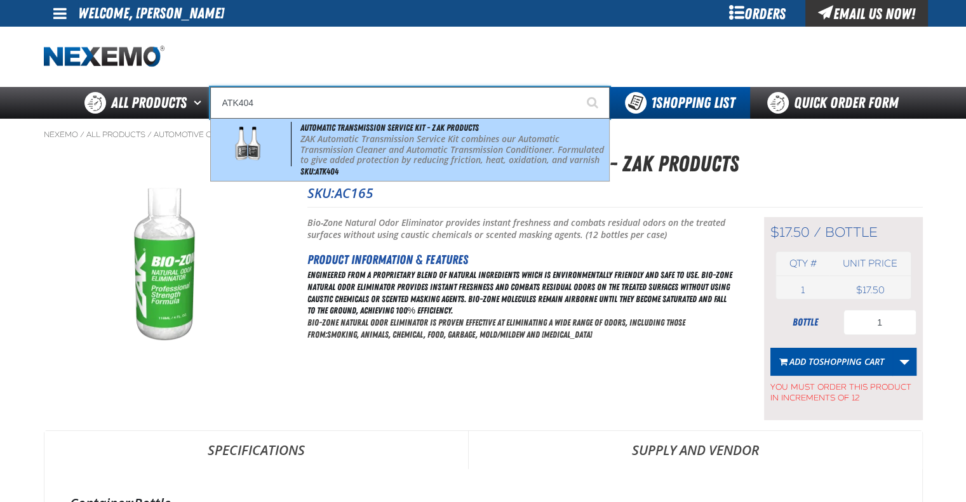
click at [416, 157] on p "ZAK Automatic Transmission Service Kit combines our Automatic Transmission Clea…" at bounding box center [452, 155] width 305 height 43
type input "Automatic Transmission Service Kit - ZAK Products"
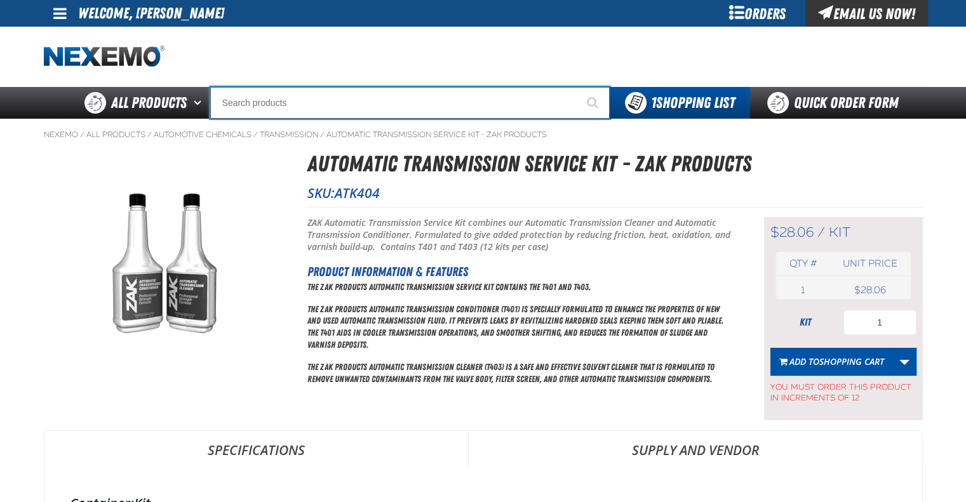
click at [289, 101] on input "Search" at bounding box center [409, 103] width 399 height 32
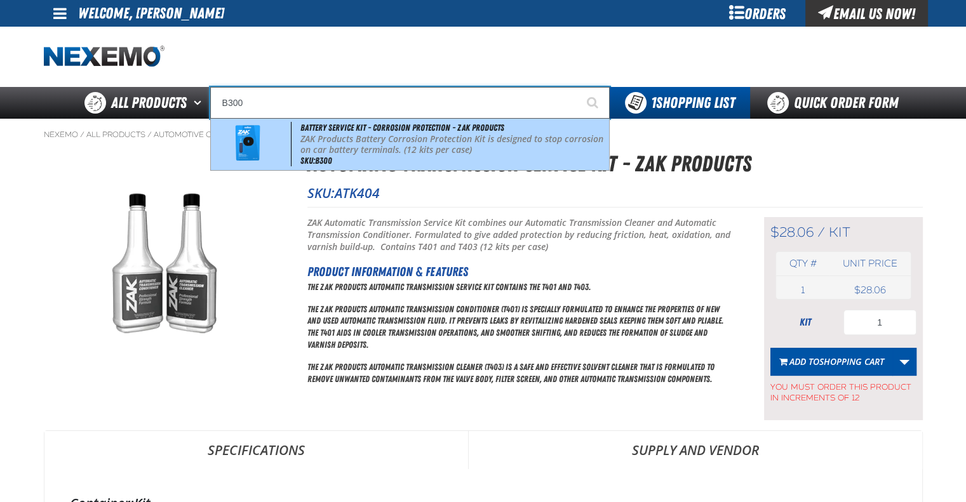
click at [355, 139] on p "ZAK Products Battery Corrosion Protection Kit is designed to stop corrosion on …" at bounding box center [452, 145] width 305 height 22
type input "Battery Service Kit - Corrosion Protection - ZAK Products"
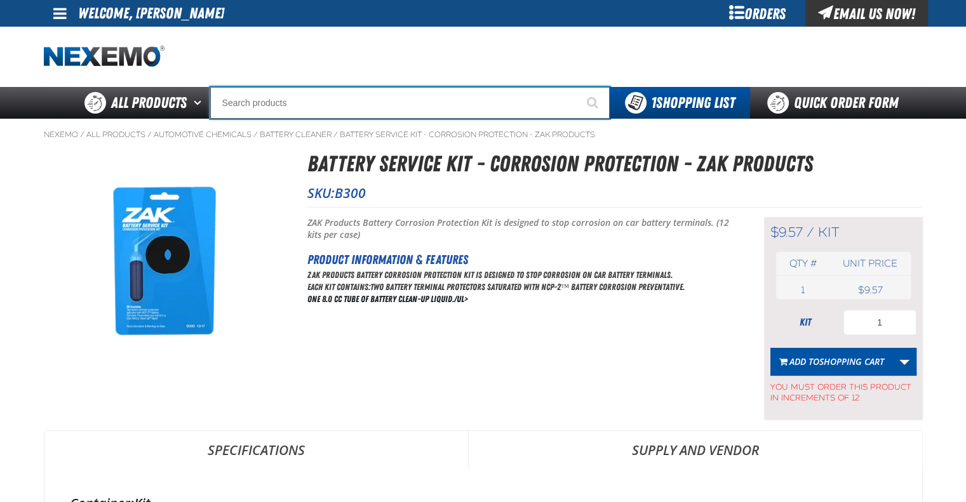
click at [320, 95] on input "Search" at bounding box center [409, 103] width 399 height 32
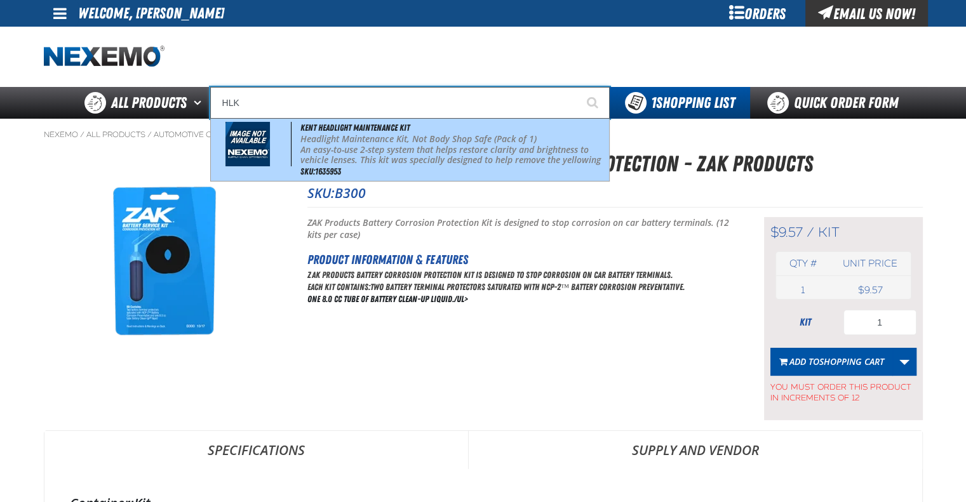
click at [364, 138] on span "Headlight Maintenance Kit, Not Body Shop Safe (Pack of 1)" at bounding box center [418, 139] width 236 height 12
type input "Kent Headlight Maintenance Kit"
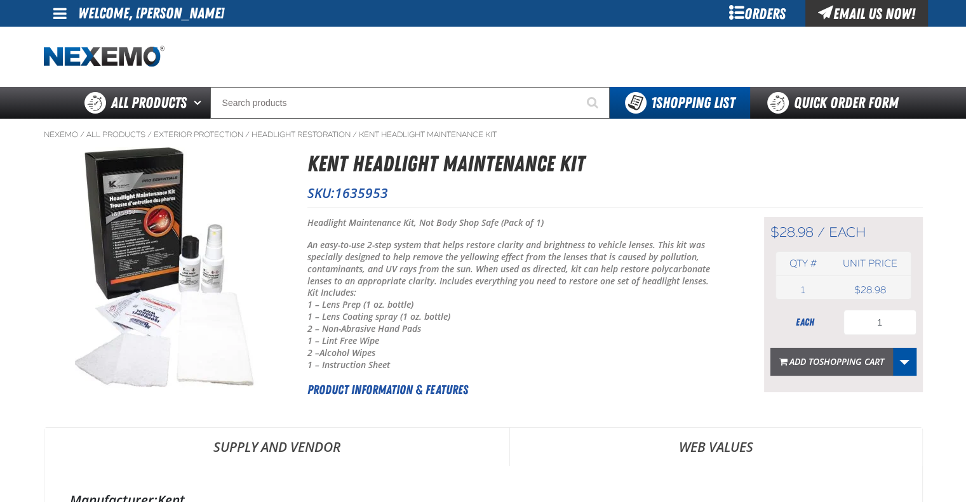
click at [811, 356] on span "Add to Shopping Cart" at bounding box center [836, 361] width 95 height 12
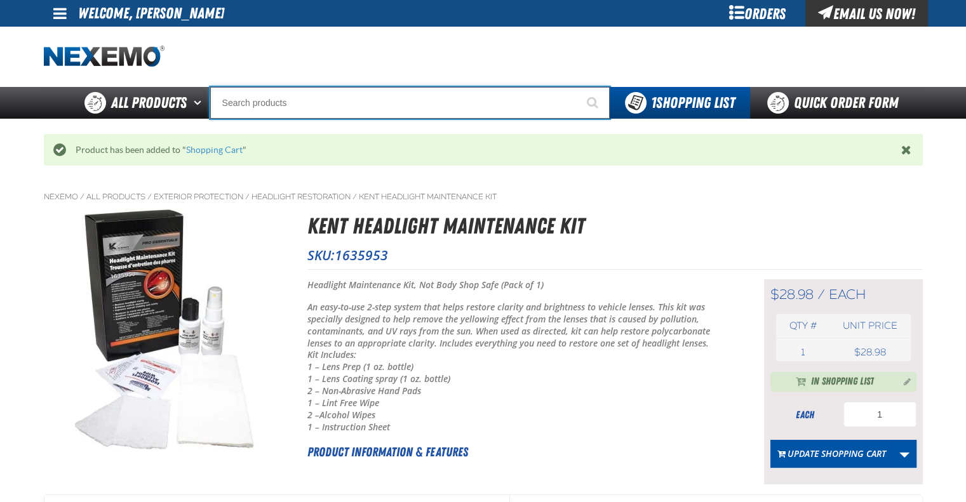
click at [333, 109] on input "Search" at bounding box center [409, 103] width 399 height 32
type input "R"
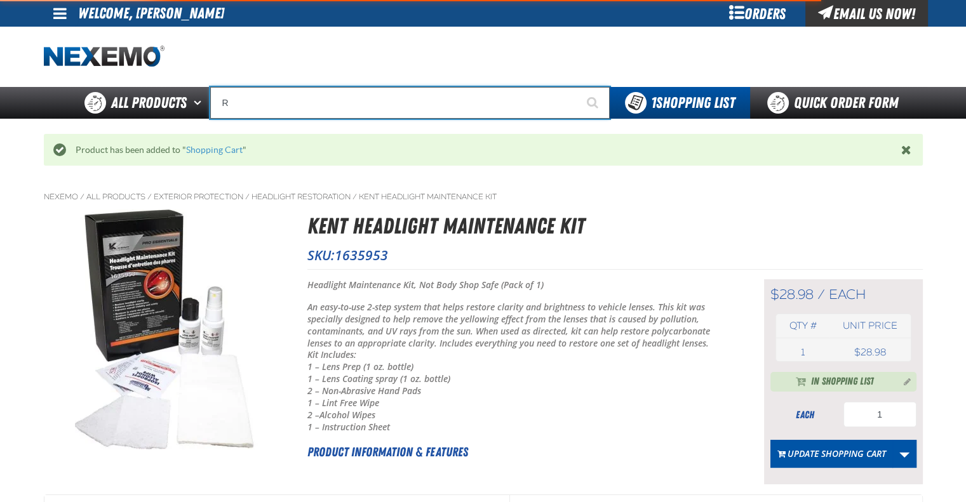
type input "ROADSIDE R"
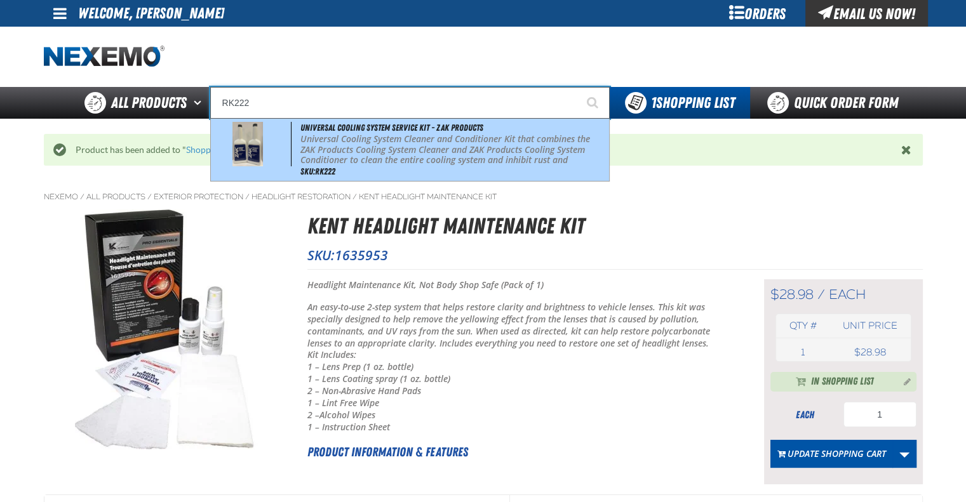
click at [348, 145] on p "Universal Cooling System Cleaner and Conditioner Kit that combines the ZAK Prod…" at bounding box center [452, 155] width 305 height 43
type input "Universal Cooling System Service Kit - ZAK Products"
